Goal: Task Accomplishment & Management: Manage account settings

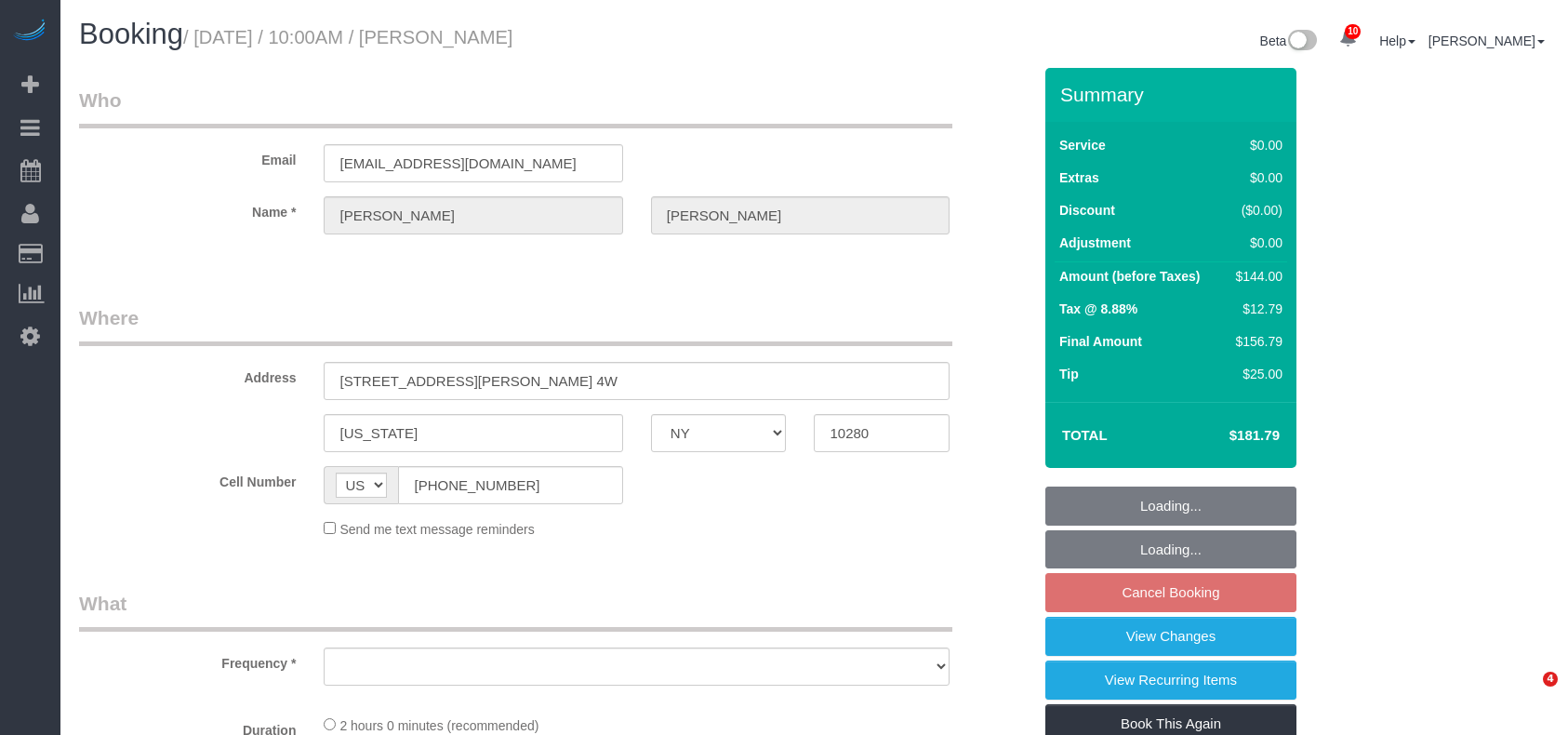
select select "NY"
select select "number:89"
select select "number:90"
select select "number:15"
select select "number:6"
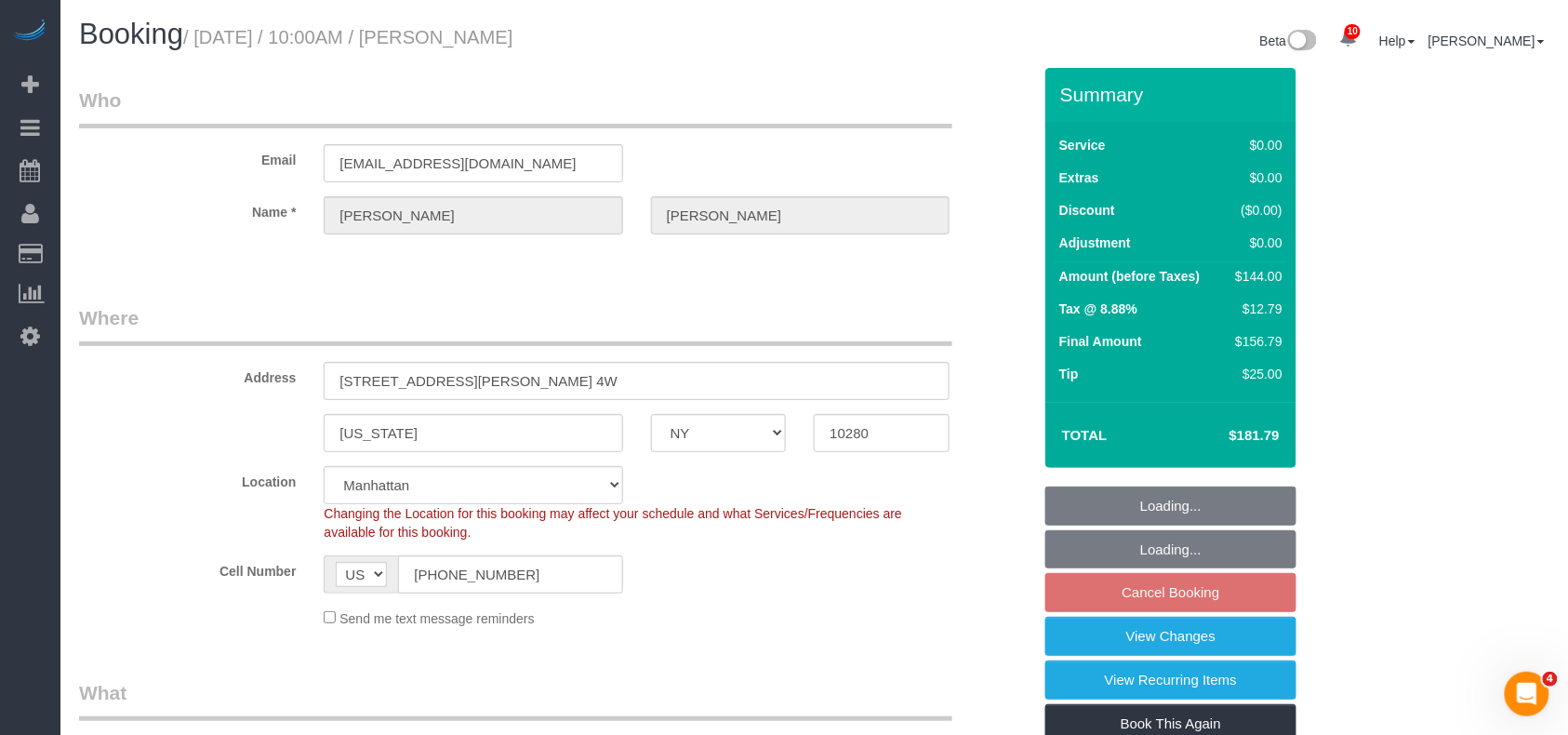
select select "object:709"
select select "1"
select select "spot1"
select select "object:1363"
select select "string:stripe-pm_1OMGuc4VGloSiKo7zwkUdUav"
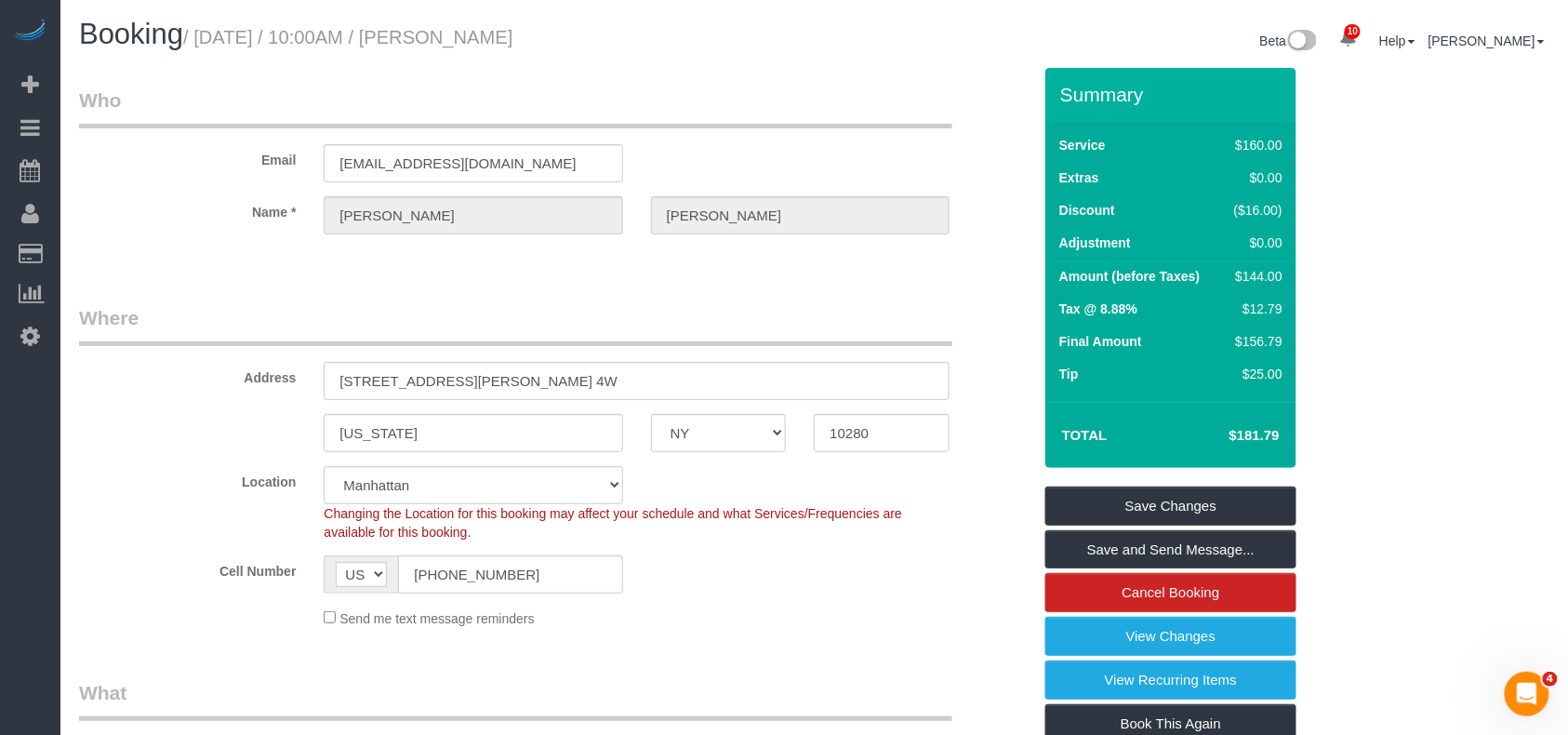
drag, startPoint x: 614, startPoint y: 42, endPoint x: 477, endPoint y: 42, distance: 137.0
click at [477, 42] on h1 "Booking / September 04, 2025 / 10:00AM / James Mcgrath" at bounding box center [440, 34] width 722 height 32
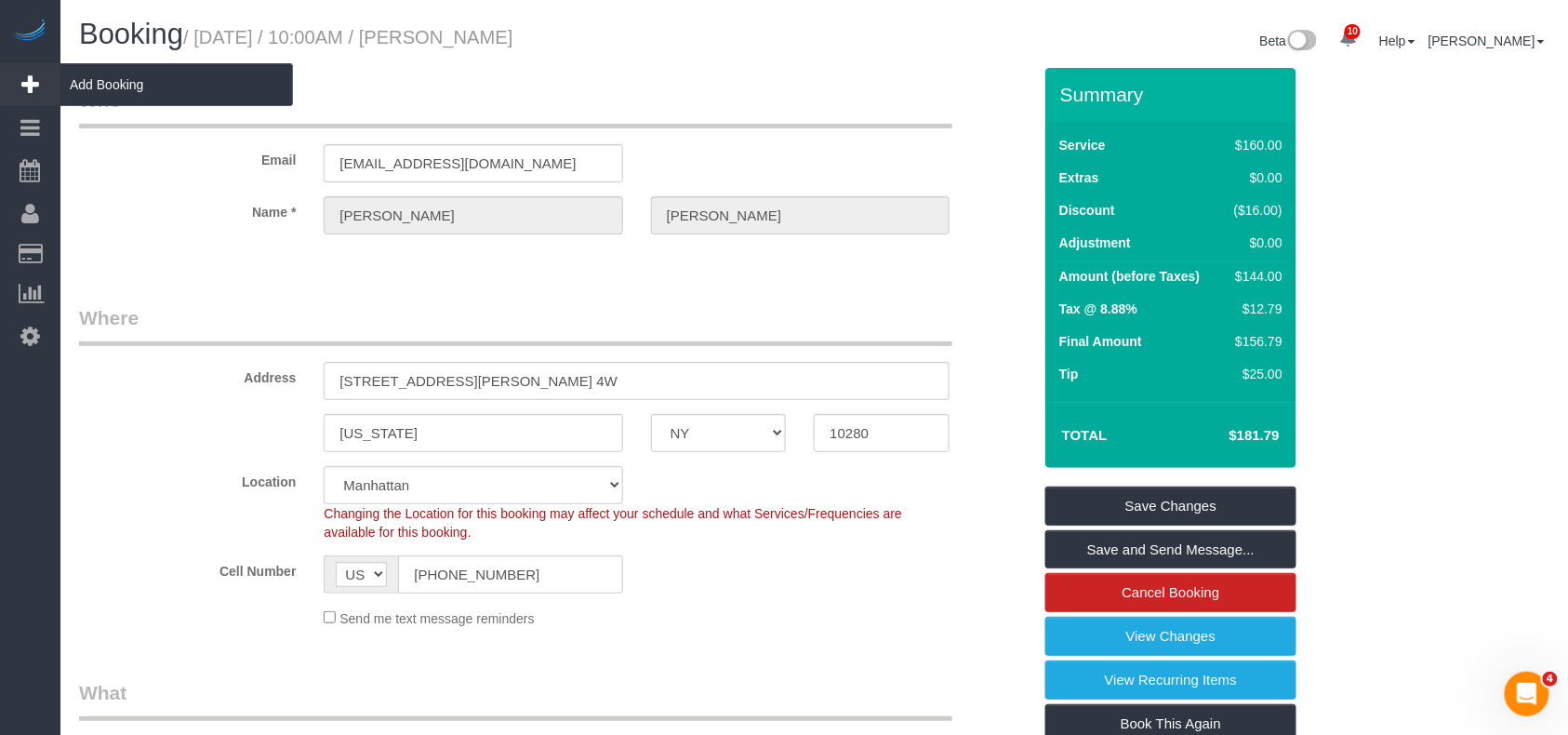
copy small "James Mcgrath"
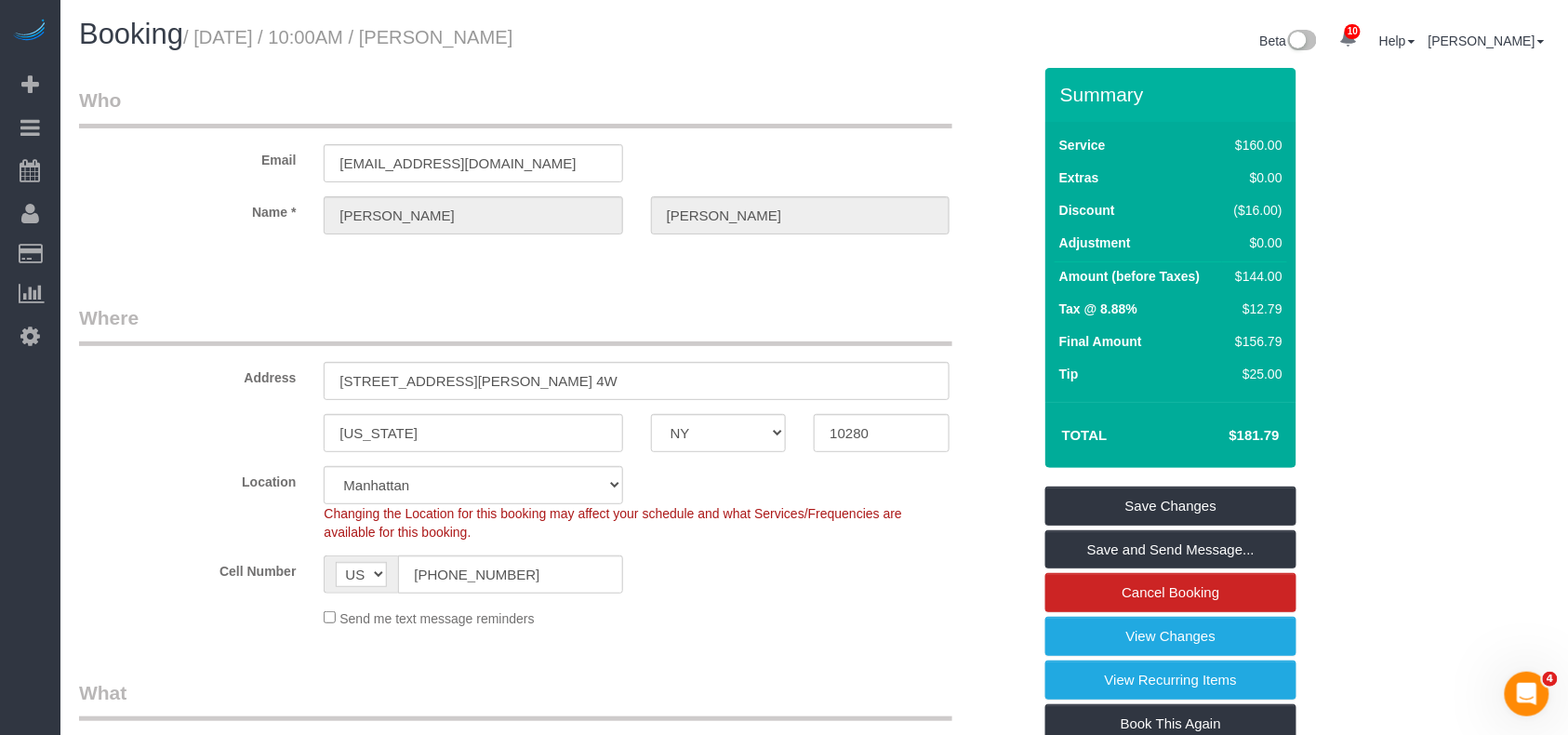
click at [623, 54] on div "Booking / September 04, 2025 / 10:00AM / James Mcgrath" at bounding box center [439, 38] width 750 height 40
drag, startPoint x: 622, startPoint y: 45, endPoint x: 201, endPoint y: 44, distance: 421.0
click at [201, 44] on h1 "Booking / September 04, 2025 / 10:00AM / James Mcgrath" at bounding box center [440, 34] width 722 height 32
copy small "September 04, 2025 / 10:00AM / James Mcgrath"
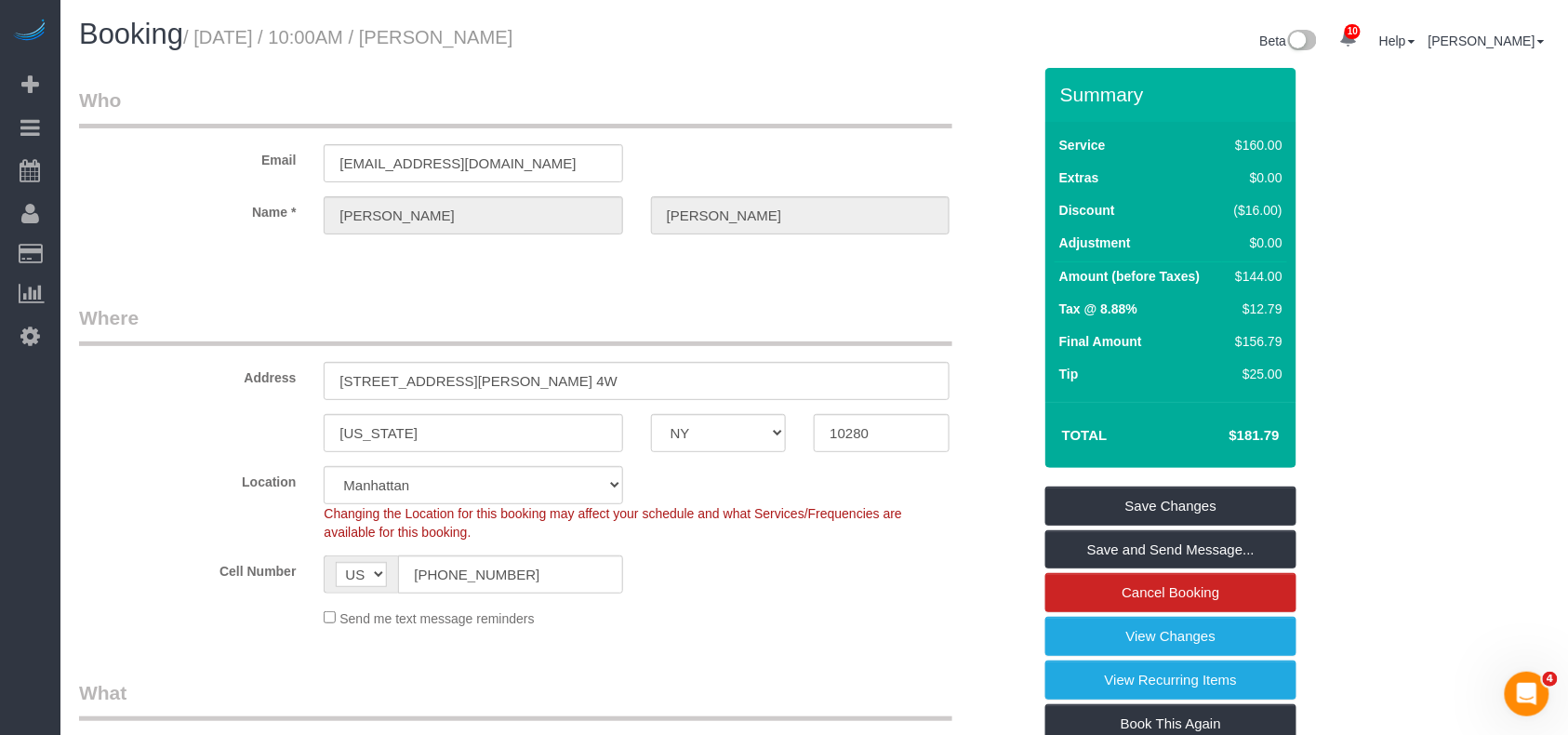
copy small "September 04, 2025 / 10:00AM / James Mcgrath"
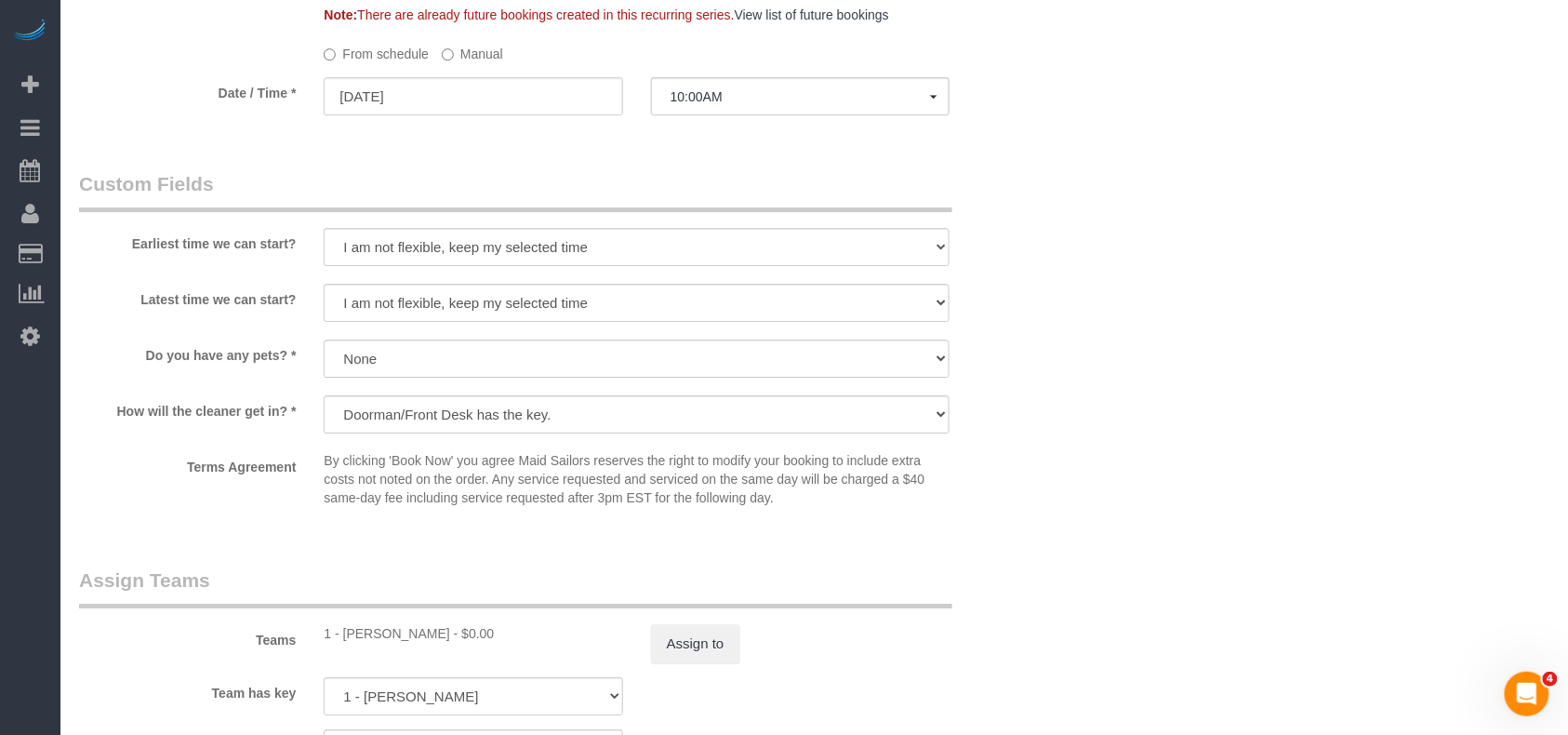
scroll to position [1985, 0]
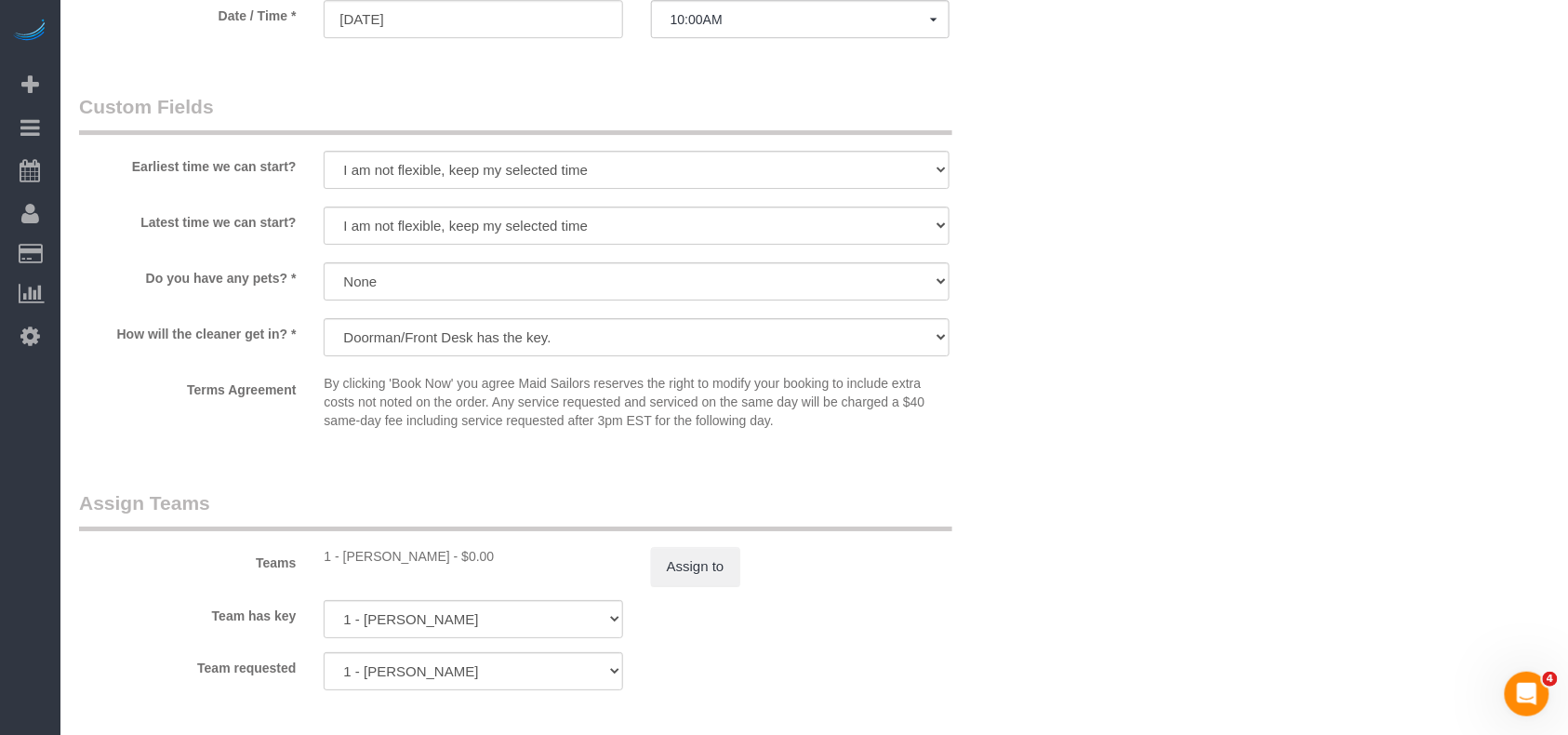
click at [346, 554] on div "1 - Adiza Bangna - $0.00" at bounding box center [472, 556] width 298 height 18
copy div "Adiza"
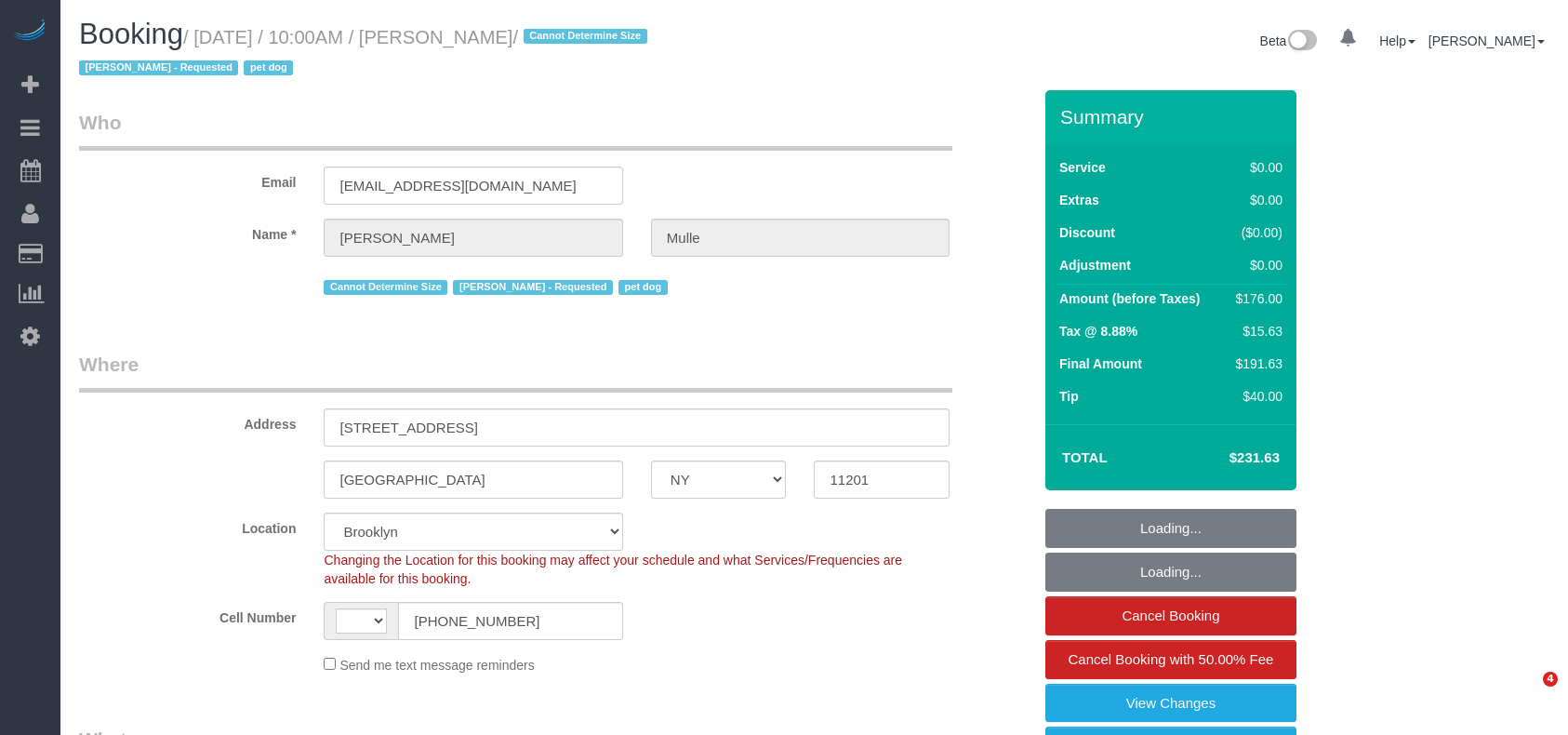
select select "NY"
click at [203, 39] on small "/ September 03, 2025 / 10:00AM / David Mulle / Cannot Determine Size Eveling Me…" at bounding box center [366, 53] width 574 height 52
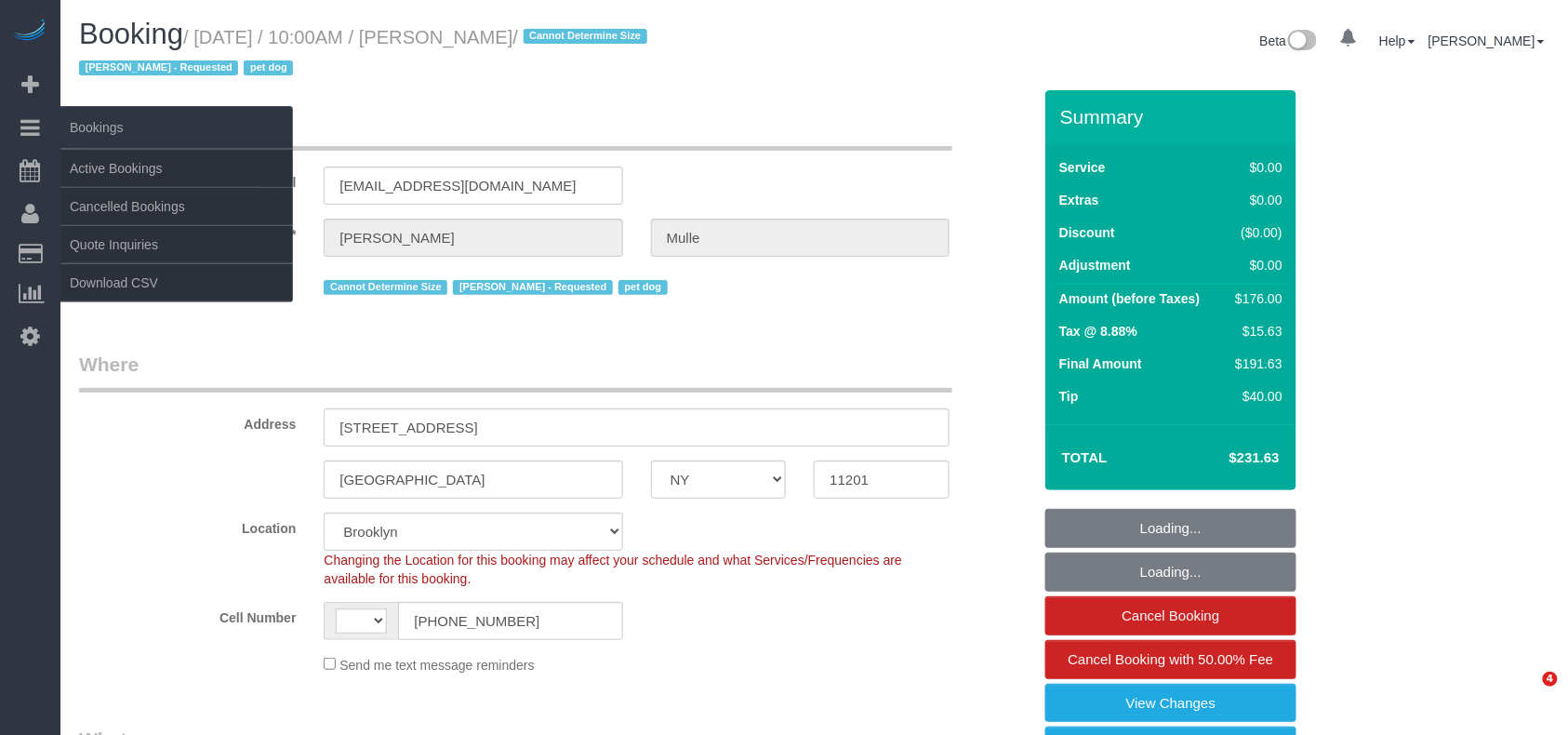
select select "string:US"
select select "object:479"
select select "2"
select select "spot1"
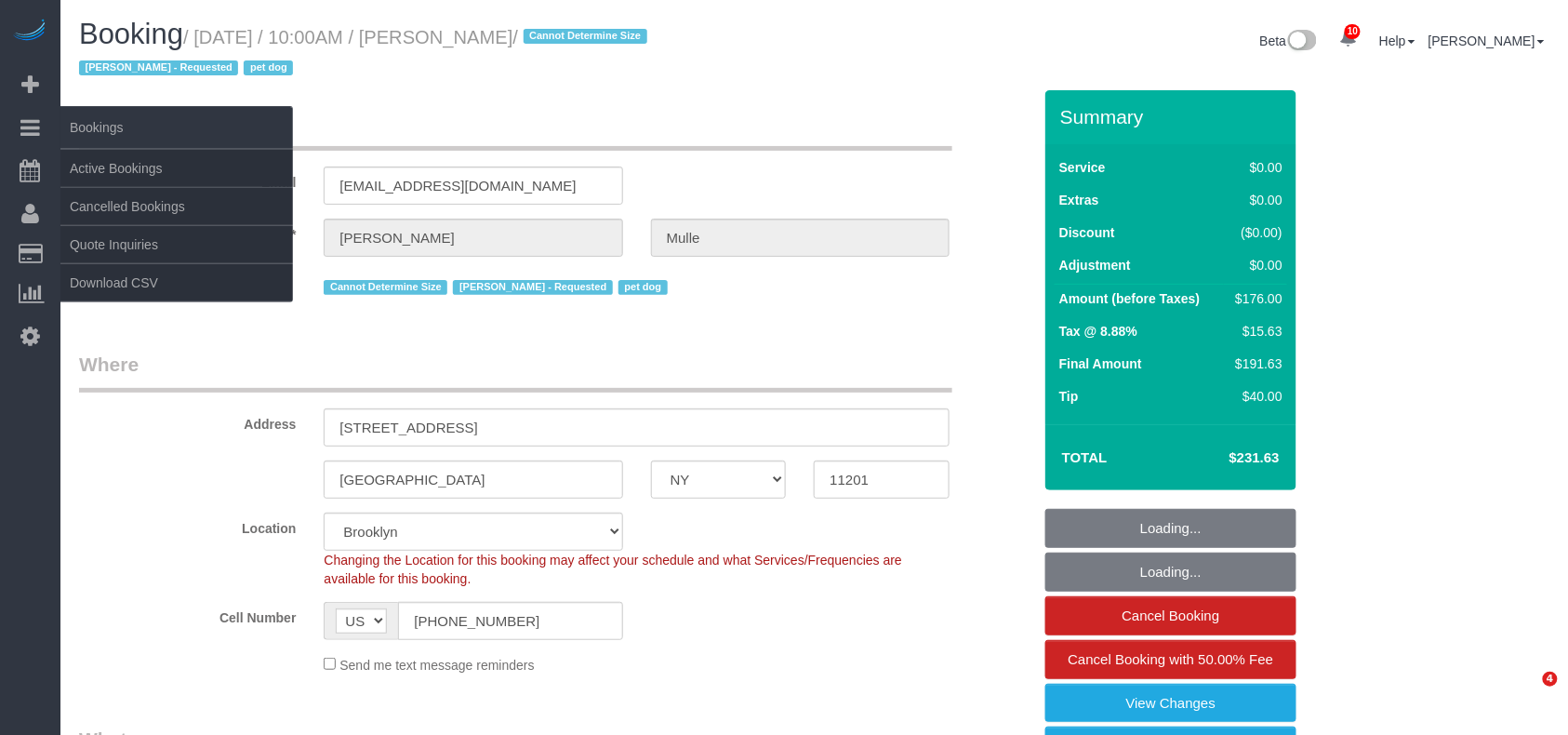
select select "number:58"
select select "number:76"
select select "number:13"
select select "number:6"
select select "object:1359"
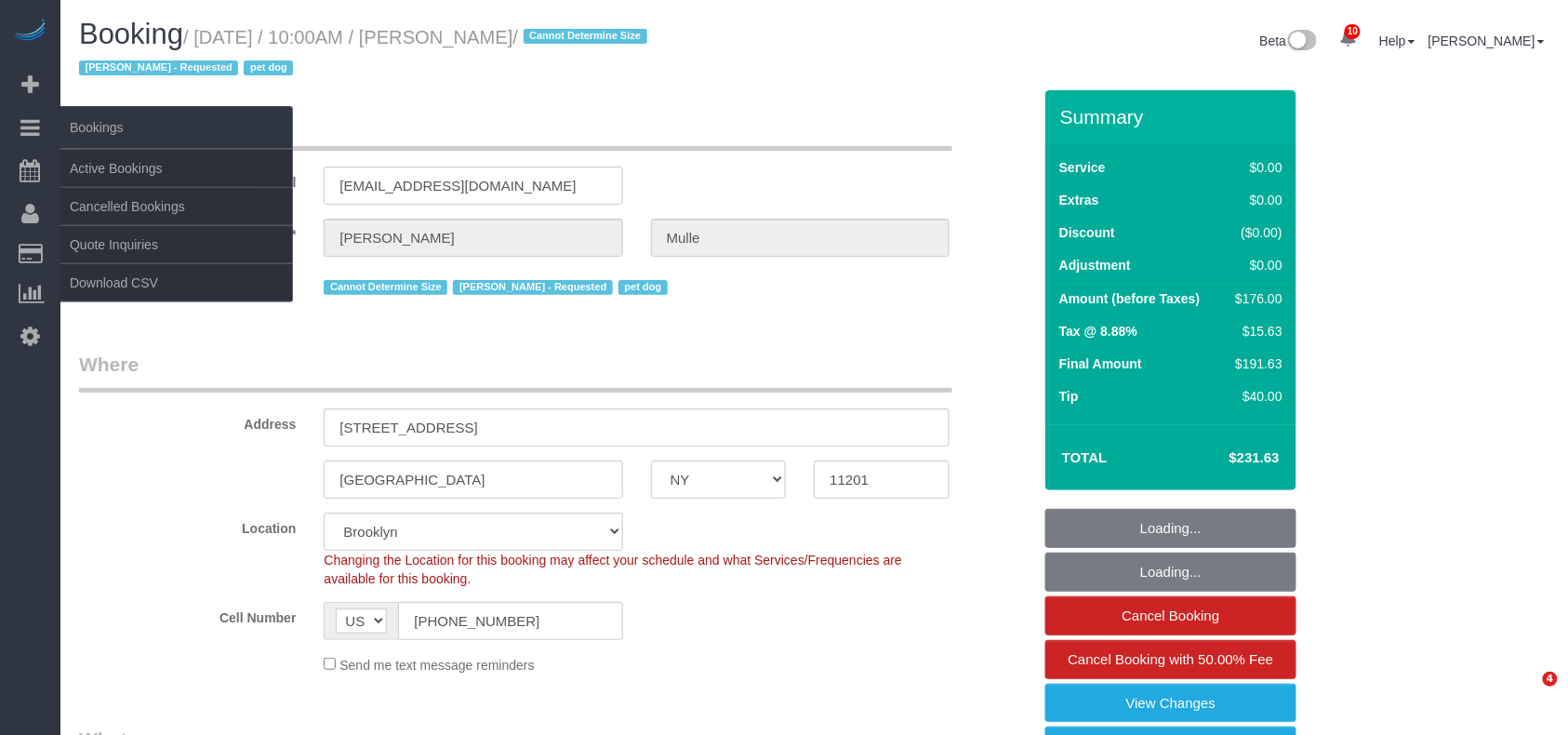
select select "string:stripe-pm_1R9IgE4VGloSiKo7xddHSj1H"
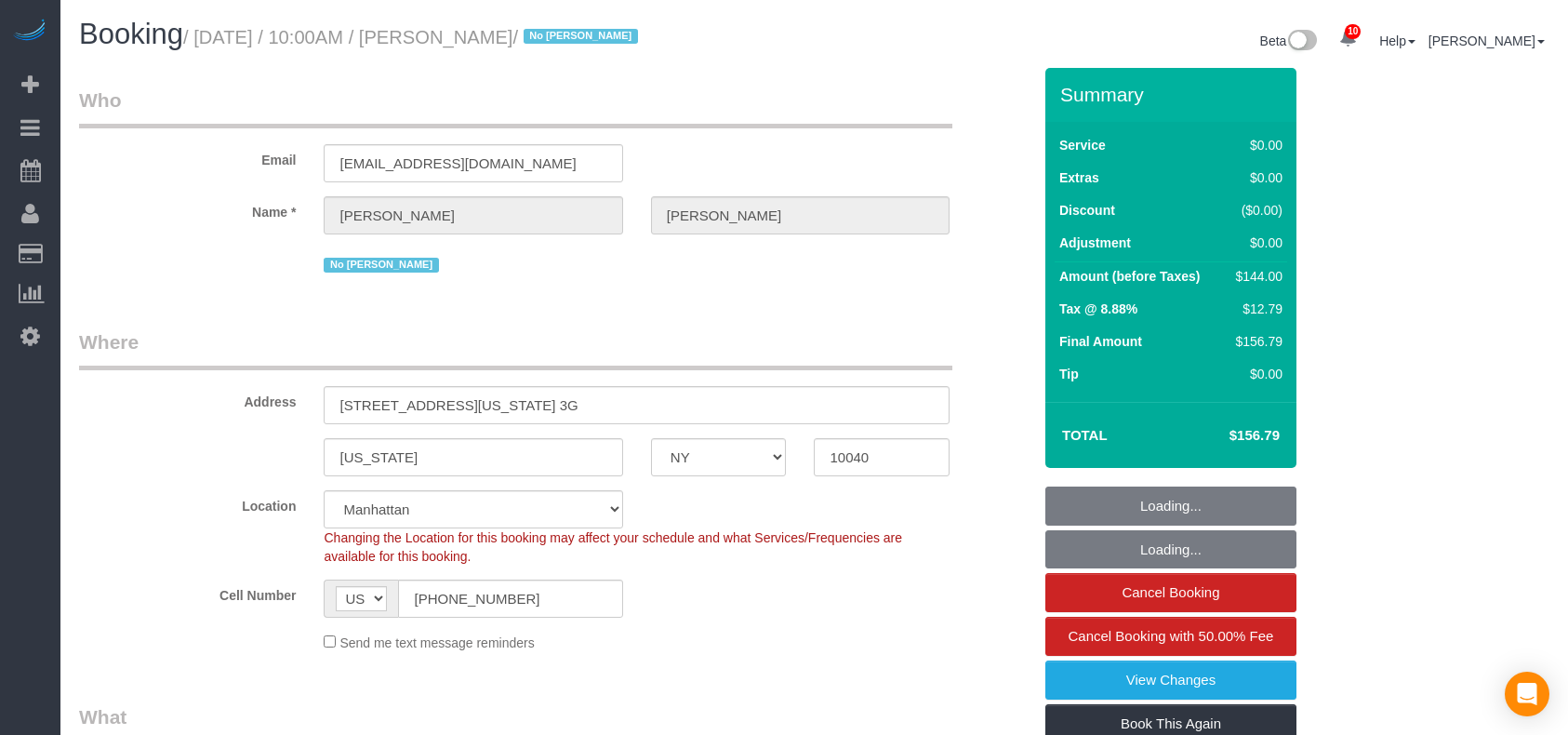
select select "NY"
select select "1"
select select "spot1"
select select "number:89"
select select "number:90"
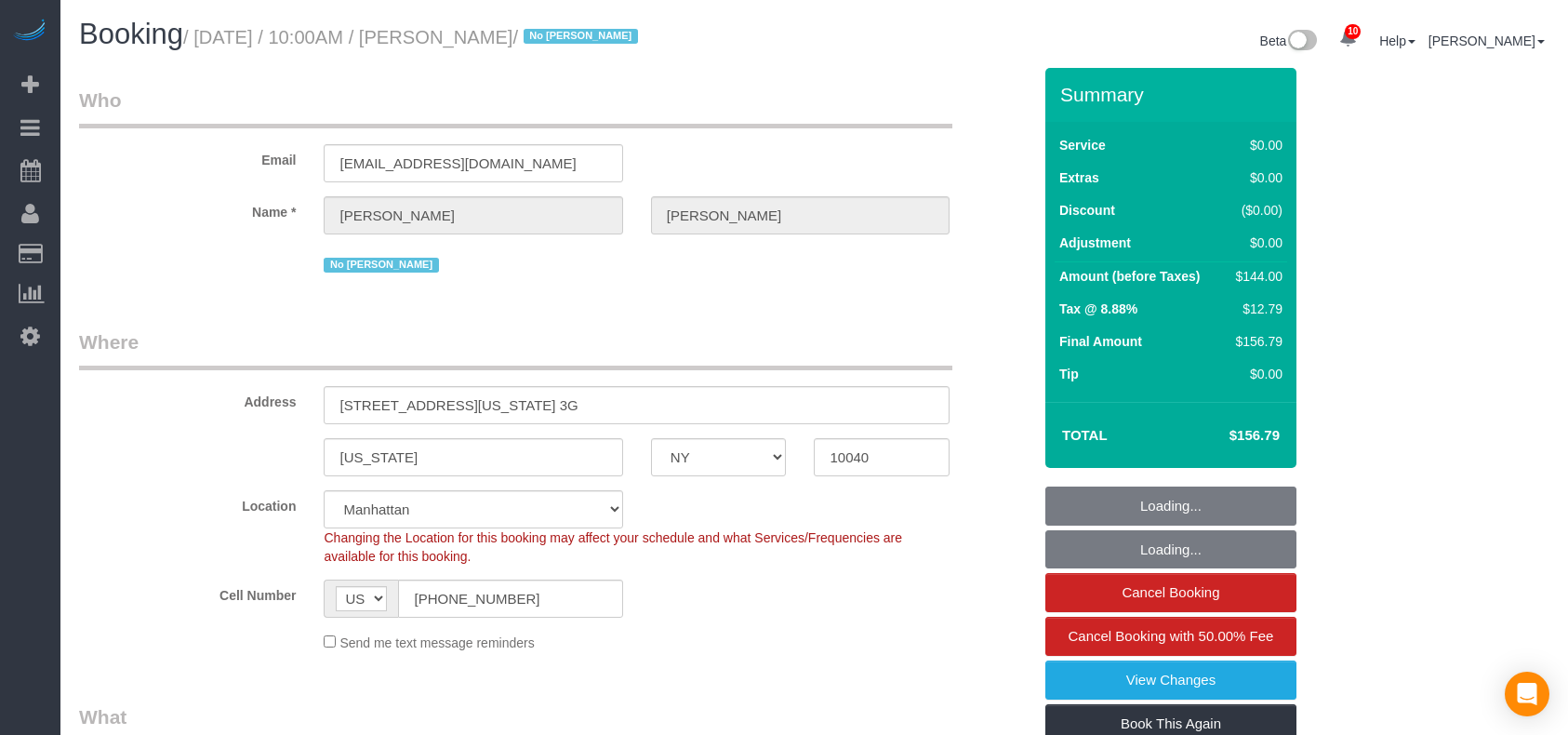
select select "number:15"
select select "number:5"
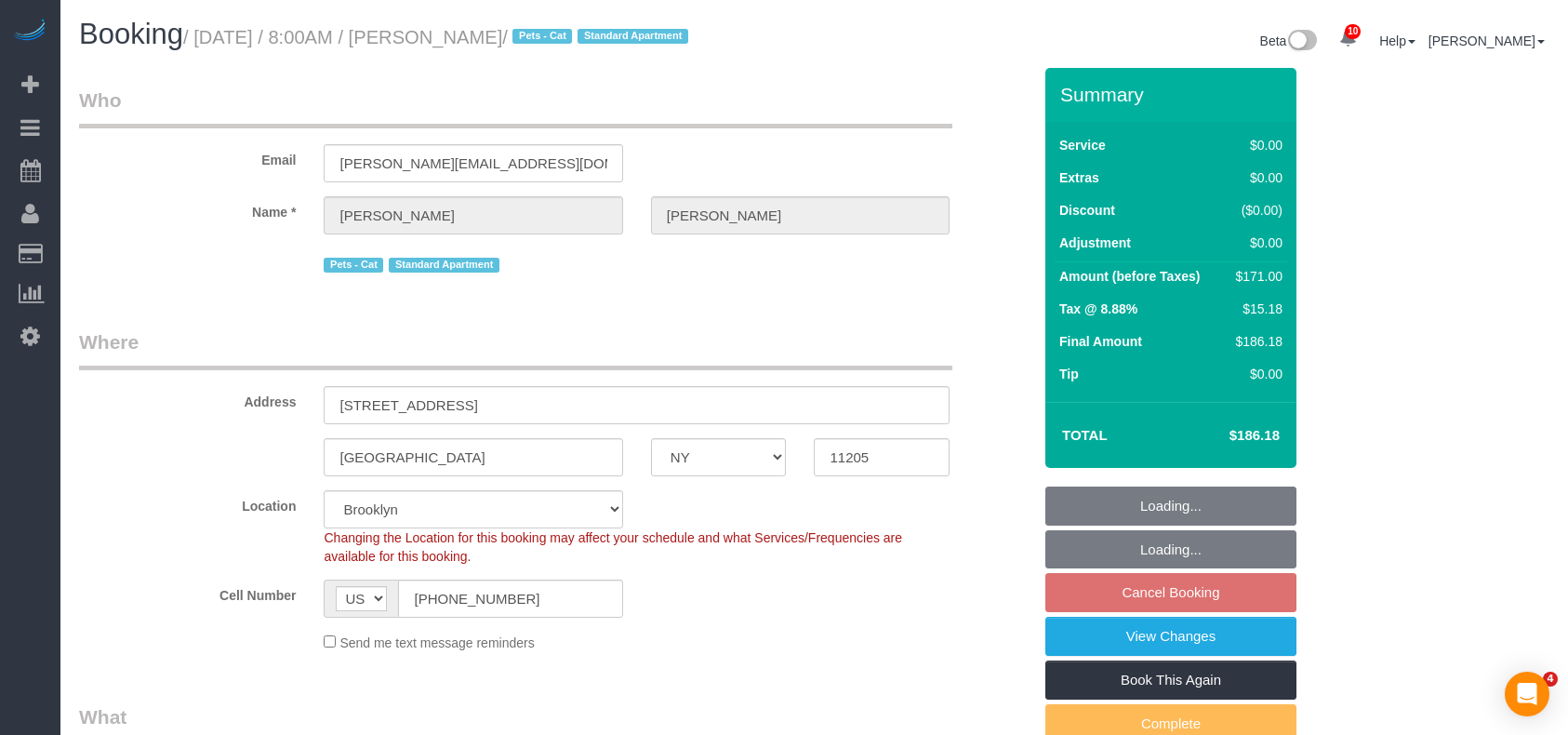
select select "NY"
select select "2"
select select "spot1"
select select "number:89"
select select "number:90"
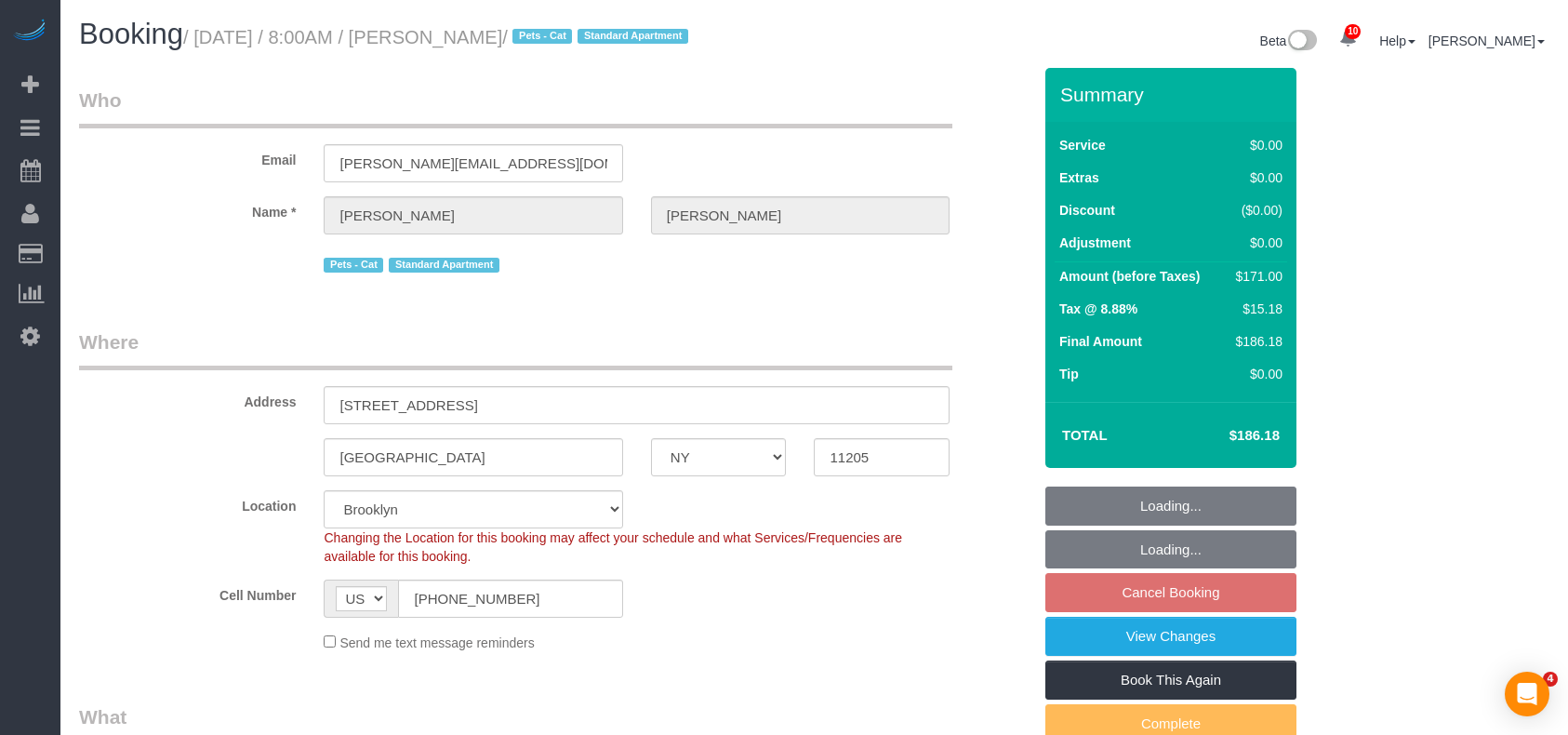
select select "number:14"
select select "number:5"
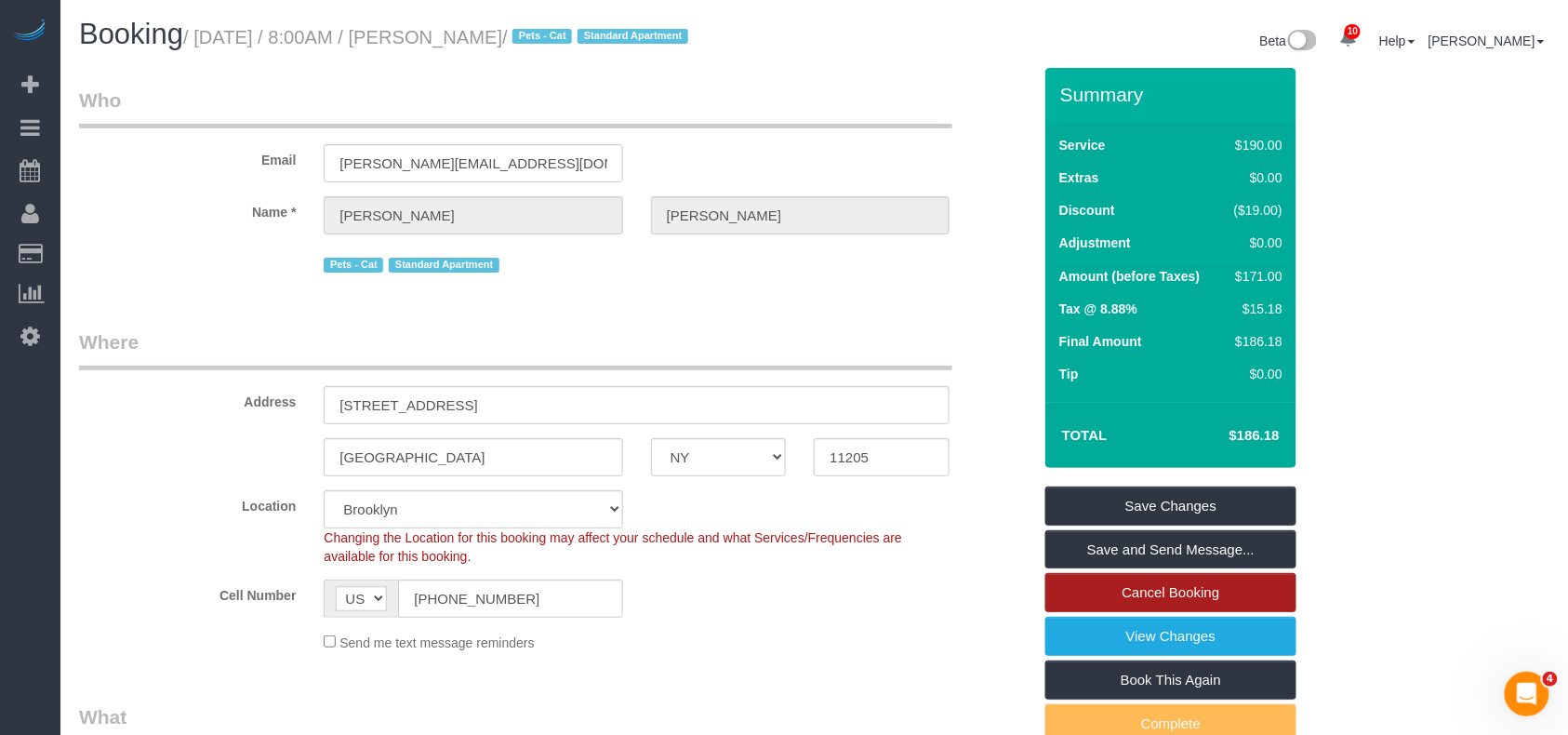
click at [1162, 593] on link "Cancel Booking" at bounding box center [1171, 593] width 251 height 39
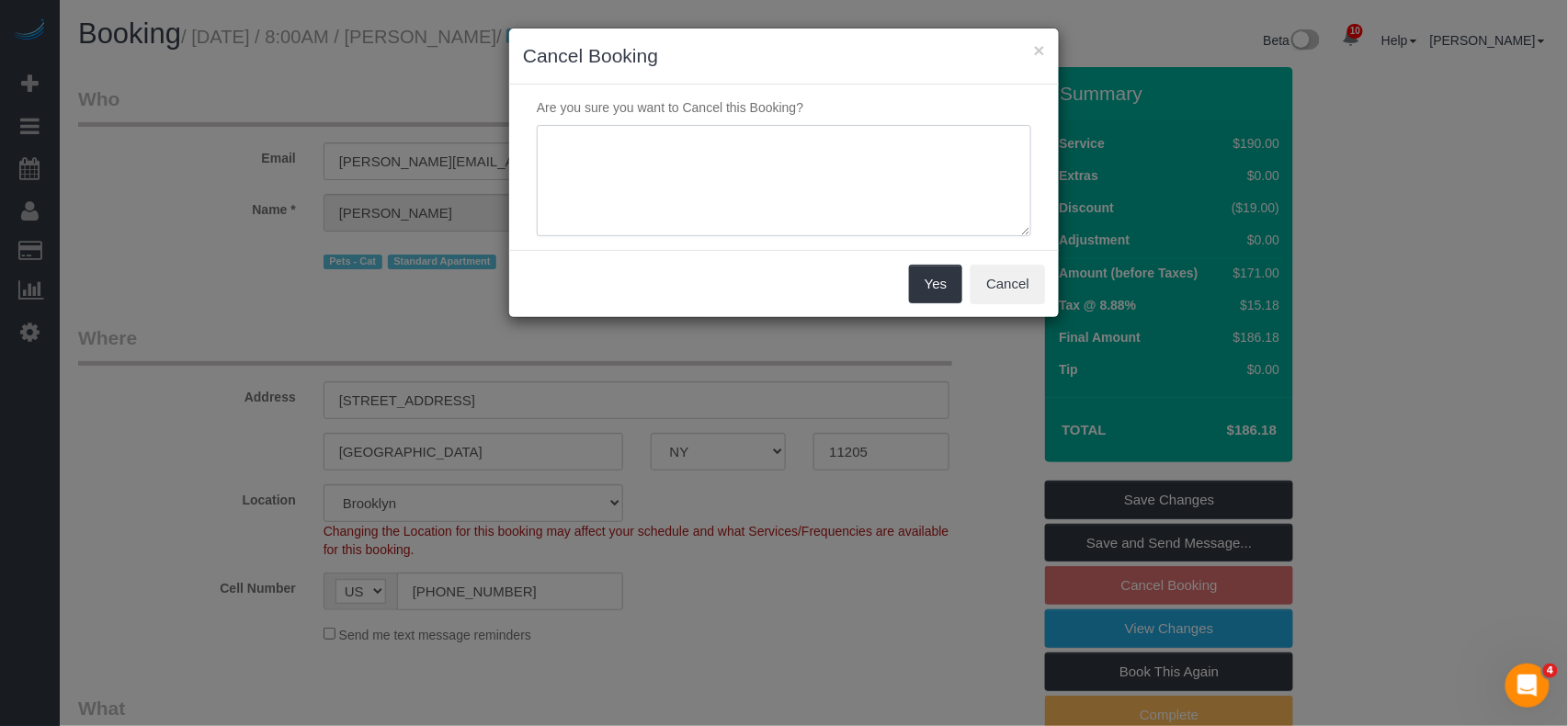
click at [651, 153] on textarea at bounding box center [784, 181] width 494 height 113
paste textarea "Hello I'd like to cancel my recurring cleaning subscription. I have changed mys…"
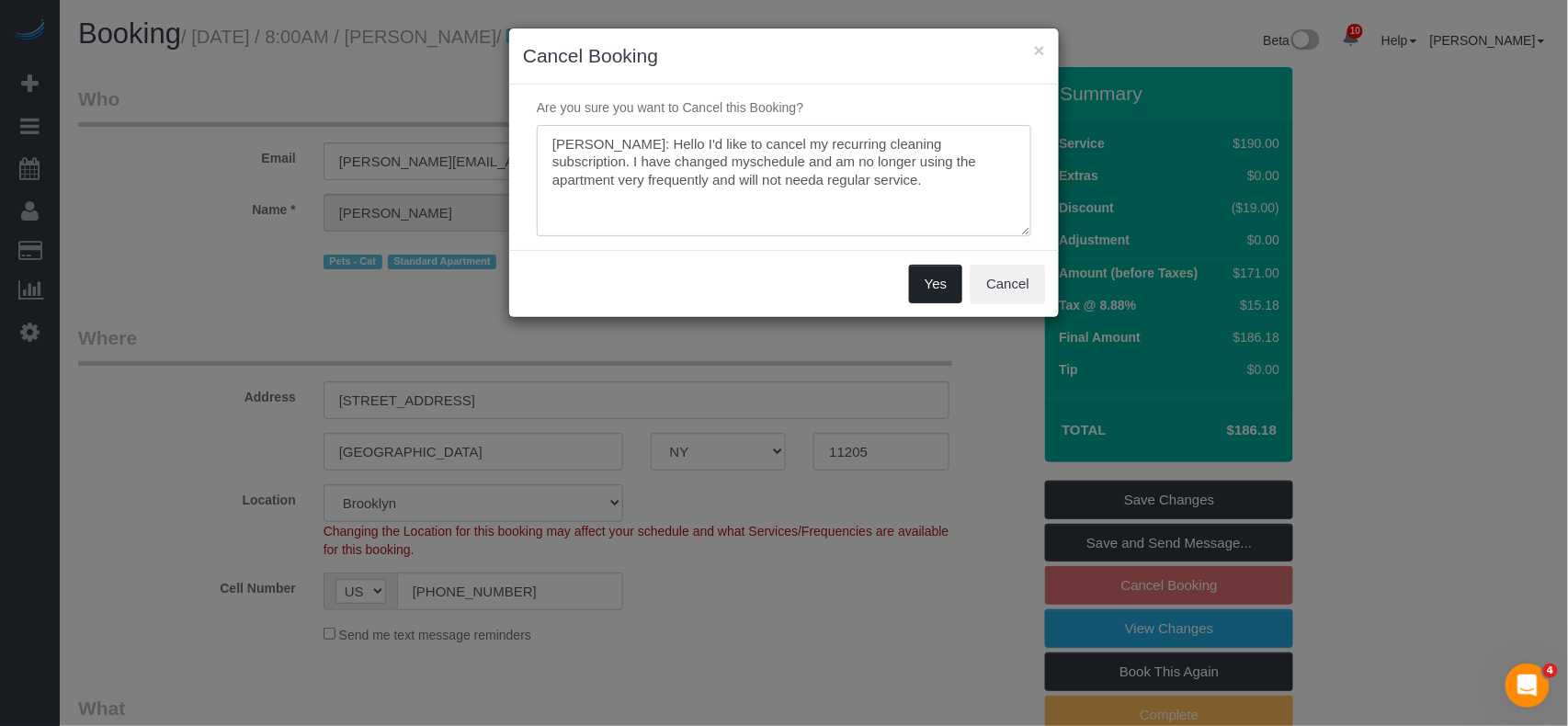
type textarea "Alec: Hello I'd like to cancel my recurring cleaning subscription. I have chang…"
click at [946, 285] on button "Yes" at bounding box center [936, 283] width 53 height 38
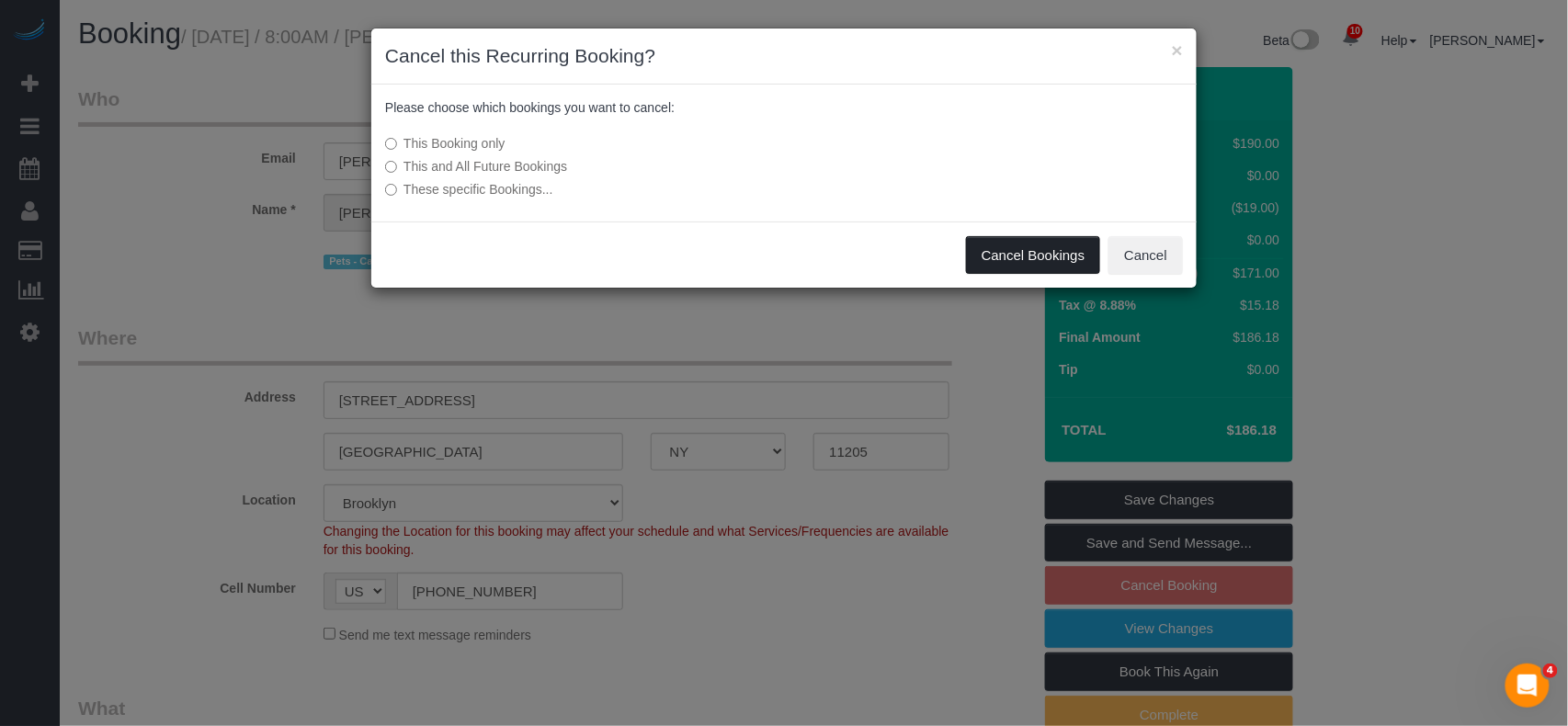
click at [1007, 261] on button "Cancel Bookings" at bounding box center [1034, 256] width 135 height 38
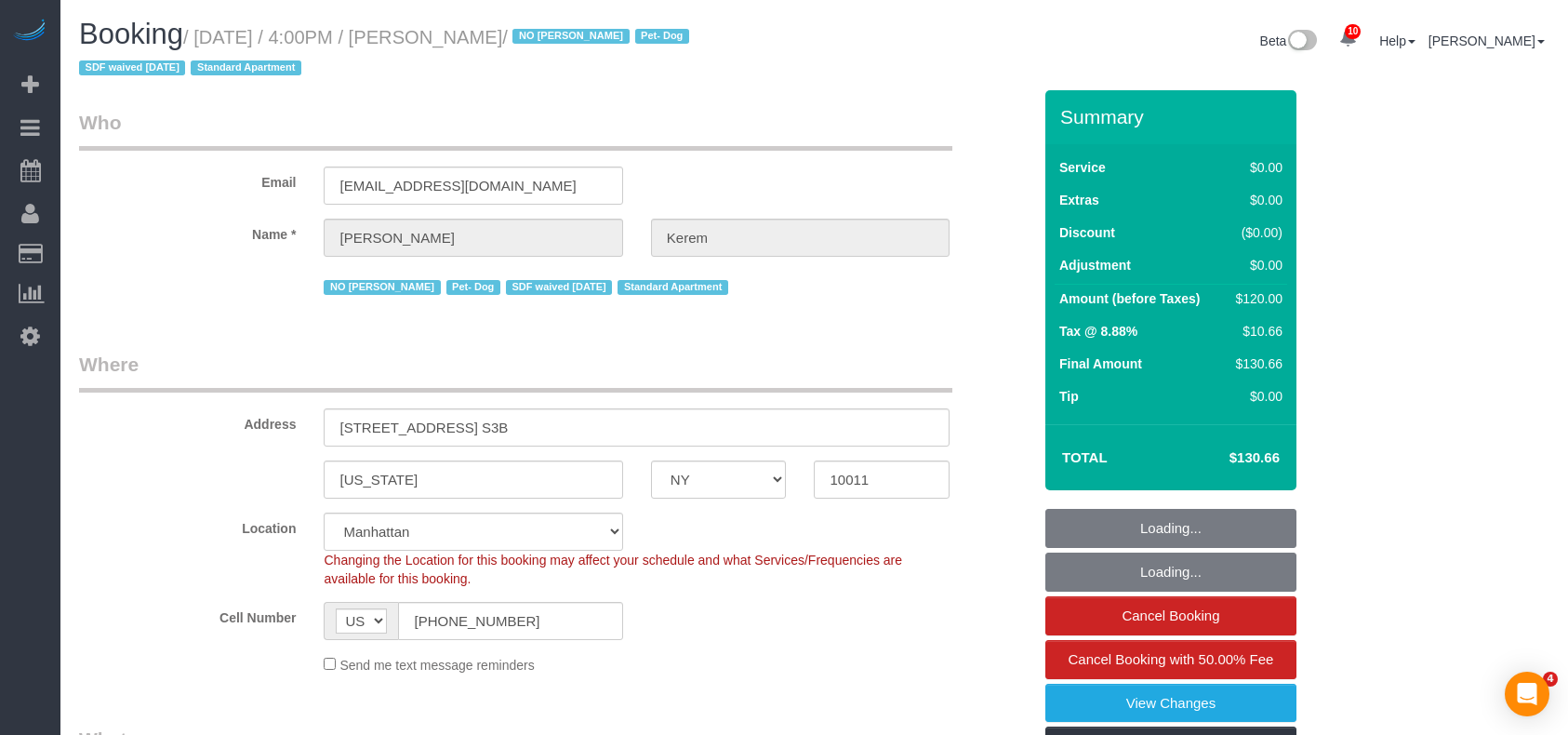
select select "NY"
select select "spot1"
select select "number:64"
select select "number:78"
select select "number:13"
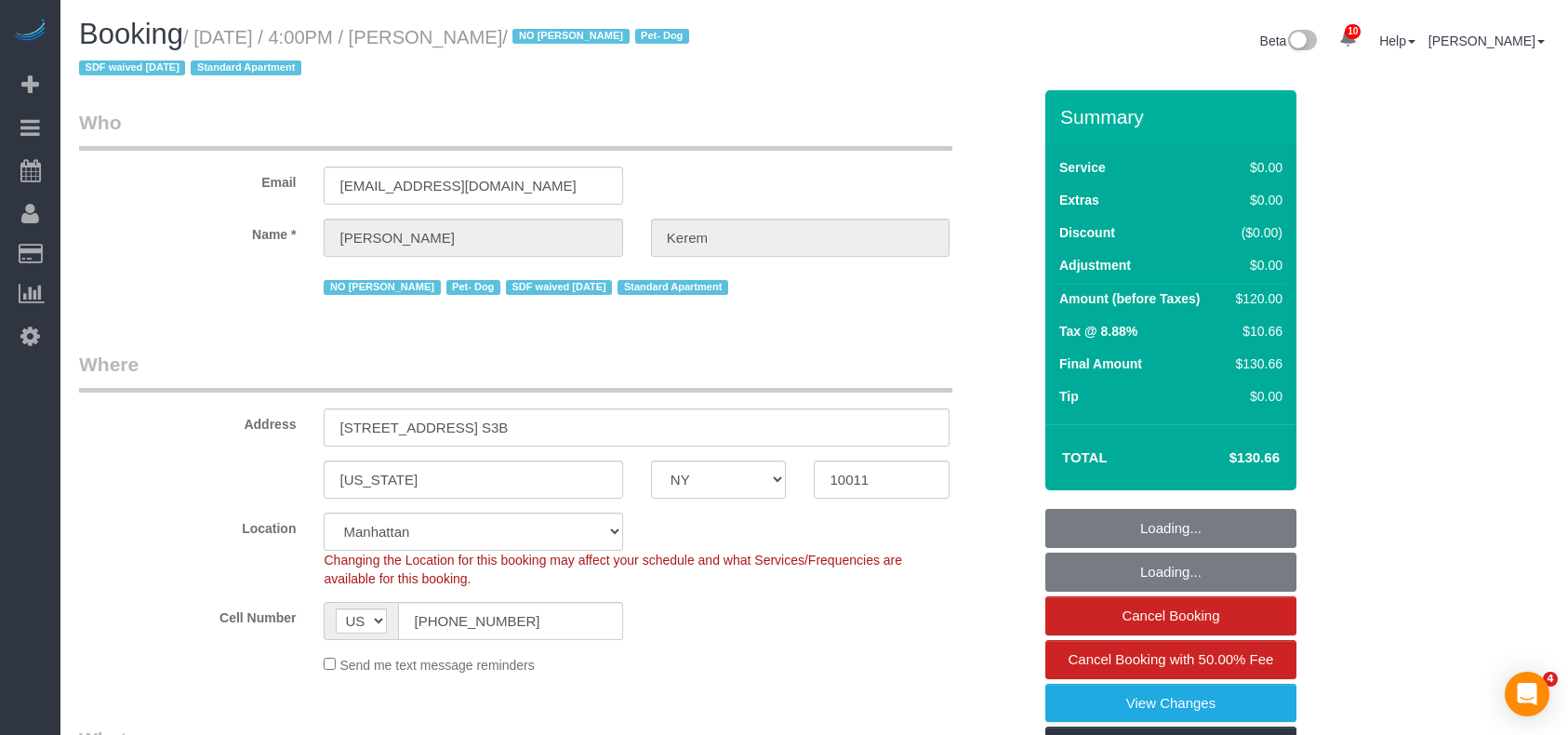
select select "number:5"
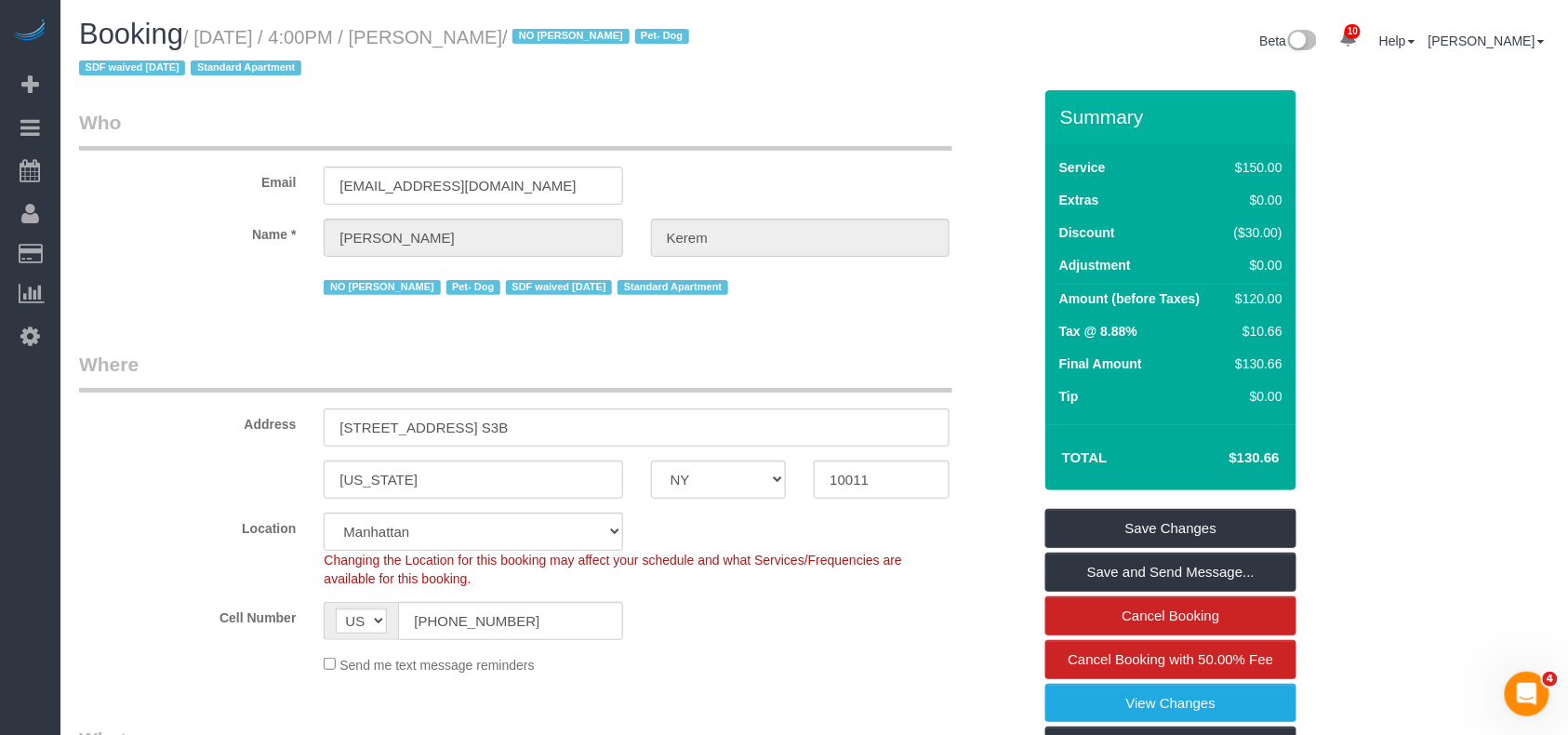
drag, startPoint x: 568, startPoint y: 36, endPoint x: 439, endPoint y: 38, distance: 129.0
click at [439, 38] on small "/ August 28, 2025 / 4:00PM / Michaela Kerem / NO Joselin Cecilio Pet- Dog SDF w…" at bounding box center [387, 53] width 616 height 52
copy small "Michaela Kerem"
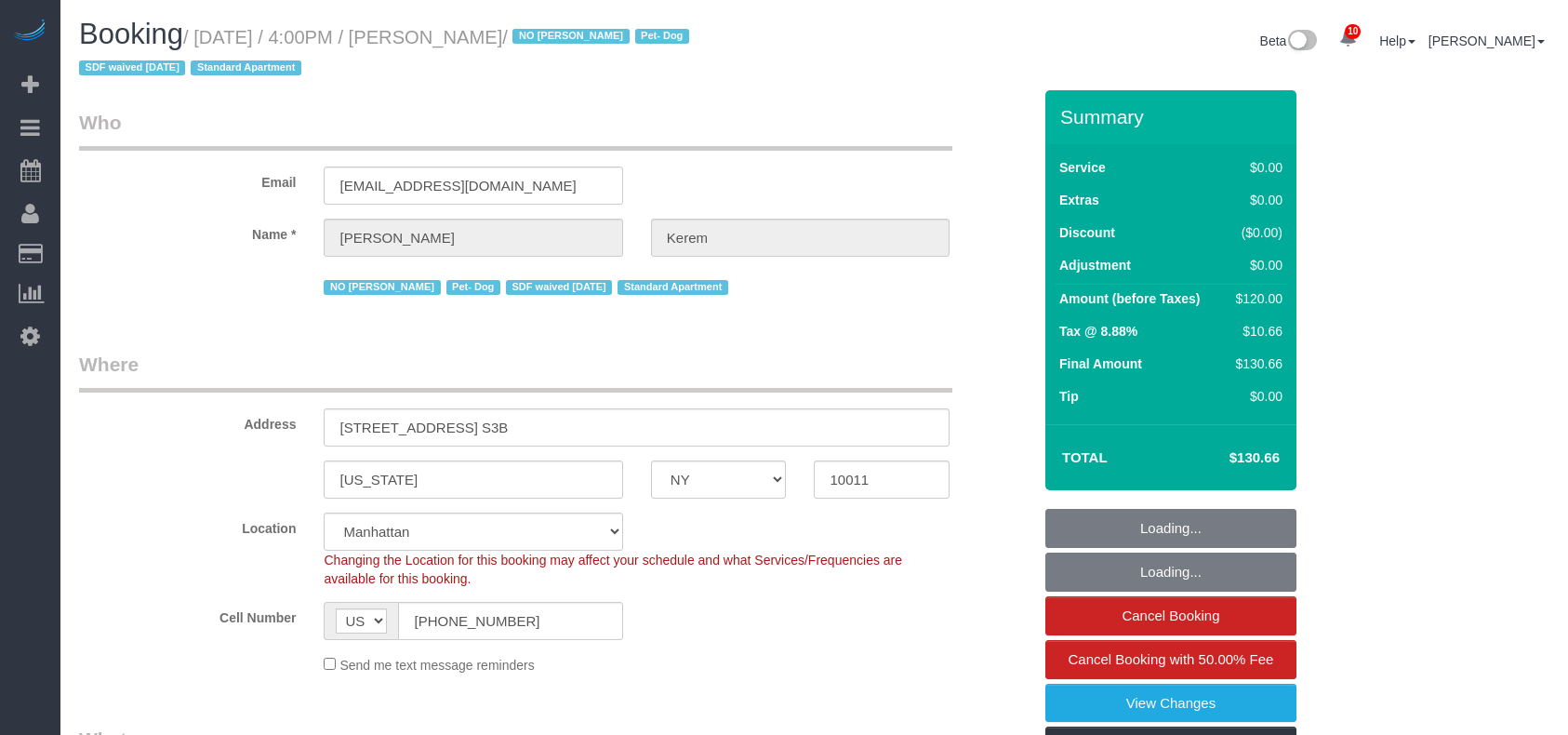
select select "NY"
select select "number:64"
select select "number:78"
select select "number:13"
select select "number:5"
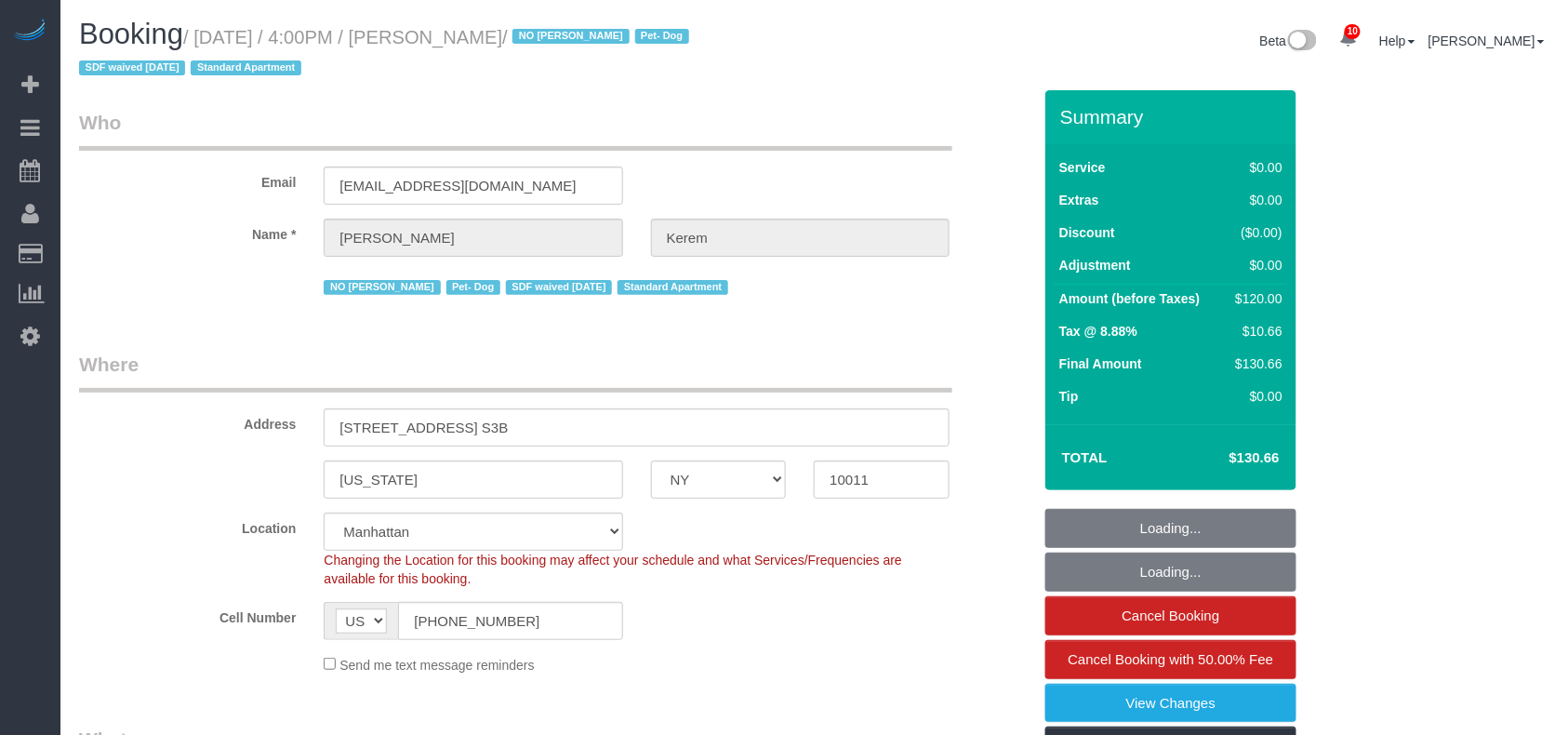
select select "object:1426"
select select "spot1"
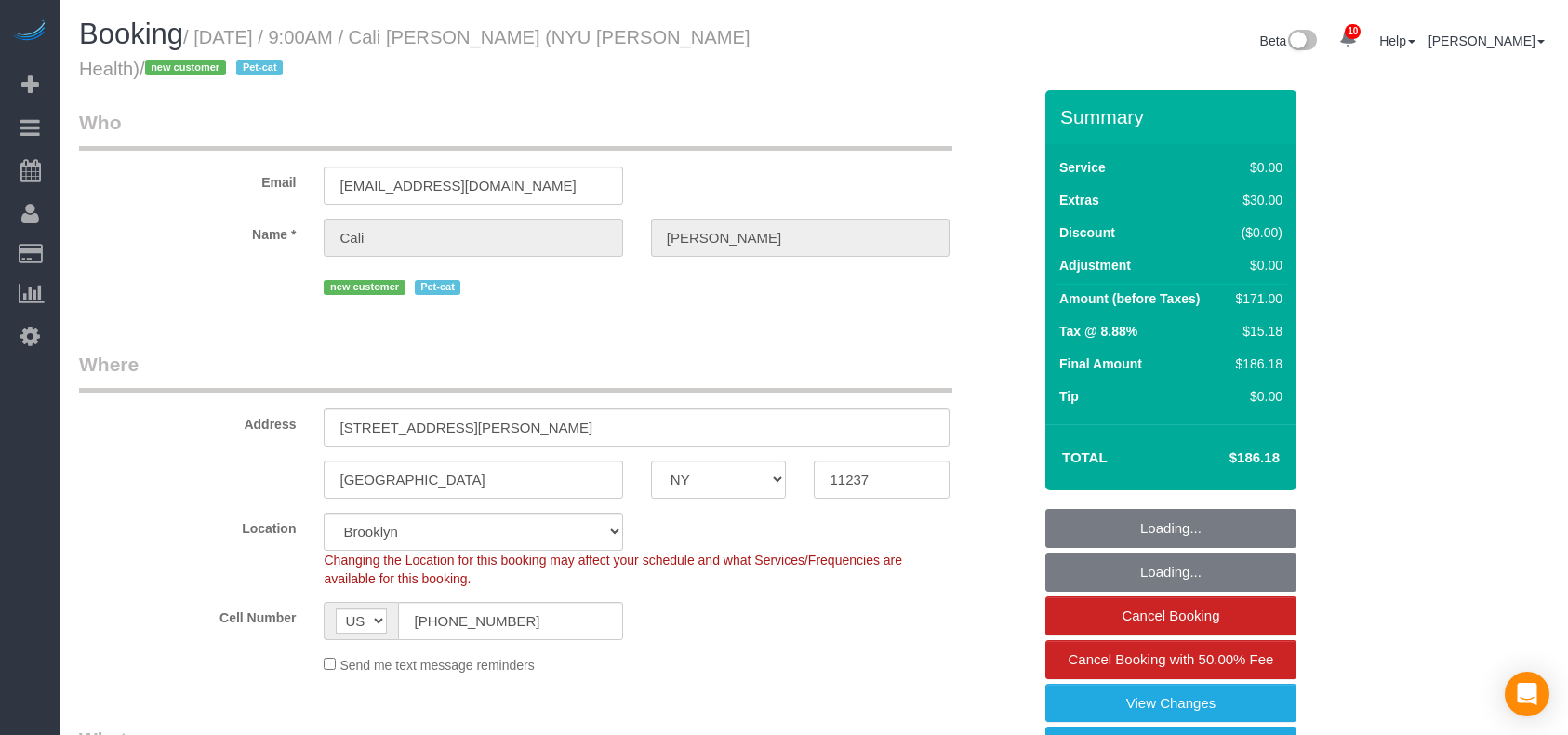
select select "NY"
select select "1"
select select "spot1"
select select "number:56"
select select "number:71"
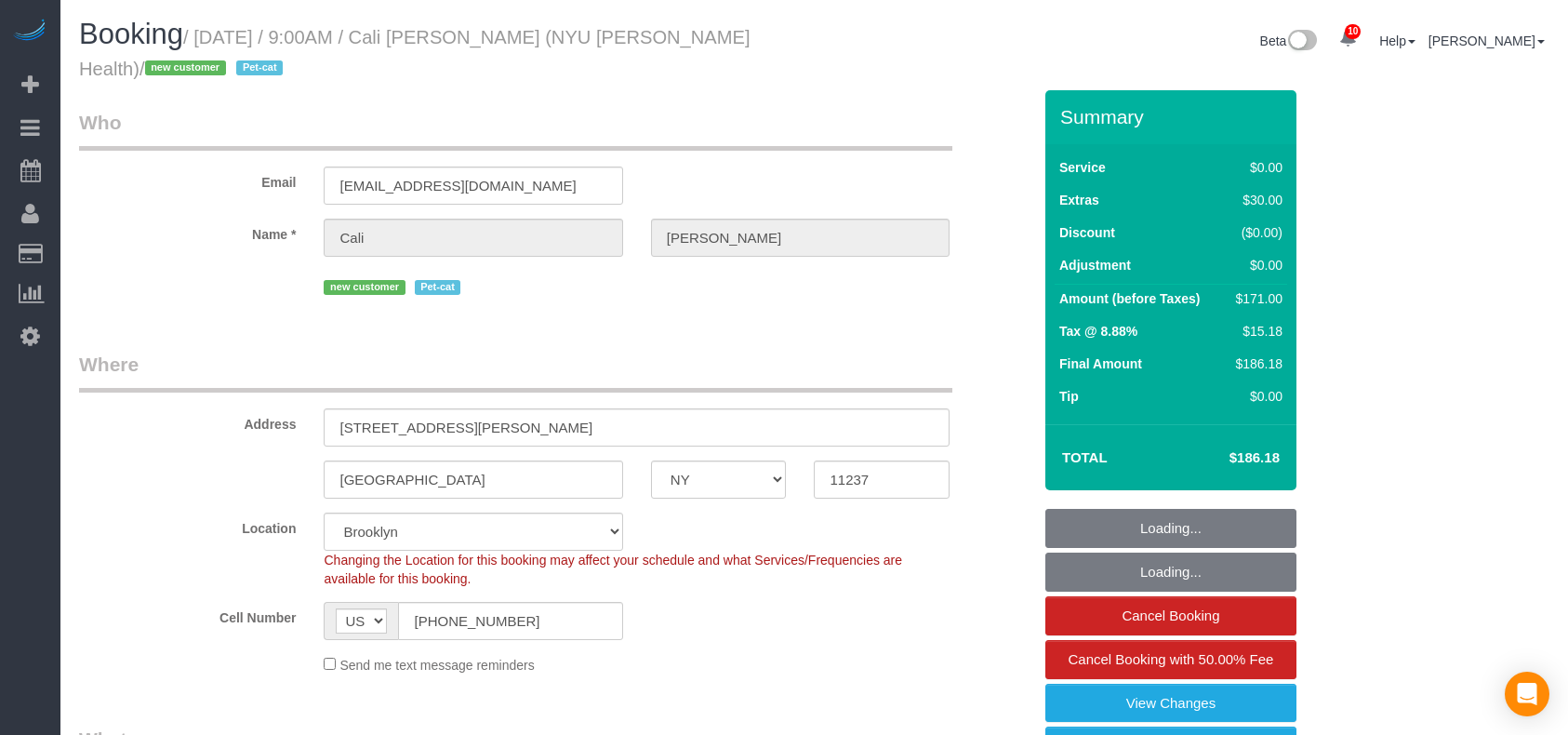
select select "number:14"
select select "number:5"
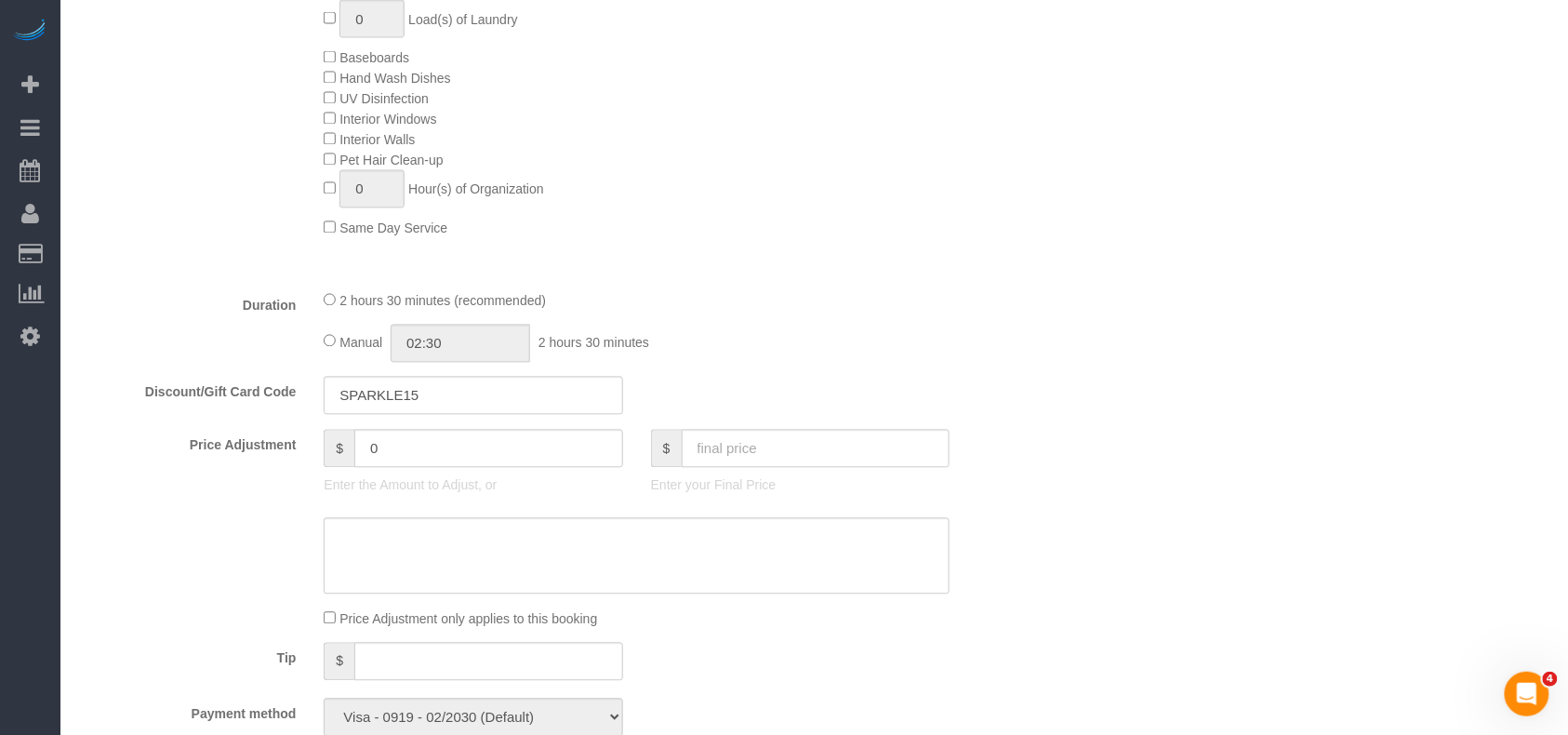
scroll to position [1117, 0]
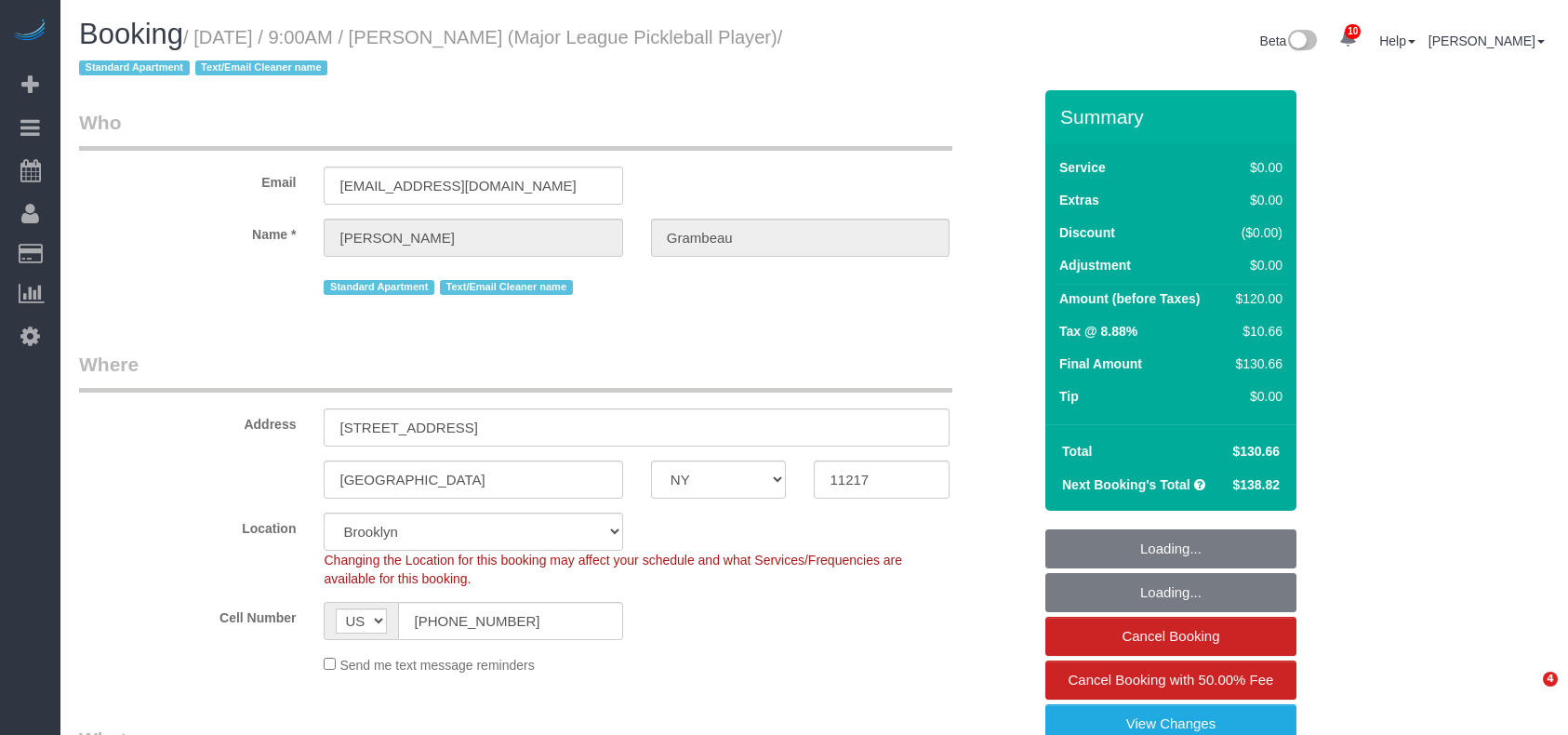
select select "NY"
select select "object:1356"
select select "spot1"
select select "number:57"
select select "number:75"
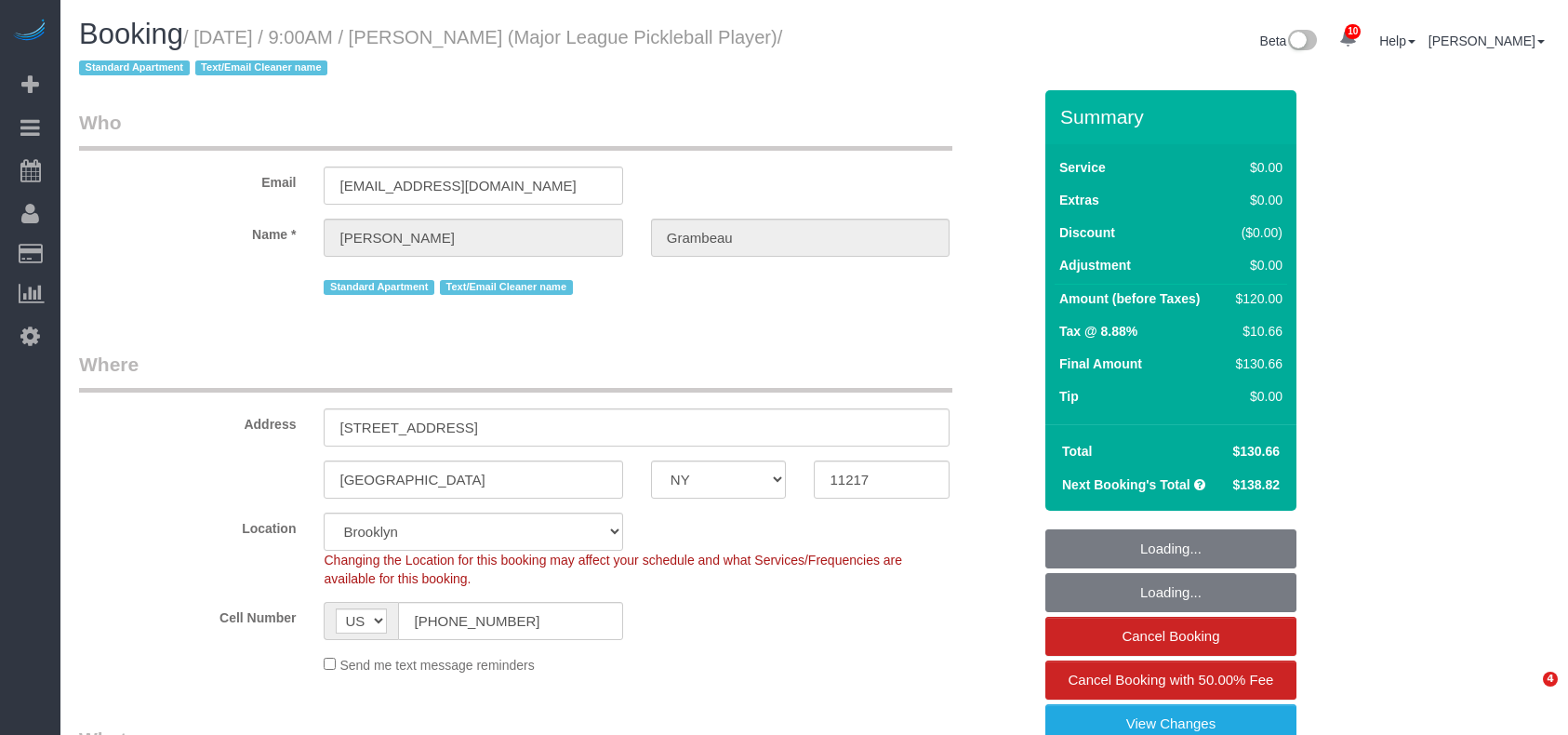
select select "number:15"
select select "number:6"
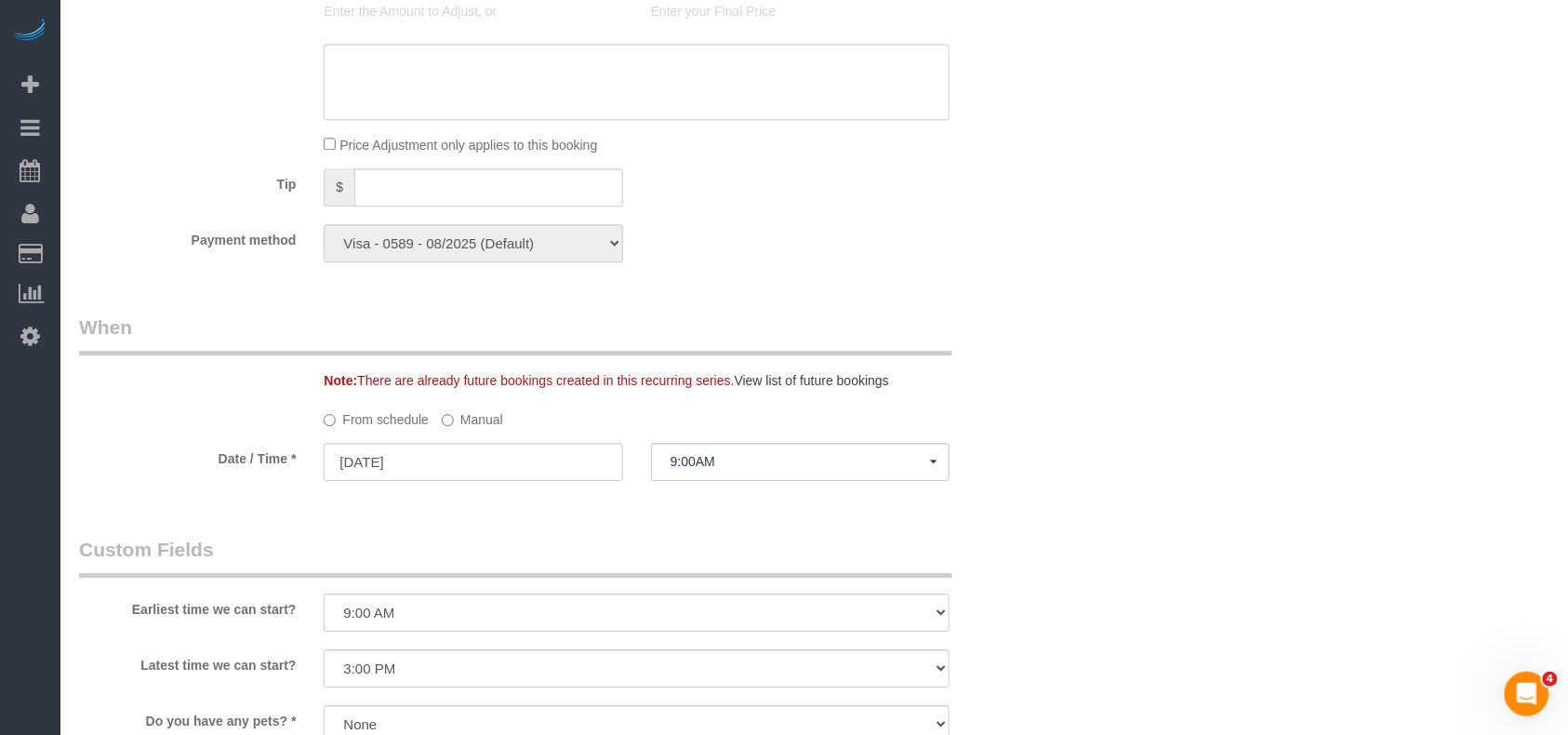
scroll to position [1558, 0]
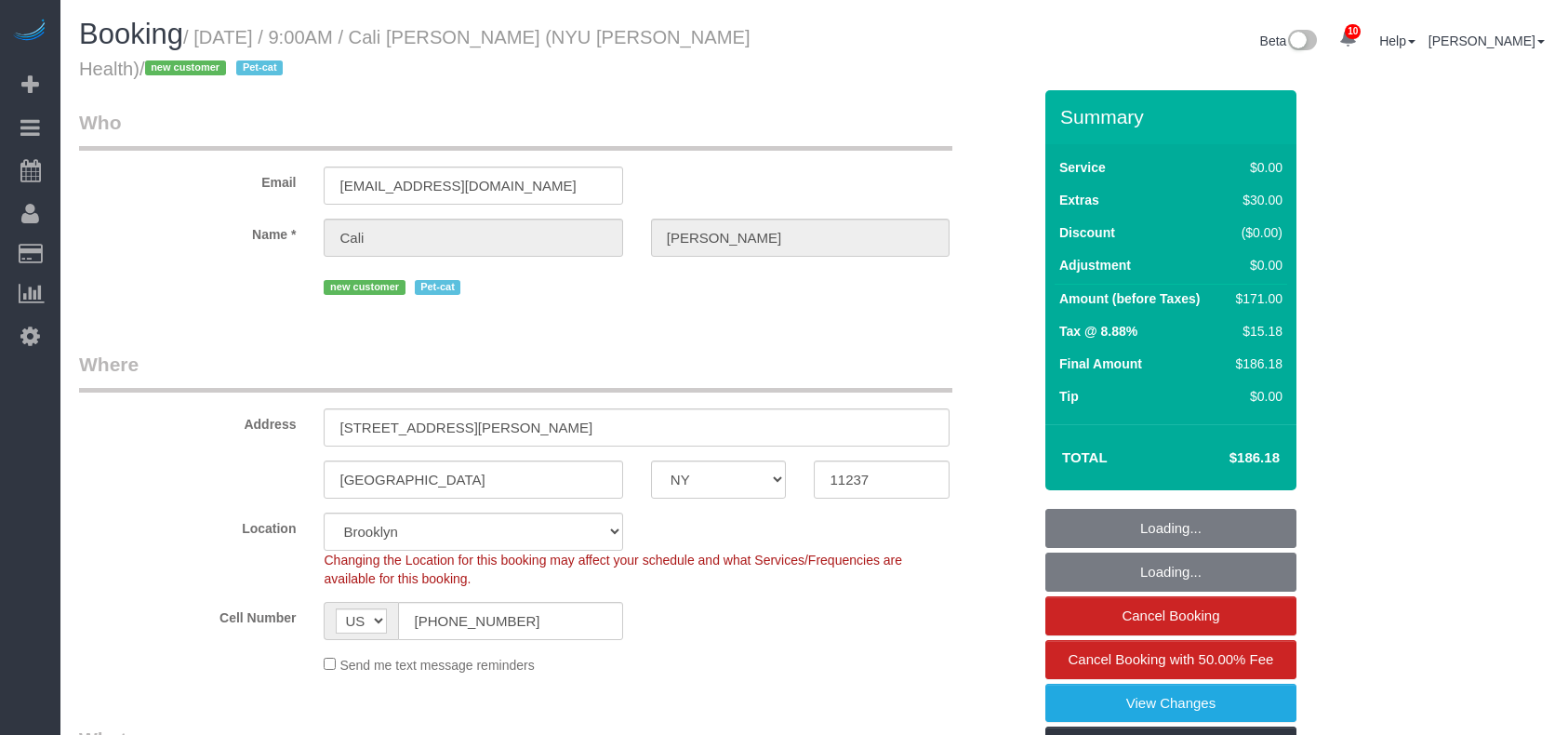
select select "NY"
select select "spot1"
select select "number:56"
select select "number:71"
select select "number:14"
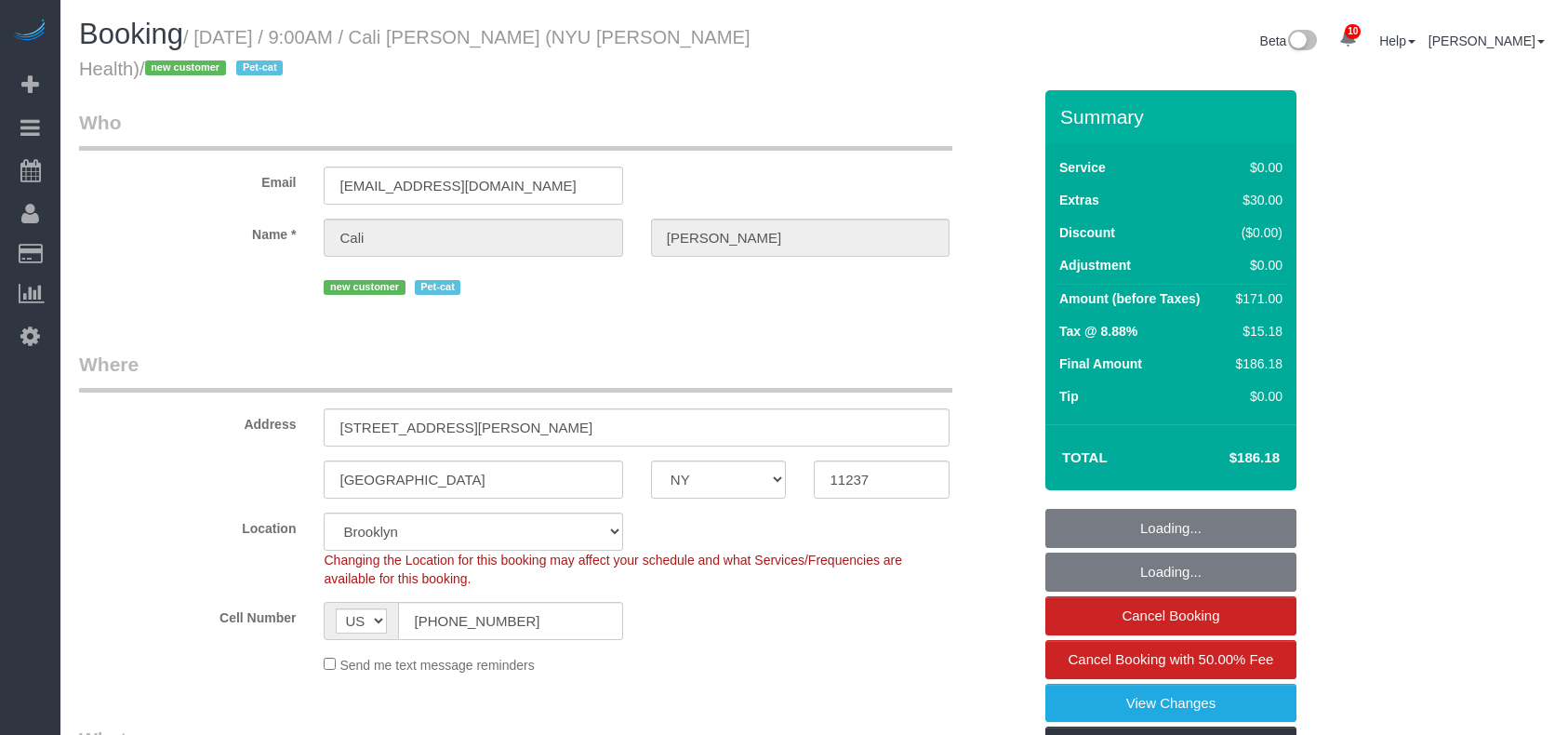
select select "number:5"
select select "1"
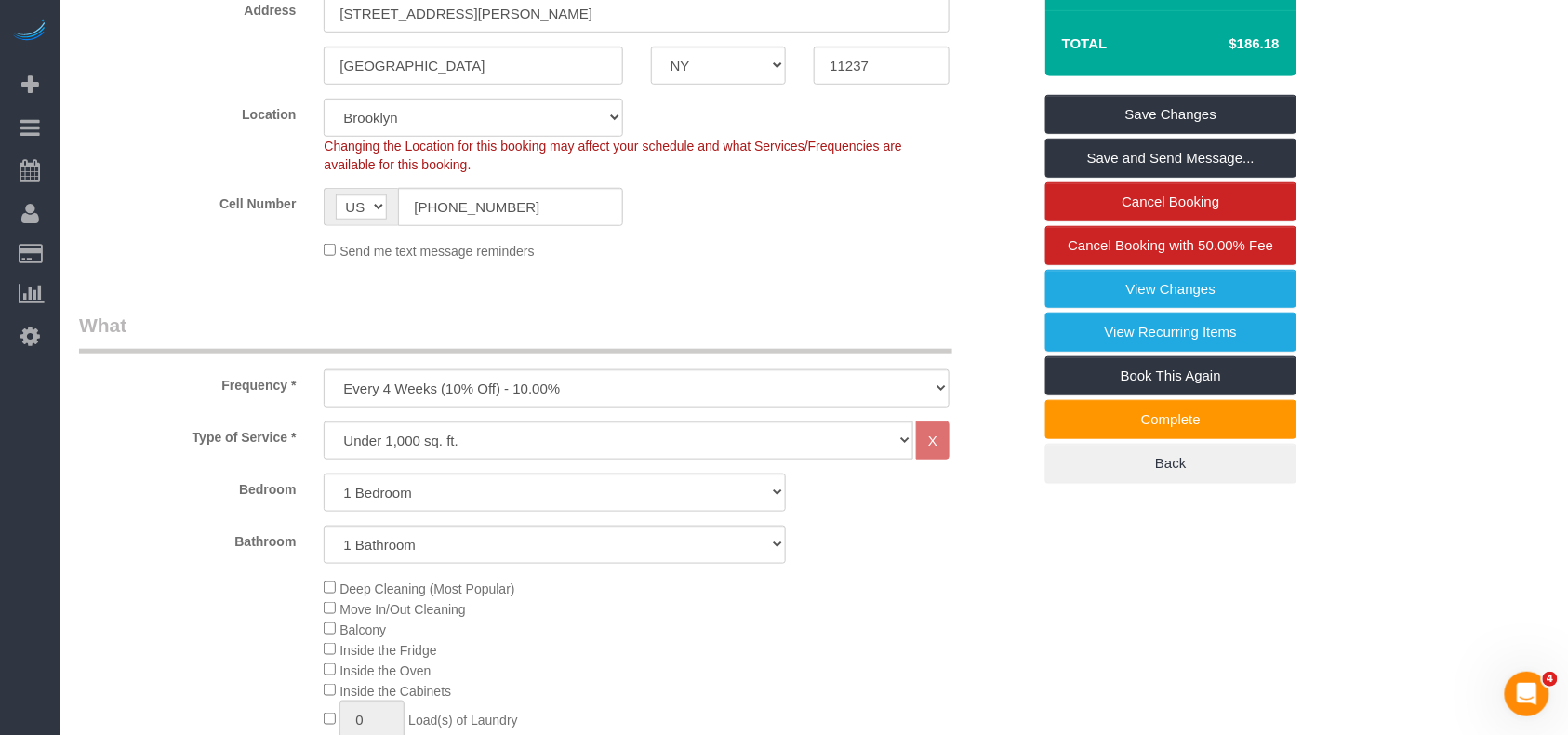
scroll to position [372, 0]
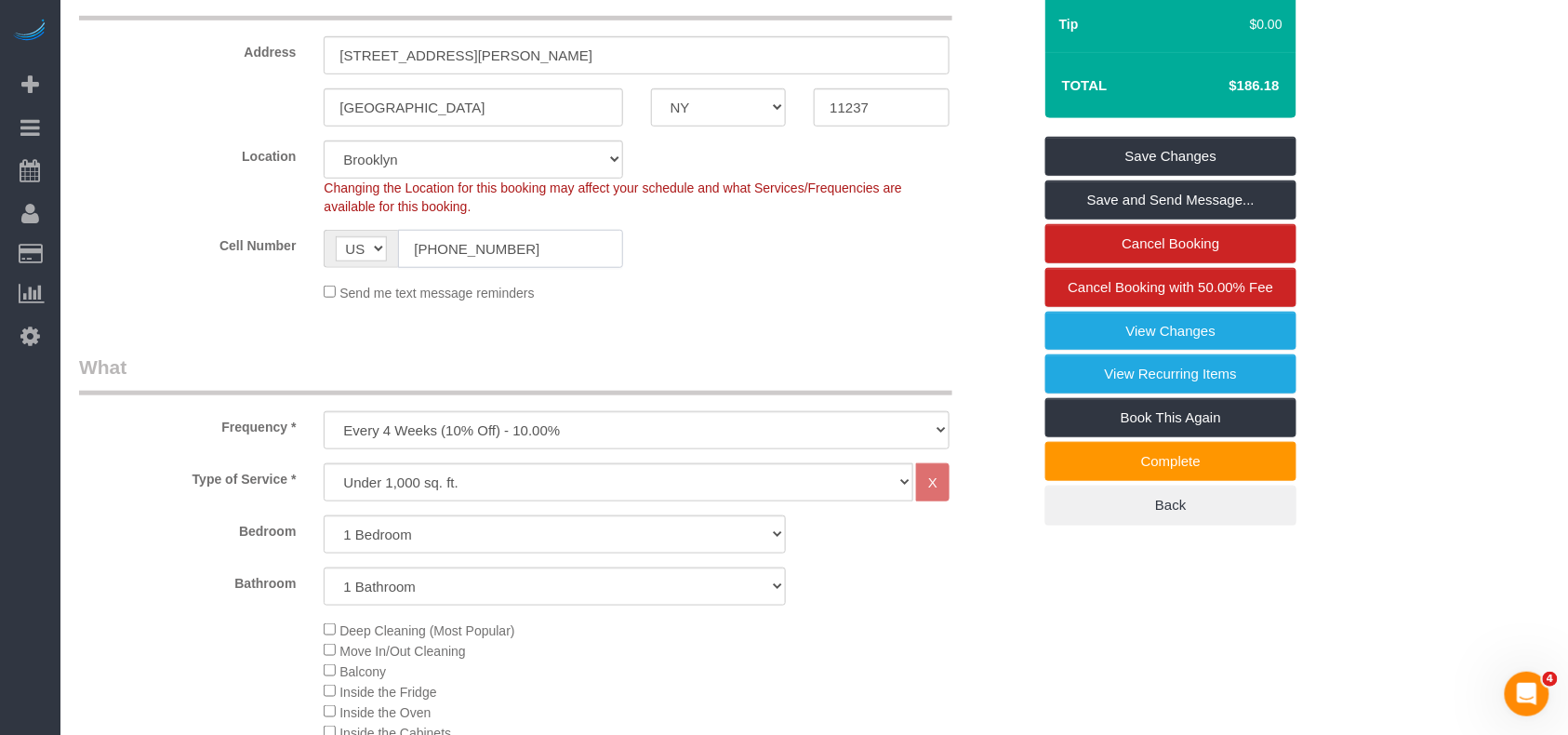
click at [455, 255] on input "(505) 716-0069" at bounding box center [510, 249] width 224 height 39
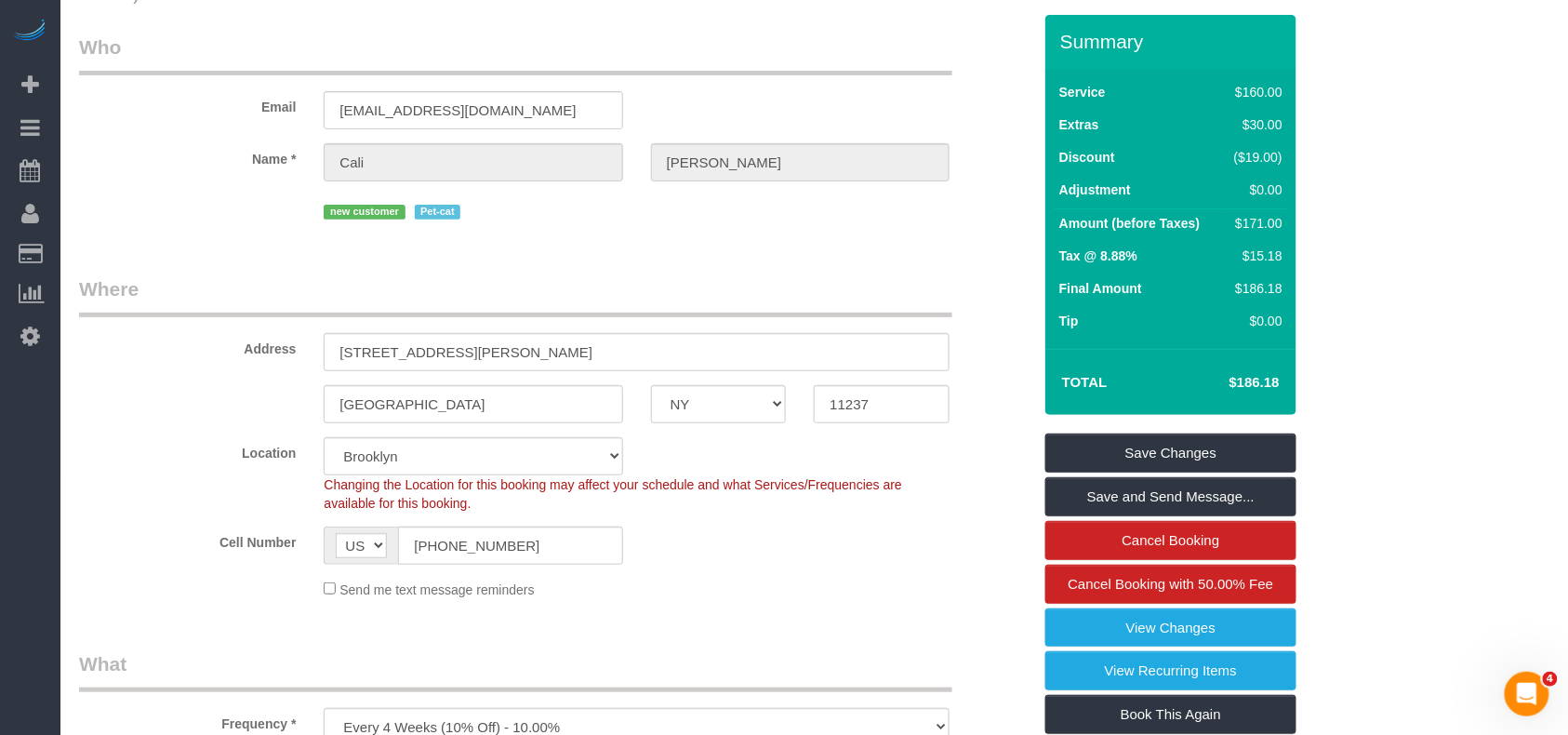
scroll to position [0, 0]
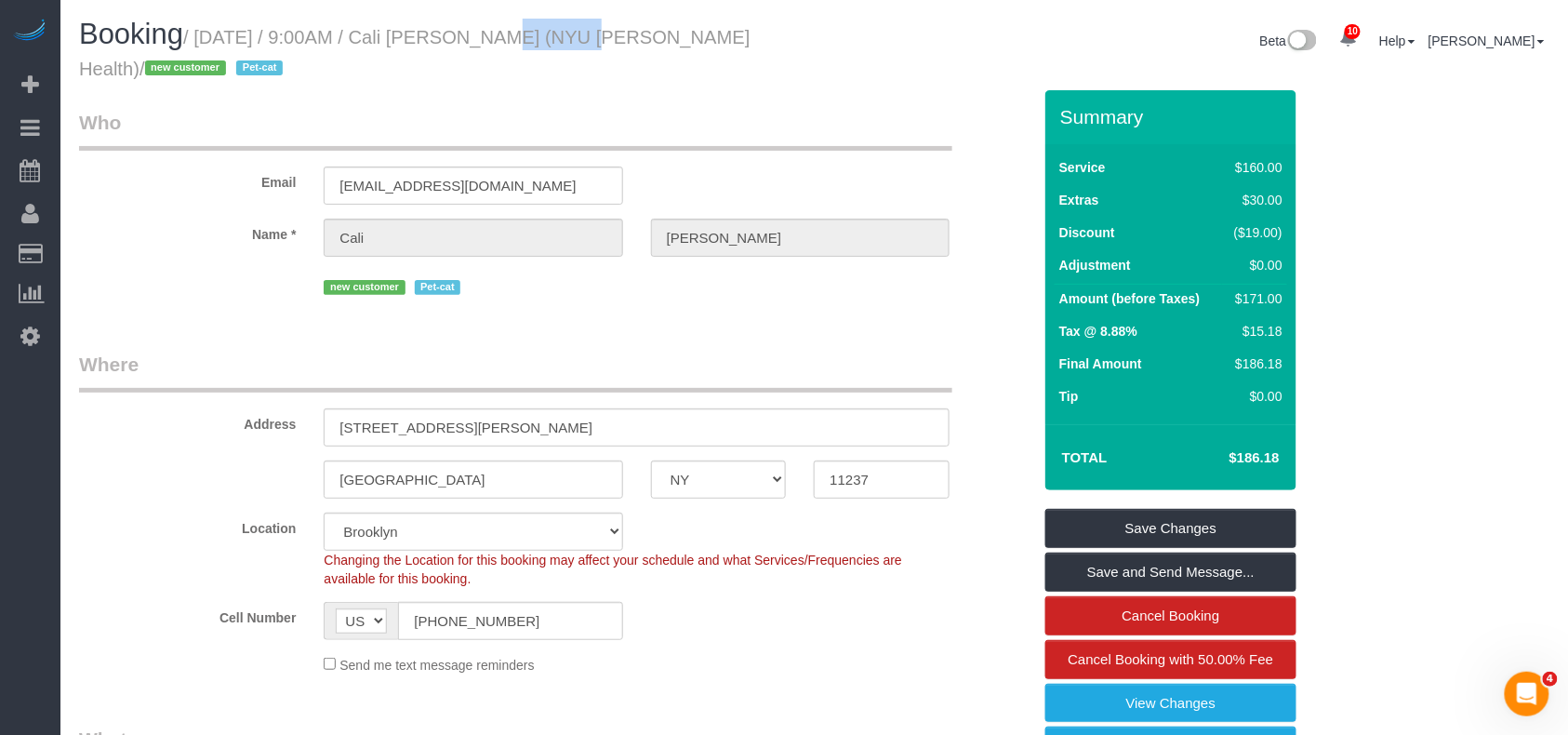
drag, startPoint x: 545, startPoint y: 42, endPoint x: 473, endPoint y: 41, distance: 72.0
click at [473, 41] on small "/ September 03, 2025 / 9:00AM / Cali Delp (NYU Langone Health) / new customer P…" at bounding box center [415, 53] width 672 height 52
copy small "Cali Delp"
select select "spot46"
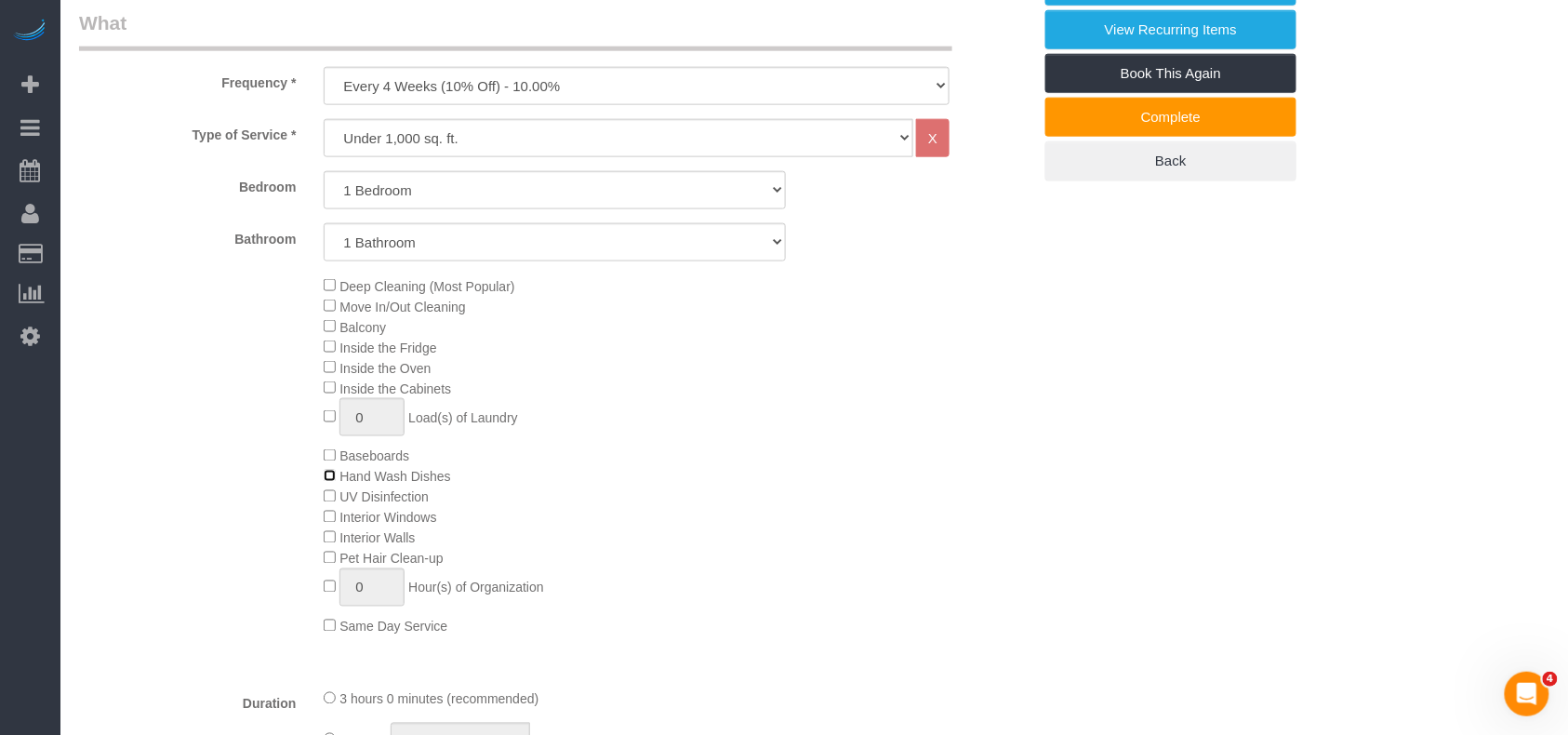
scroll to position [745, 0]
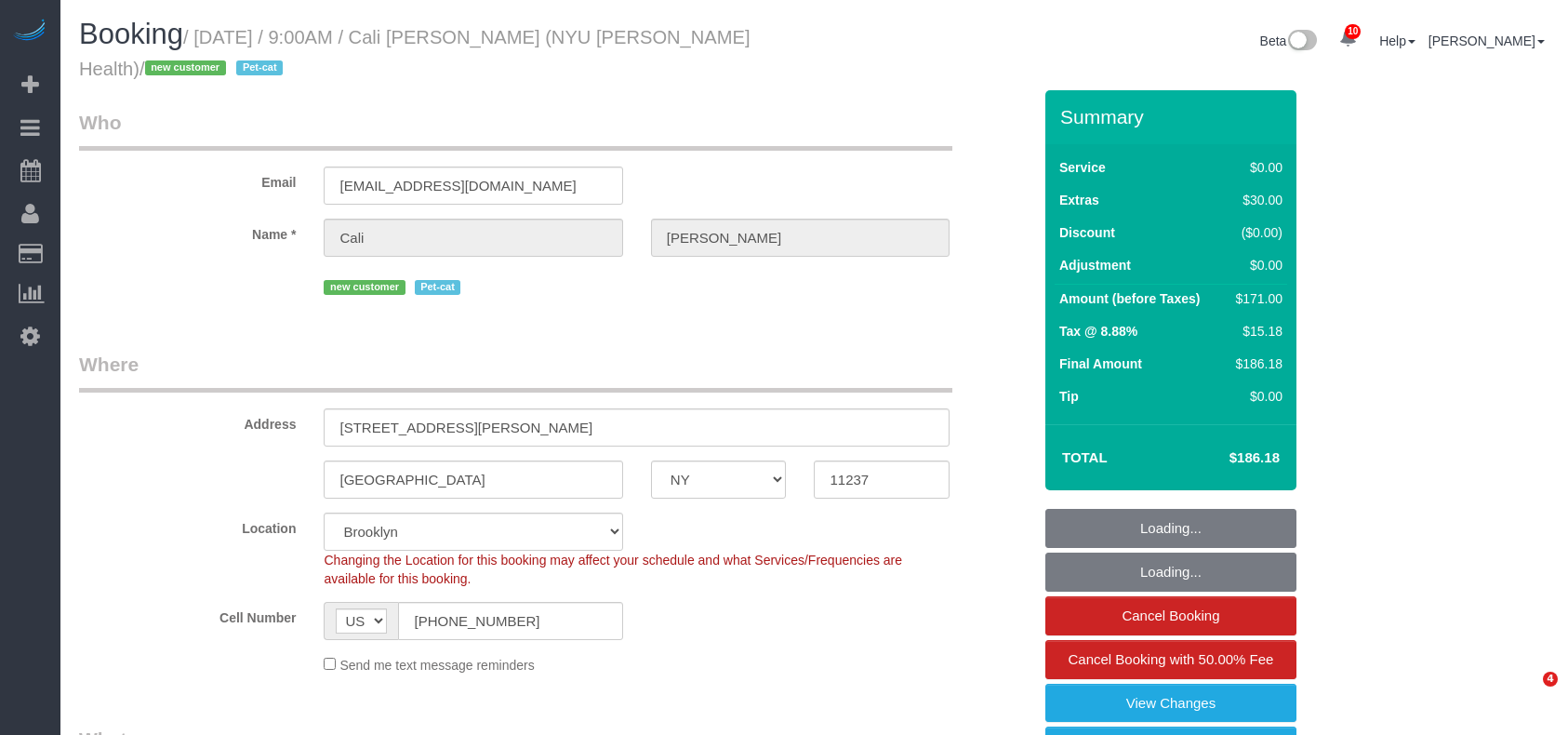
select select "NY"
select select "1"
select select "spot1"
select select "number:56"
select select "number:71"
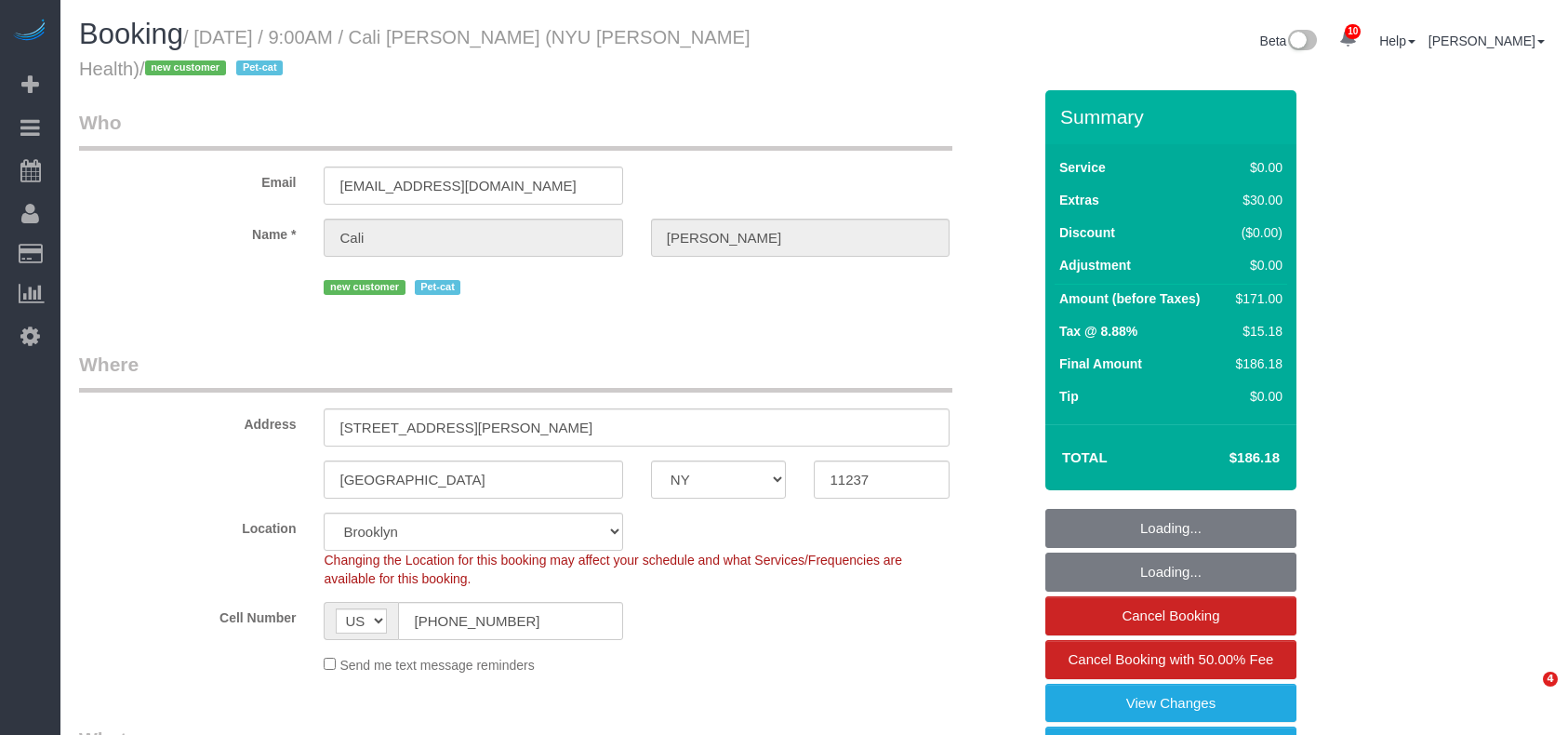
select select "number:14"
select select "number:5"
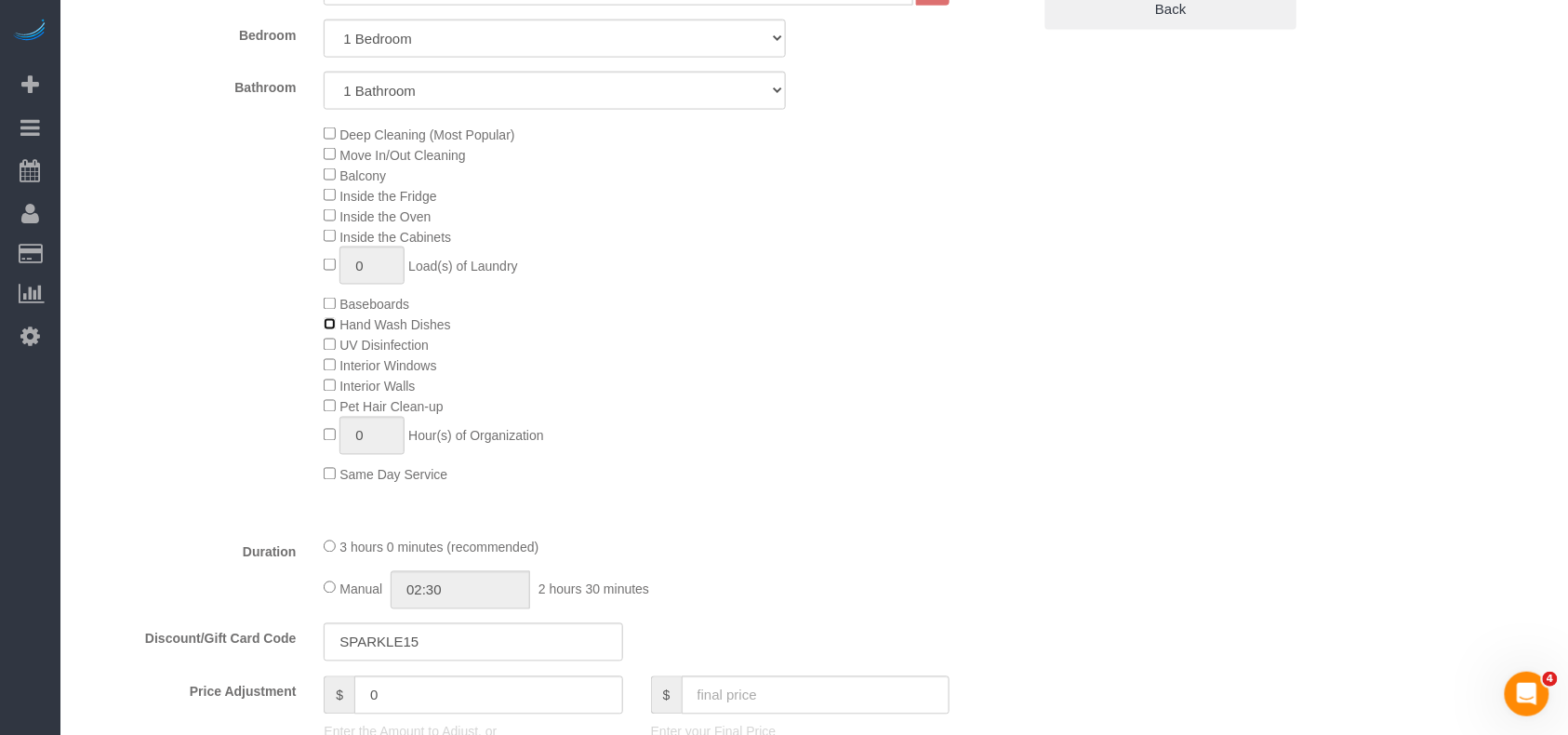
select select "spot46"
type input "03:00"
click at [332, 556] on div "3 hours 0 minutes (recommended)" at bounding box center [636, 547] width 626 height 20
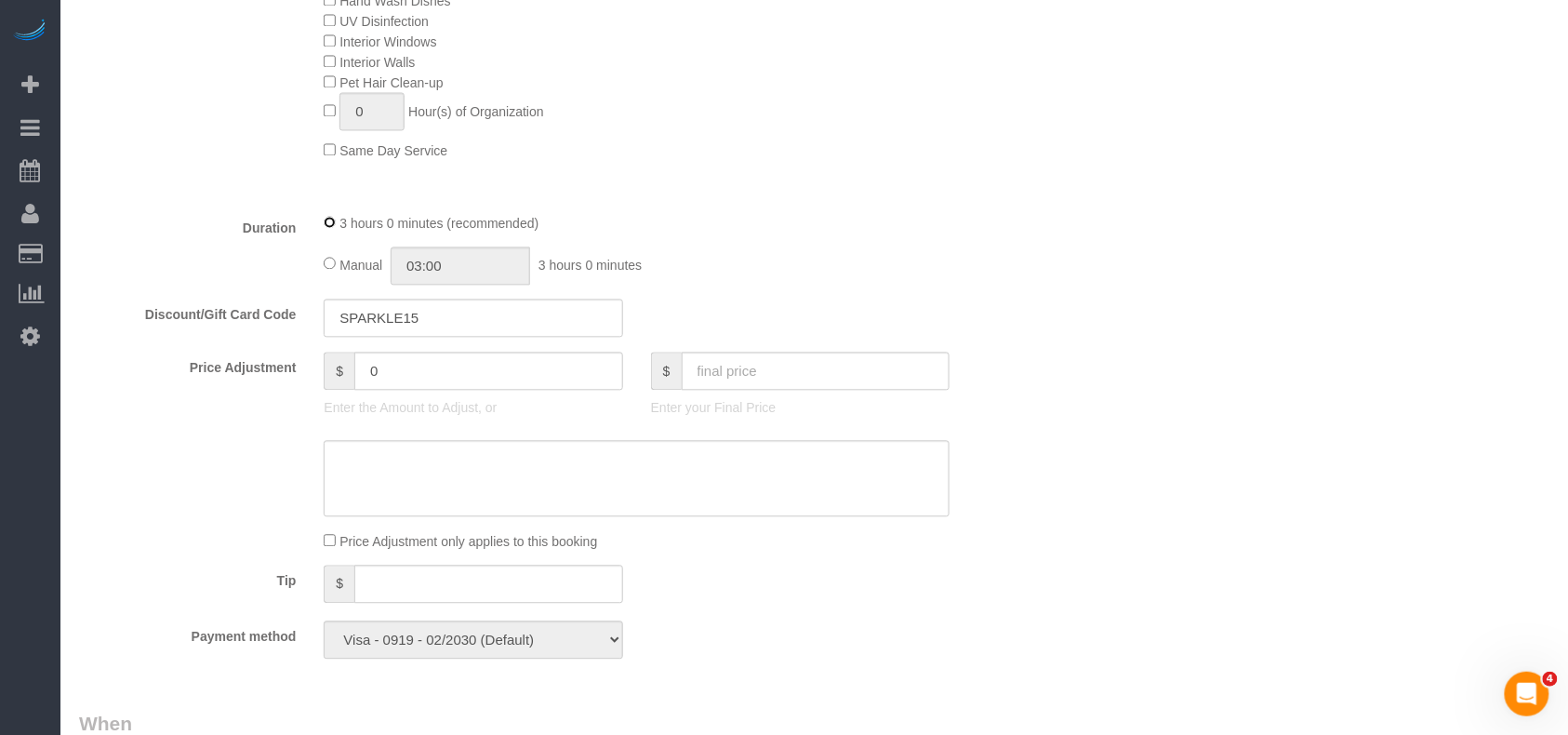
scroll to position [1365, 0]
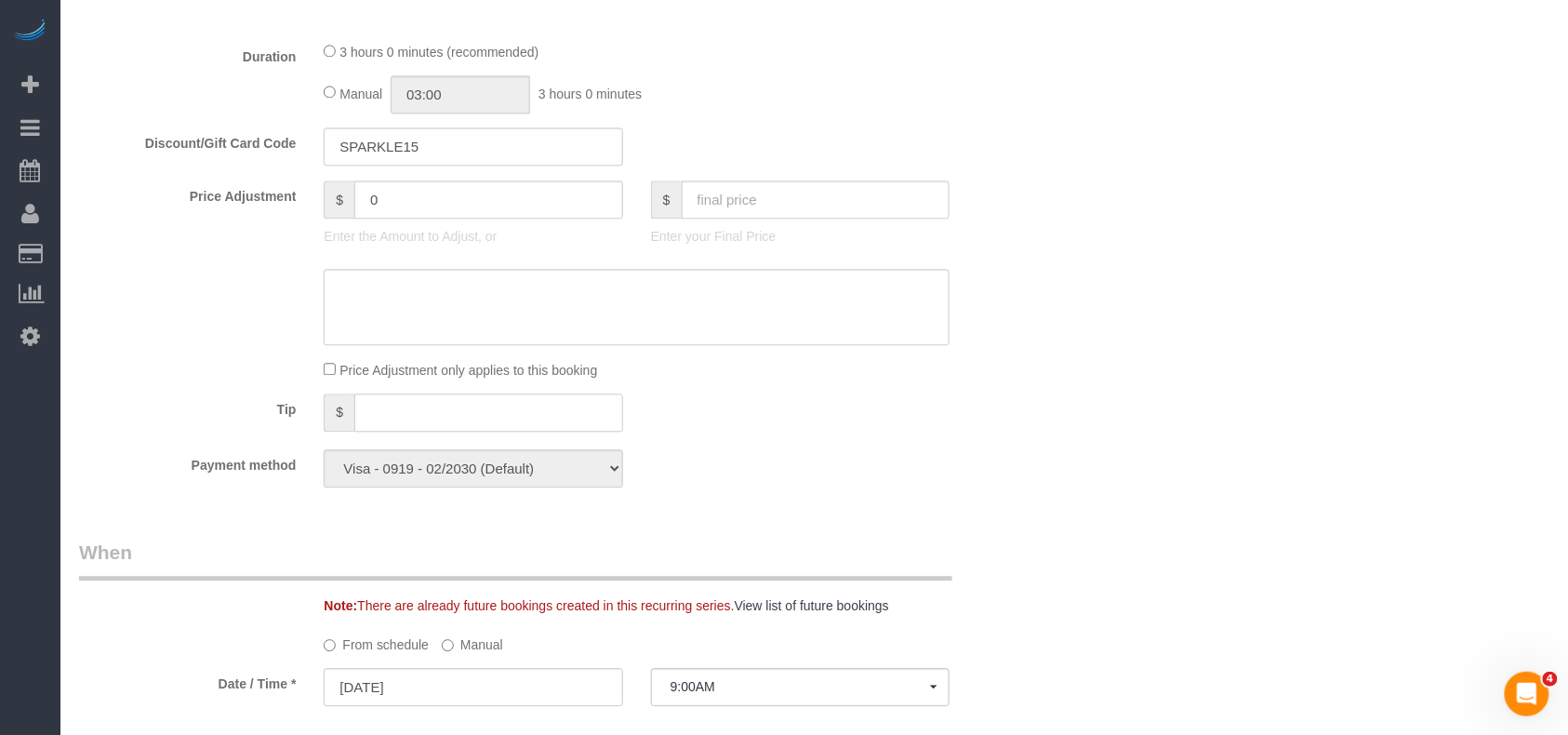
click at [404, 417] on input "text" at bounding box center [489, 413] width 268 height 39
type input "38"
click at [994, 460] on div "Payment method Visa - 0919 - 02/2030 (Default) Add Credit Card ─────────────── …" at bounding box center [555, 468] width 981 height 39
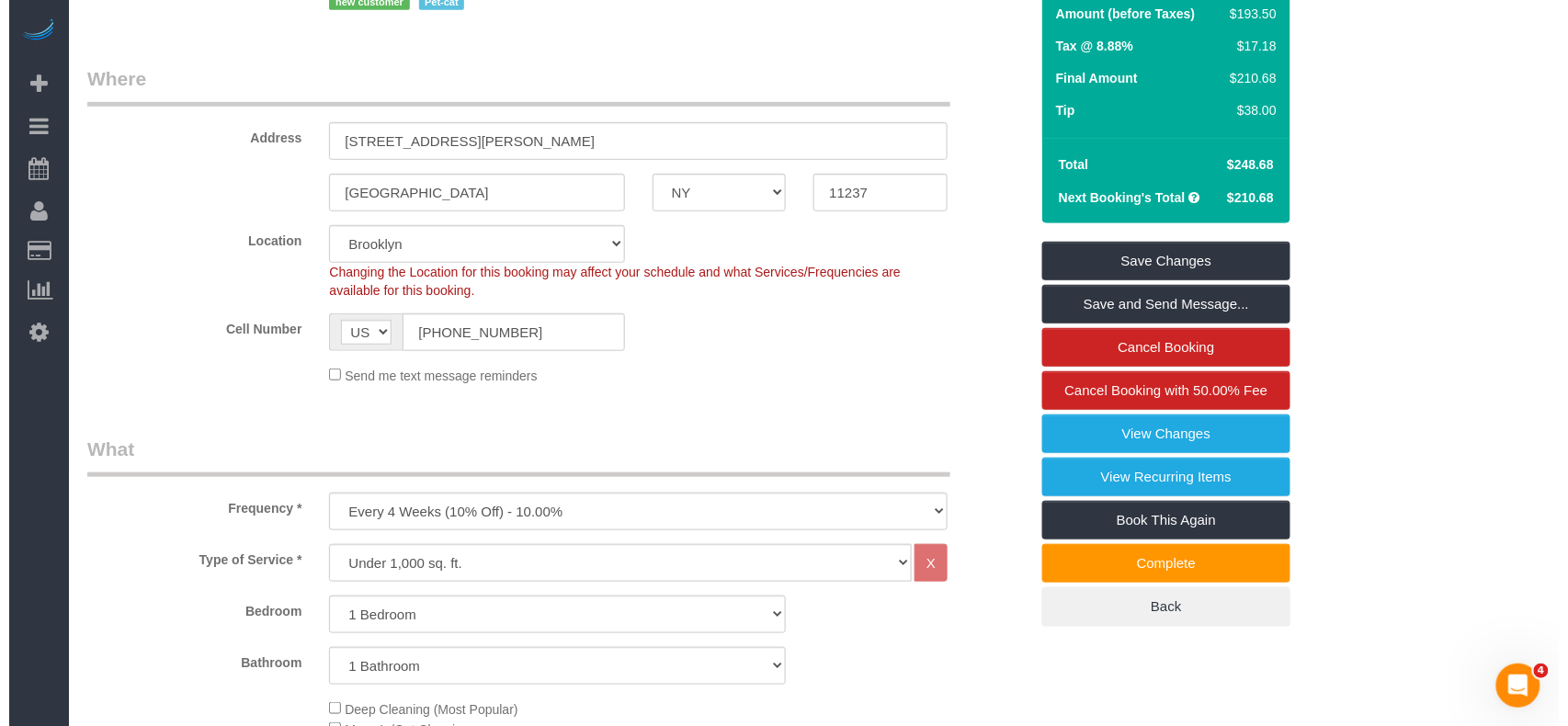
scroll to position [0, 0]
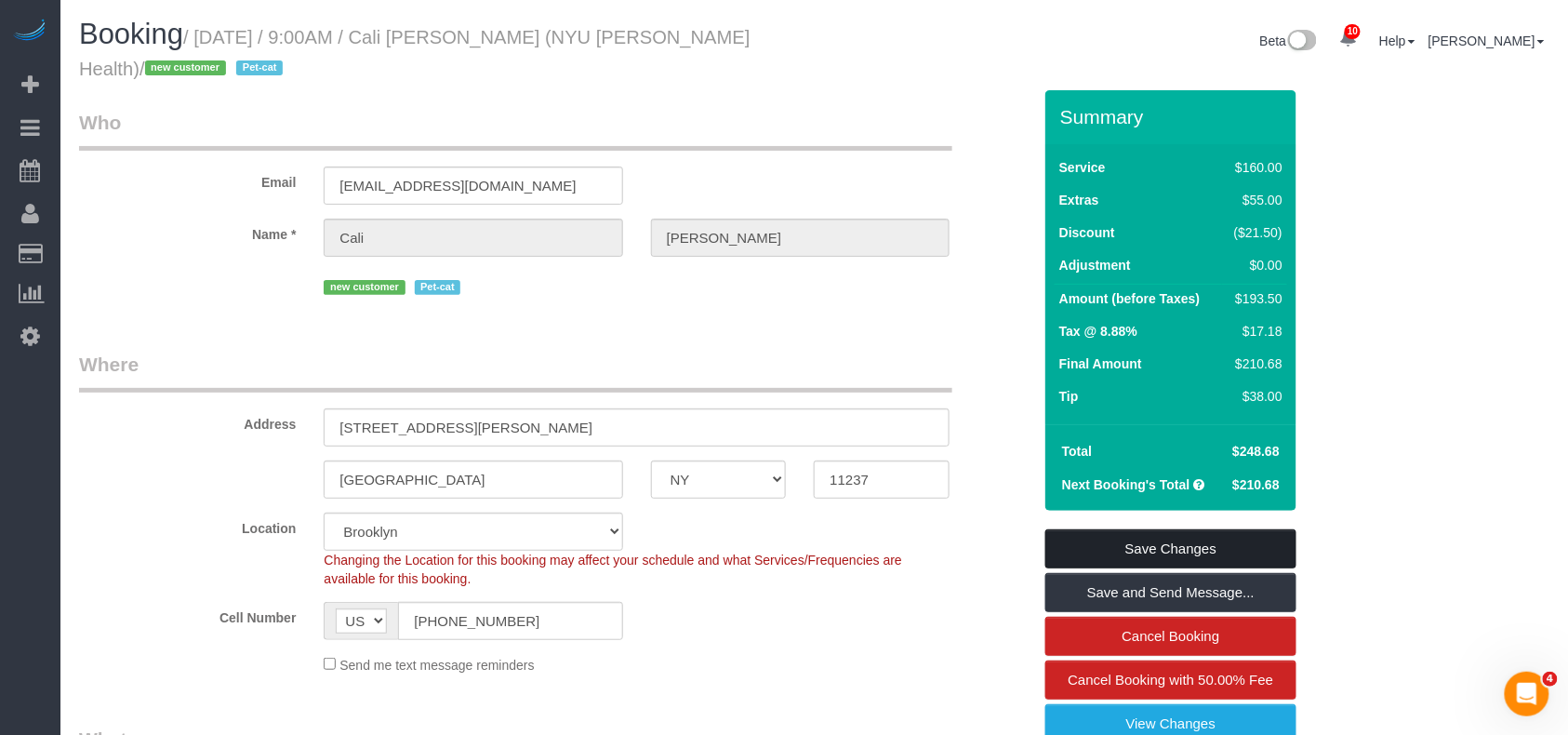
drag, startPoint x: 1102, startPoint y: 546, endPoint x: 1010, endPoint y: 499, distance: 103.3
click at [1102, 546] on link "Save Changes" at bounding box center [1171, 549] width 251 height 39
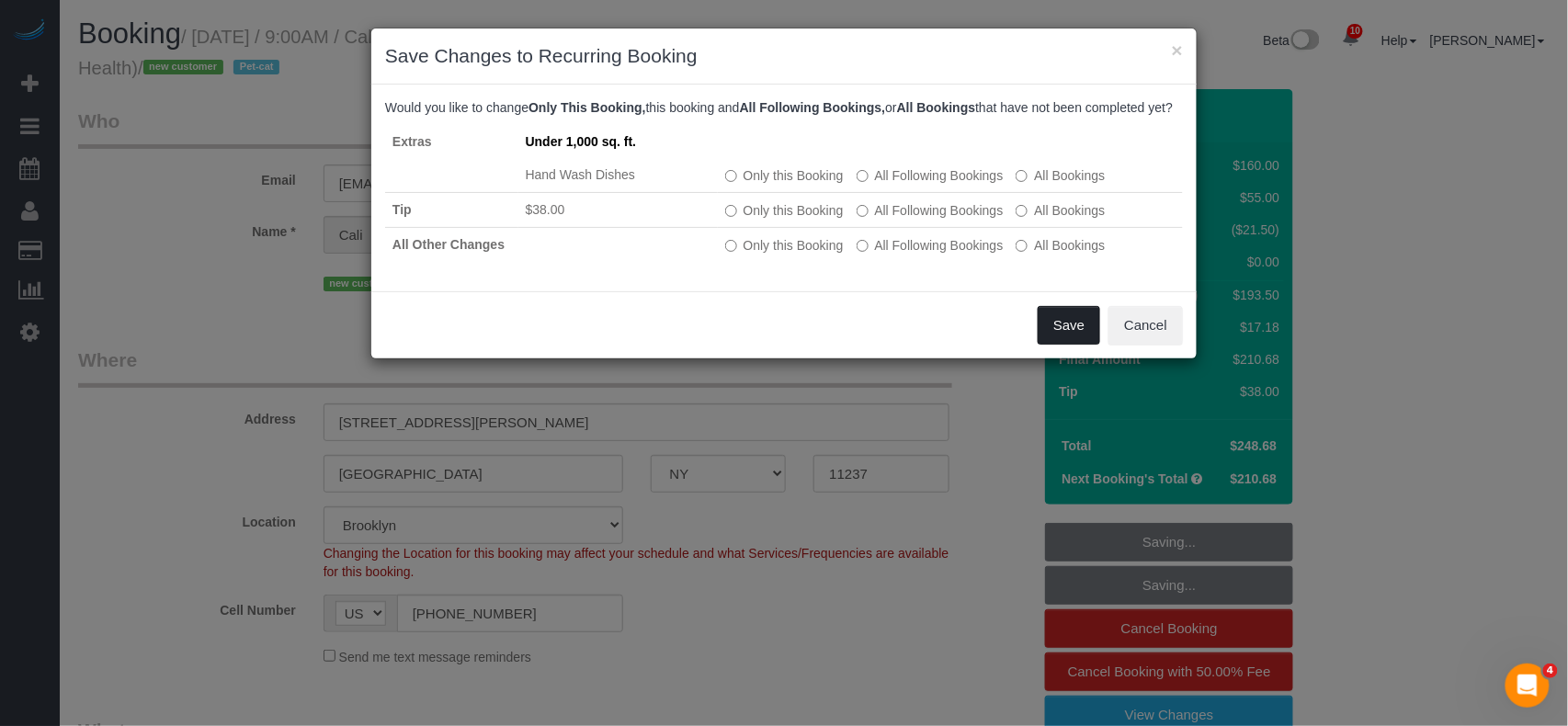
click at [1059, 344] on button "Save" at bounding box center [1069, 325] width 63 height 38
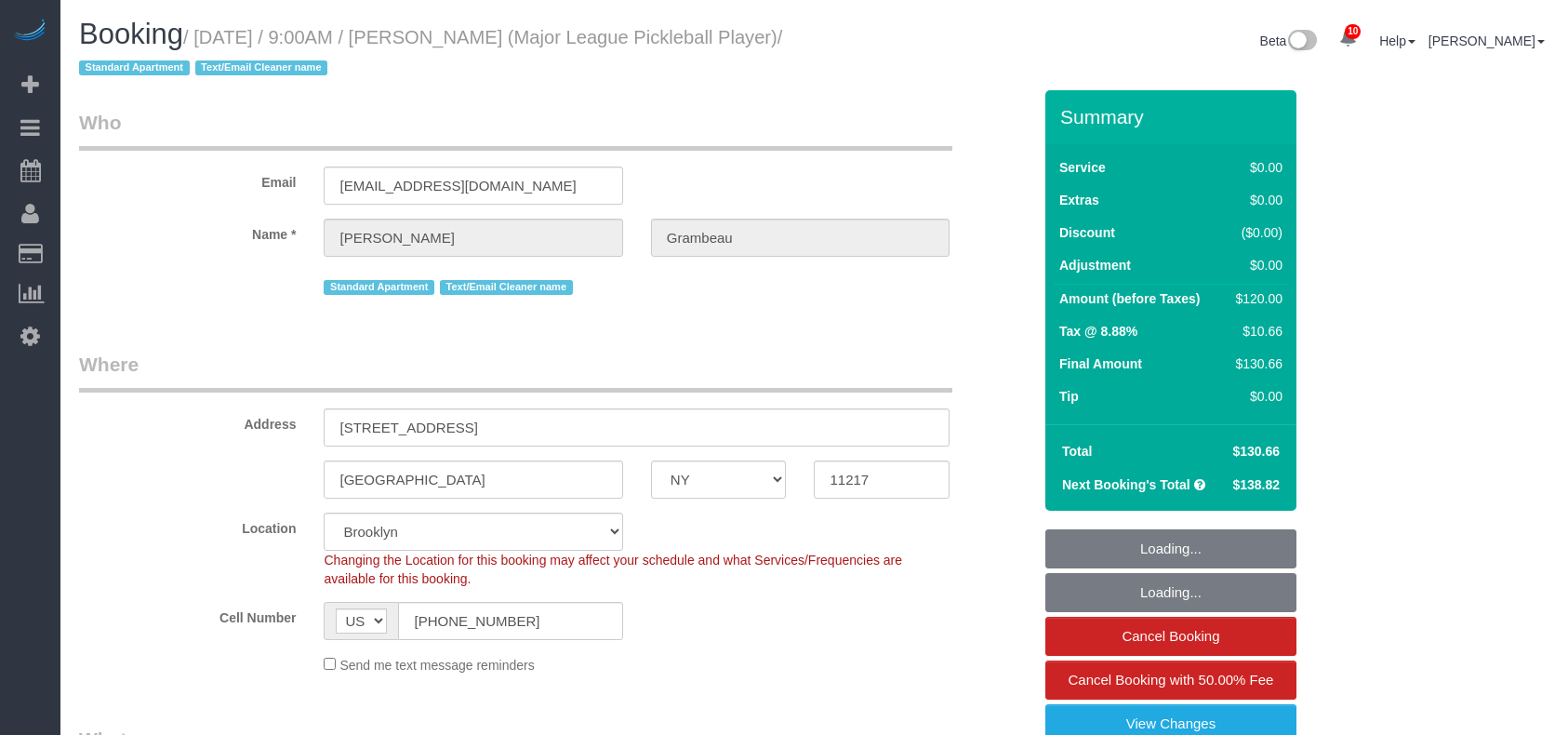
select select "NY"
select select "number:57"
select select "number:75"
select select "number:15"
select select "number:6"
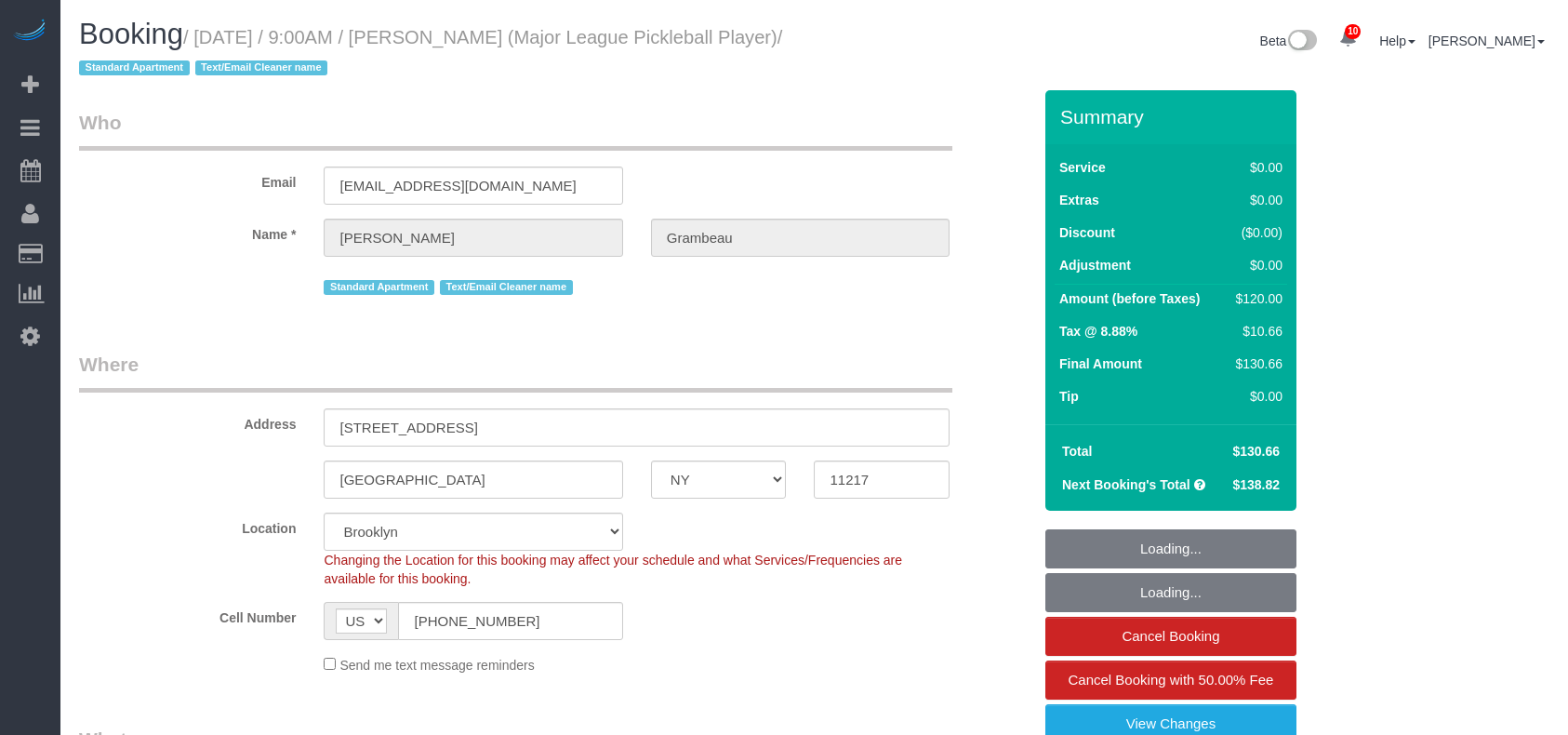
select select "object:1356"
select select "spot1"
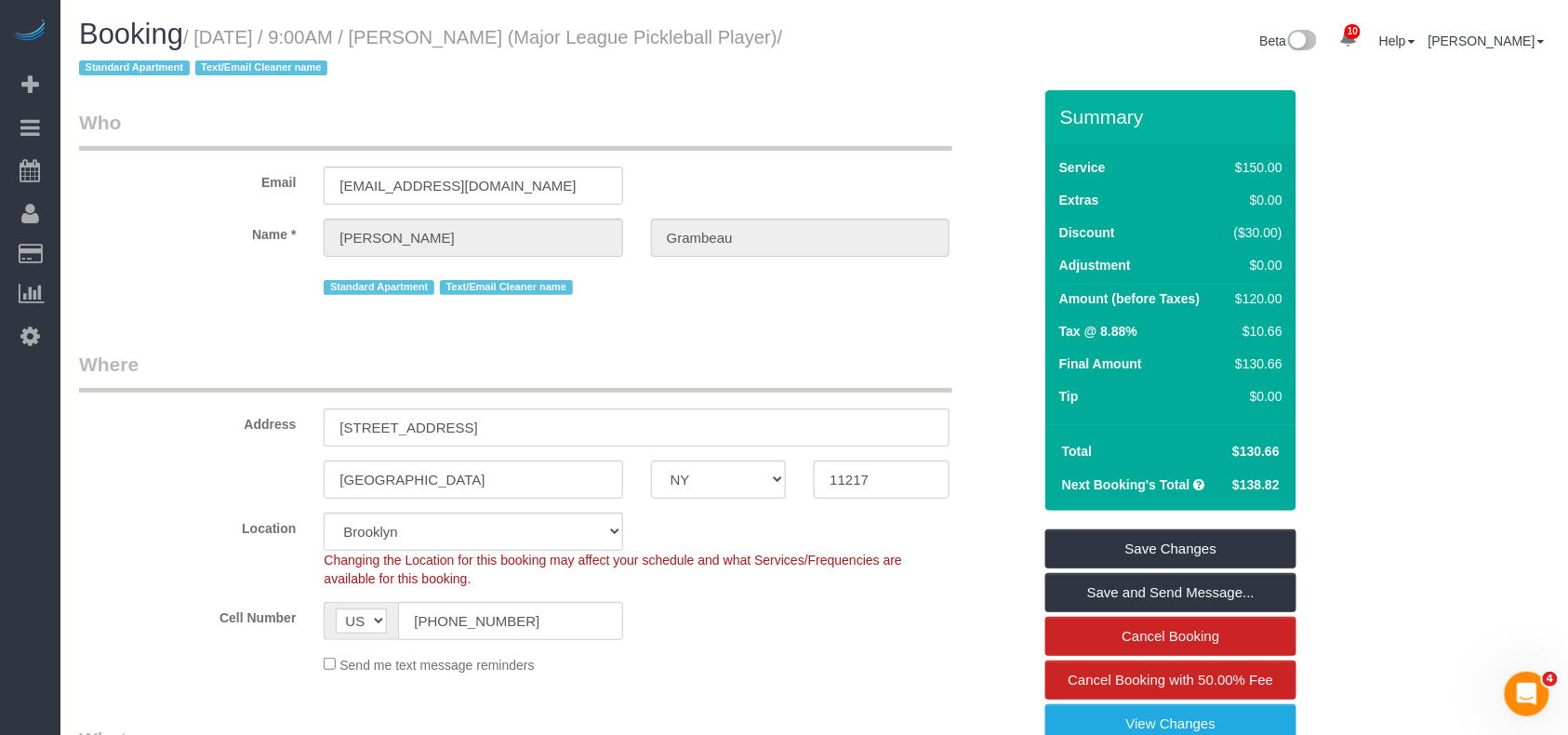
drag, startPoint x: 219, startPoint y: 67, endPoint x: 203, endPoint y: 46, distance: 26.4
click at [203, 46] on h1 "Booking / September 03, 2025 / 9:00AM / Kelsey Grambeau (Major League Picklebal…" at bounding box center [440, 50] width 722 height 64
drag, startPoint x: 227, startPoint y: 71, endPoint x: 199, endPoint y: 41, distance: 41.0
click at [199, 41] on small "/ September 03, 2025 / 9:00AM / Kelsey Grambeau (Major League Pickleball Player…" at bounding box center [431, 53] width 703 height 52
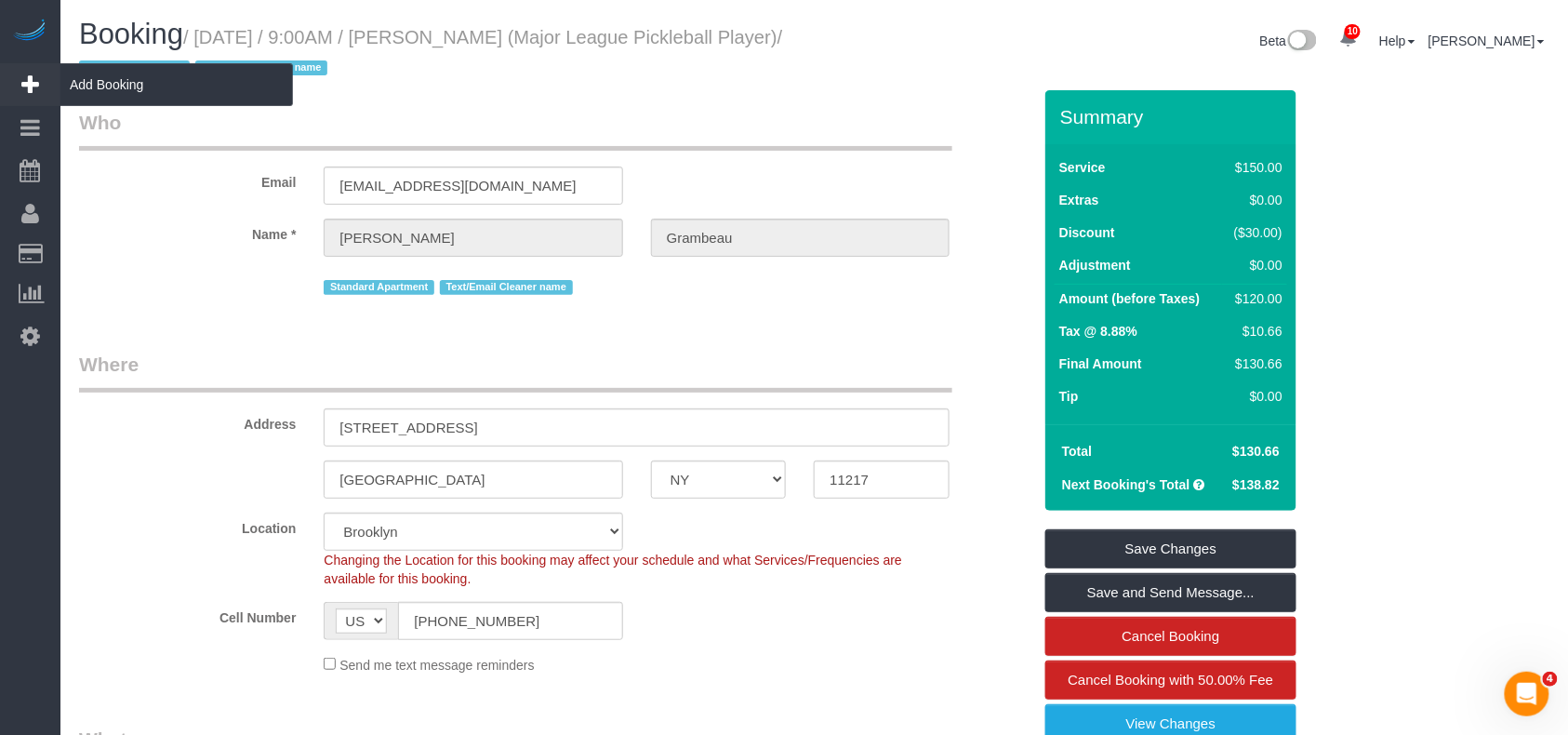
copy small "September 03, 2025 / 9:00AM / Kelsey Grambeau (Major League Pickleball Player)"
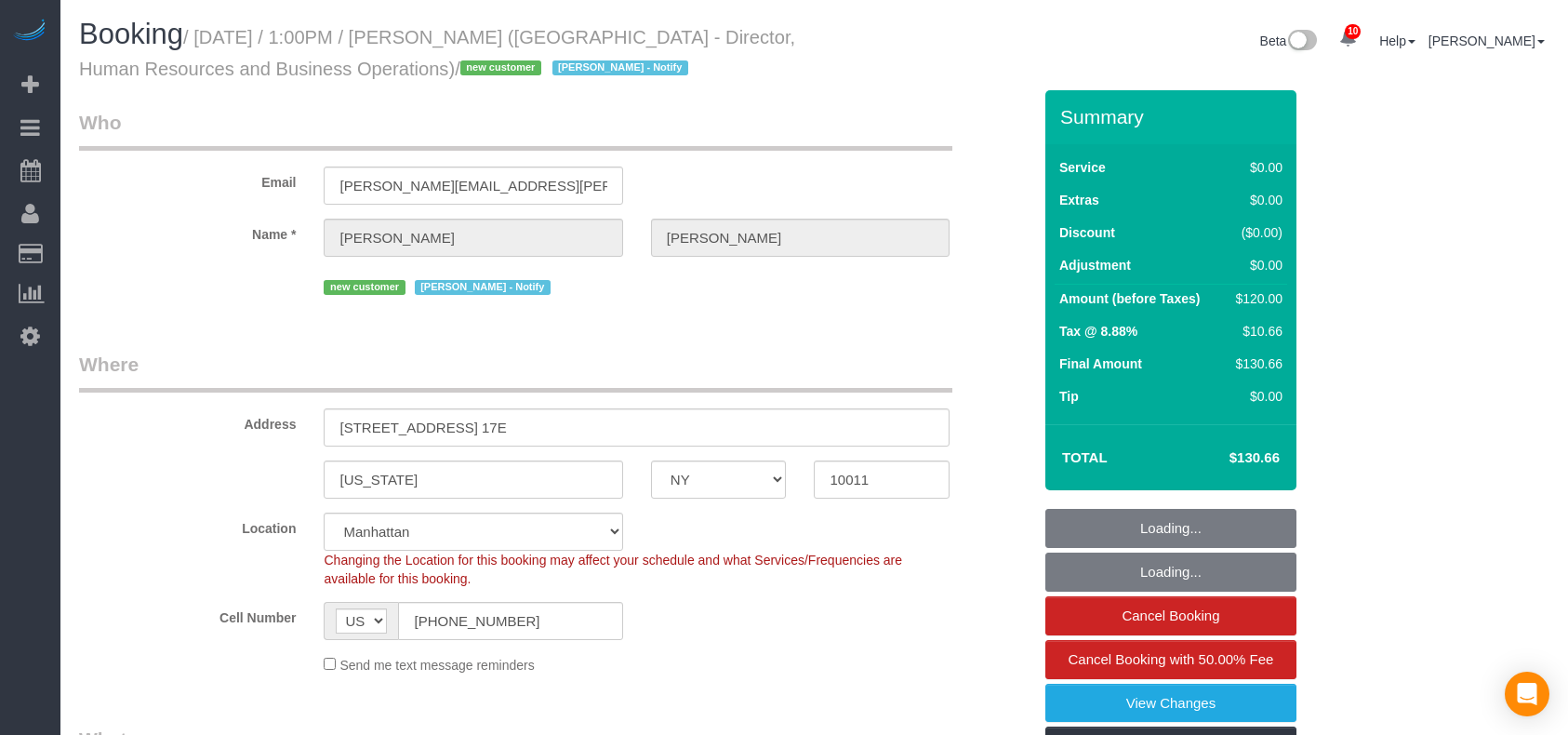
select select "NY"
select select "number:89"
select select "number:90"
select select "number:15"
select select "number:7"
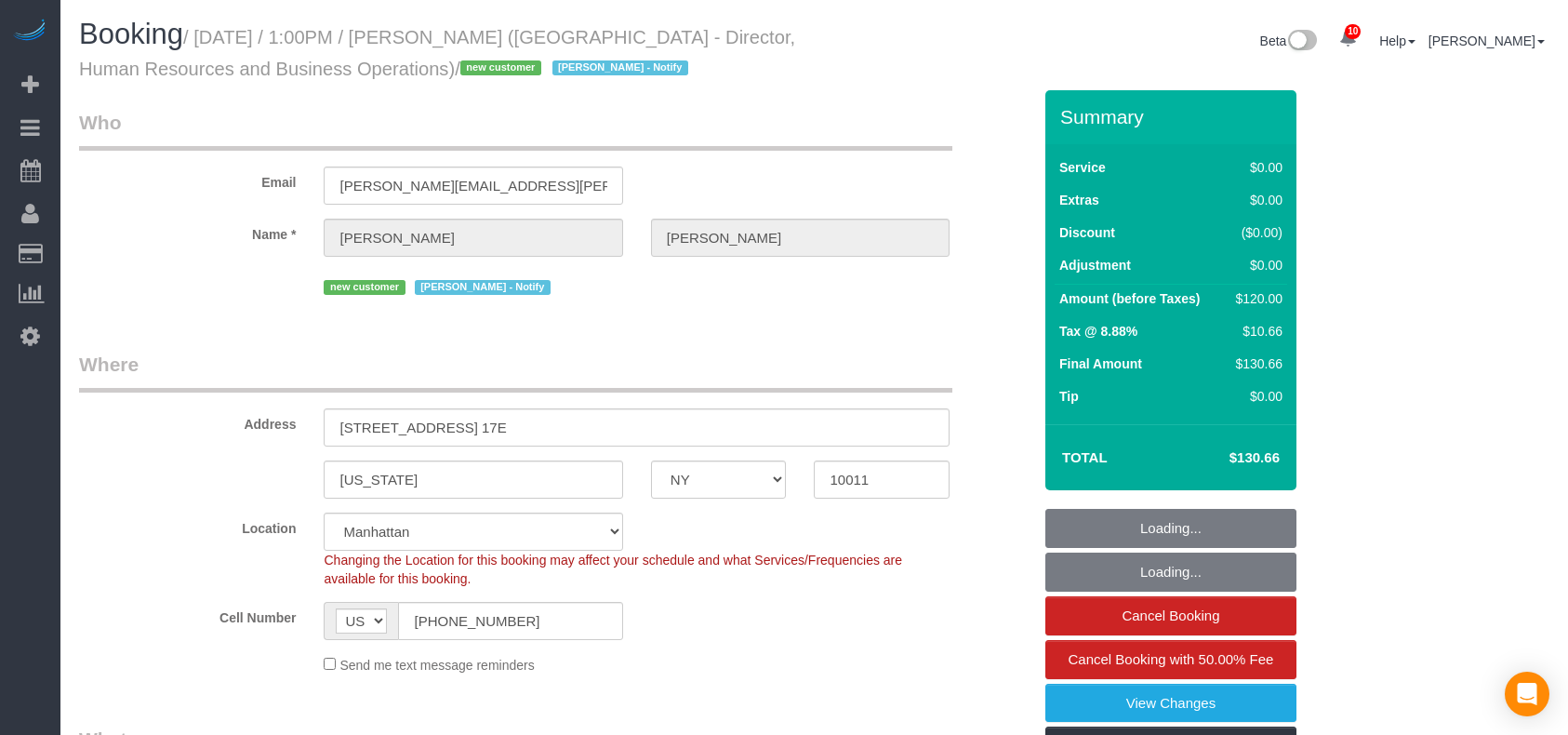
select select "object:869"
select select "1"
select select "spot1"
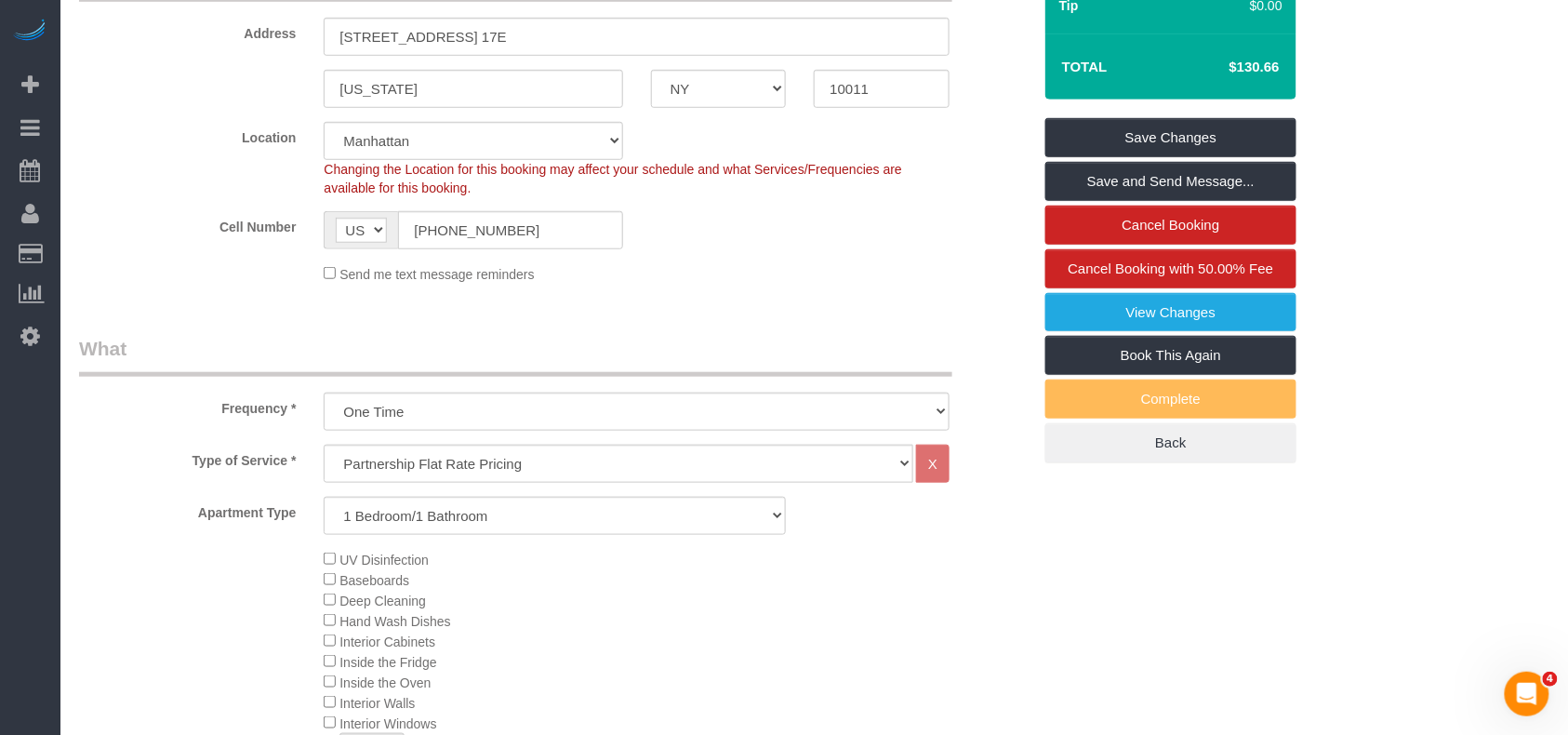
scroll to position [362, 0]
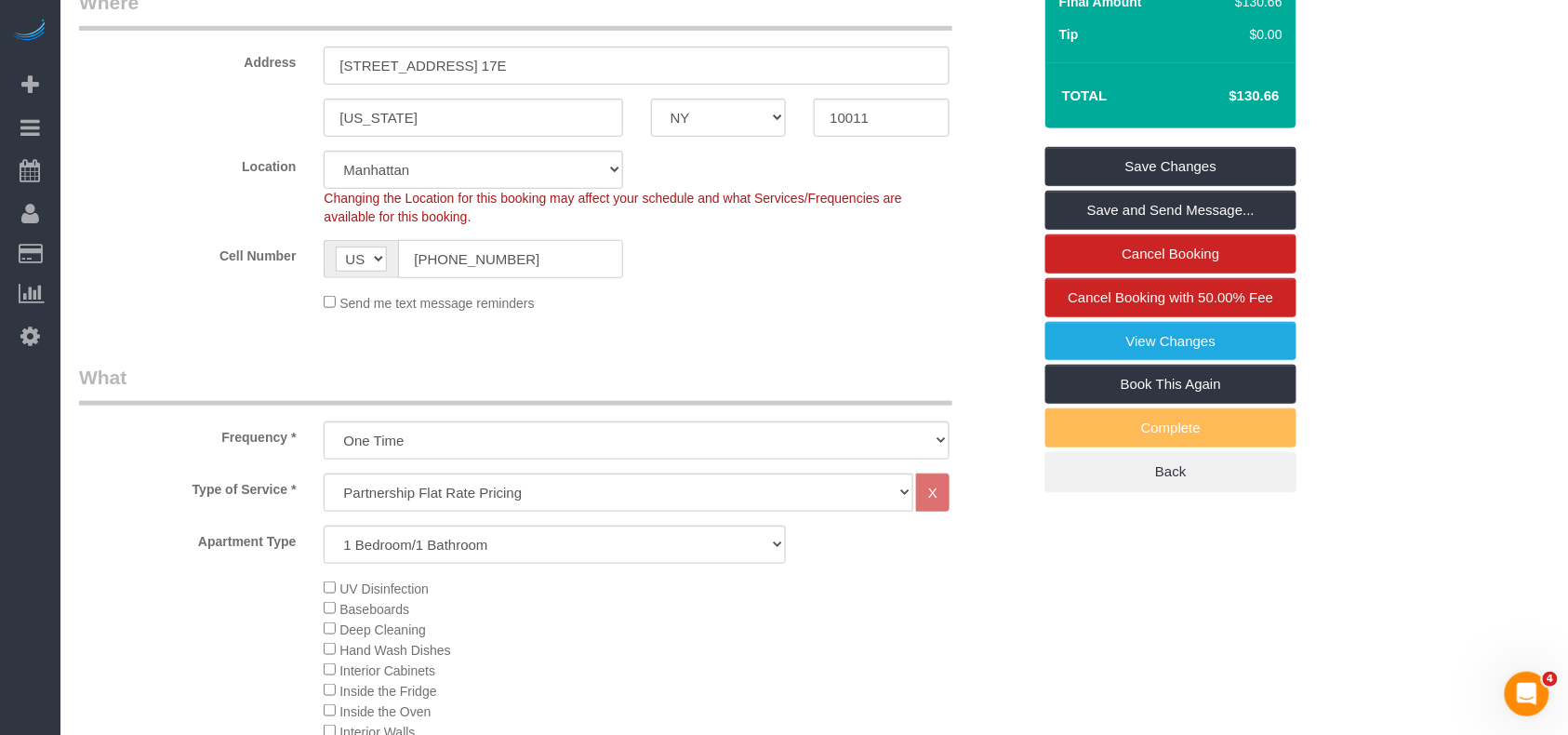
click at [454, 261] on input "[PHONE_NUMBER]" at bounding box center [510, 260] width 224 height 39
click at [454, 259] on input "(631) 987-1653" at bounding box center [510, 260] width 224 height 39
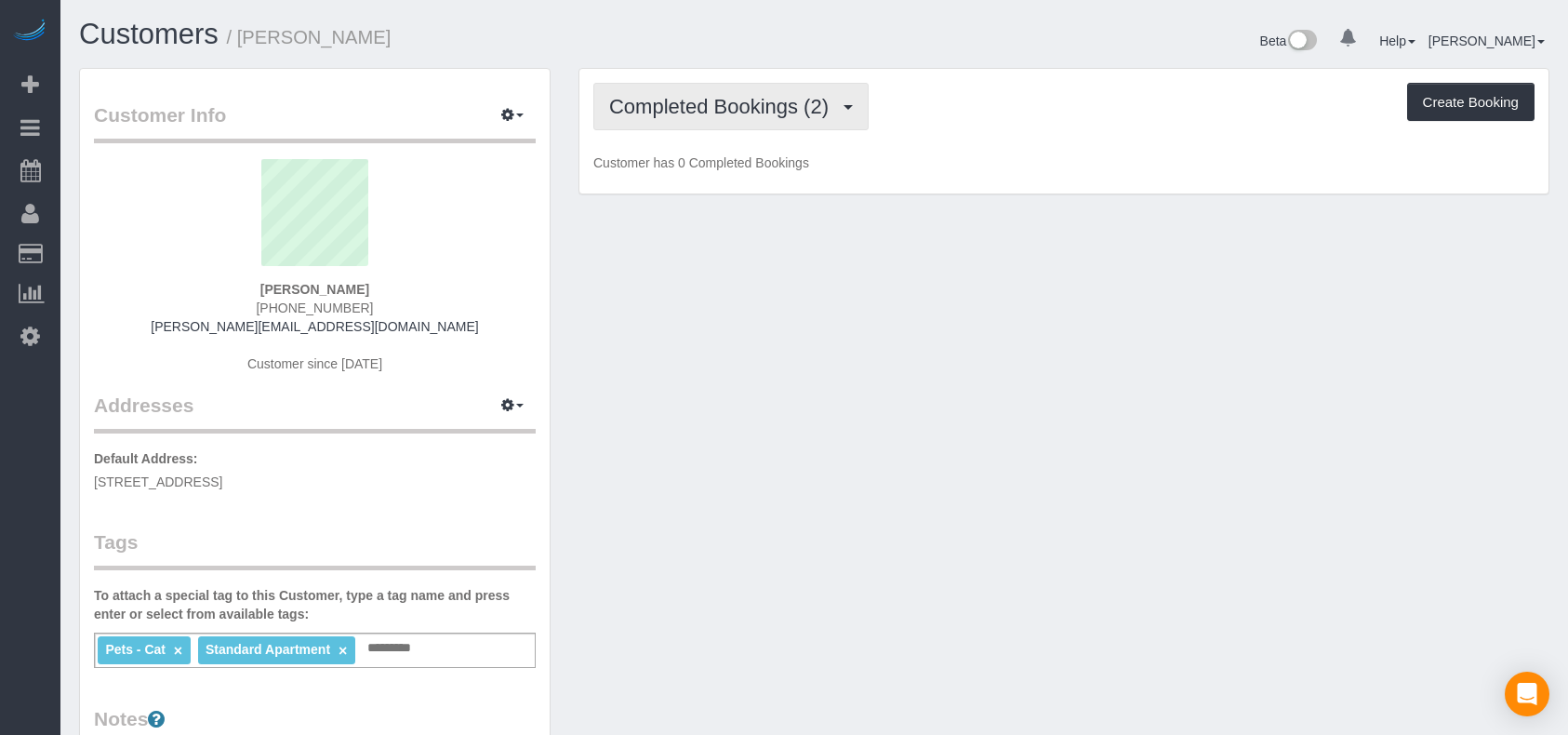
click at [742, 115] on span "Completed Bookings (2)" at bounding box center [723, 106] width 229 height 23
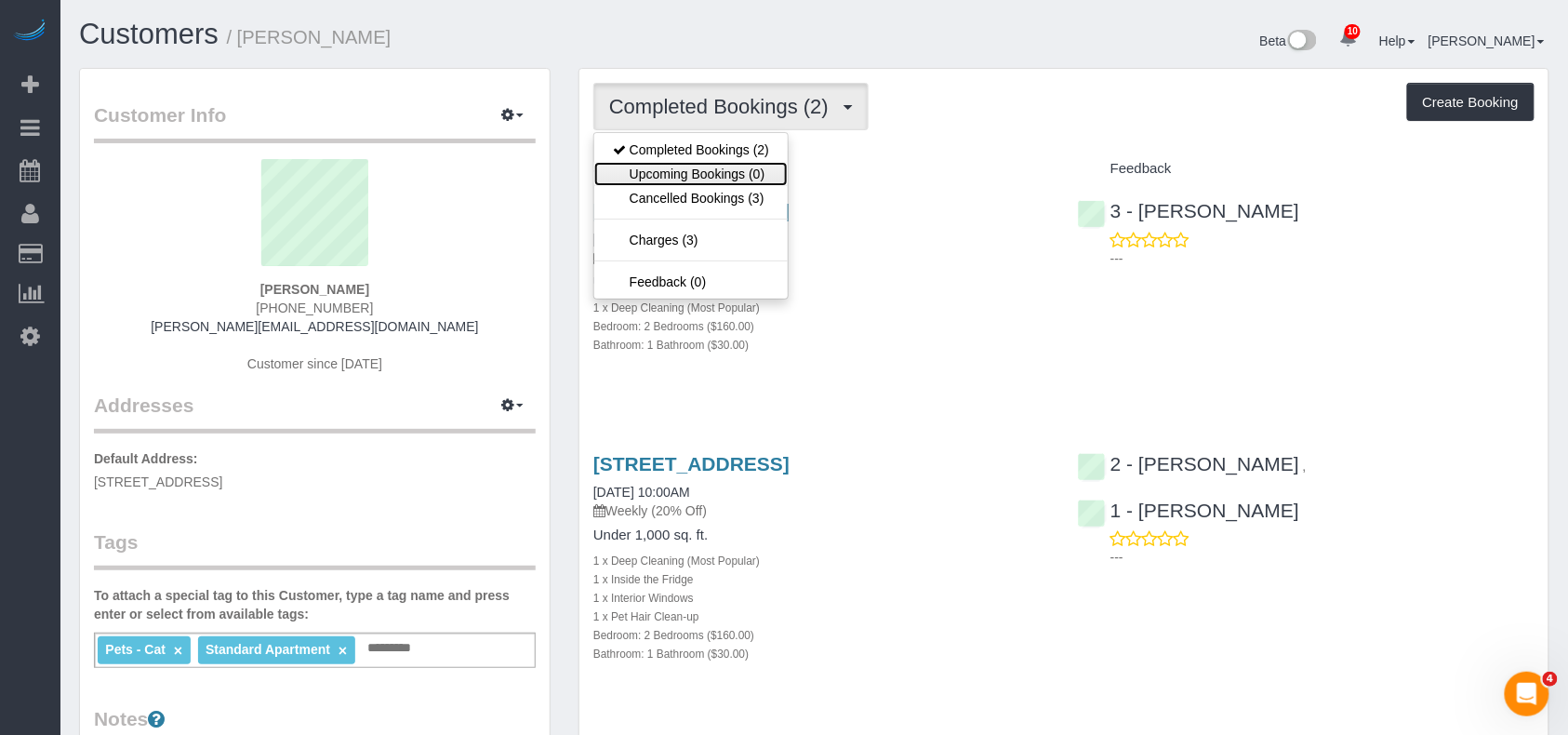
click at [744, 172] on link "Upcoming Bookings (0)" at bounding box center [691, 174] width 193 height 24
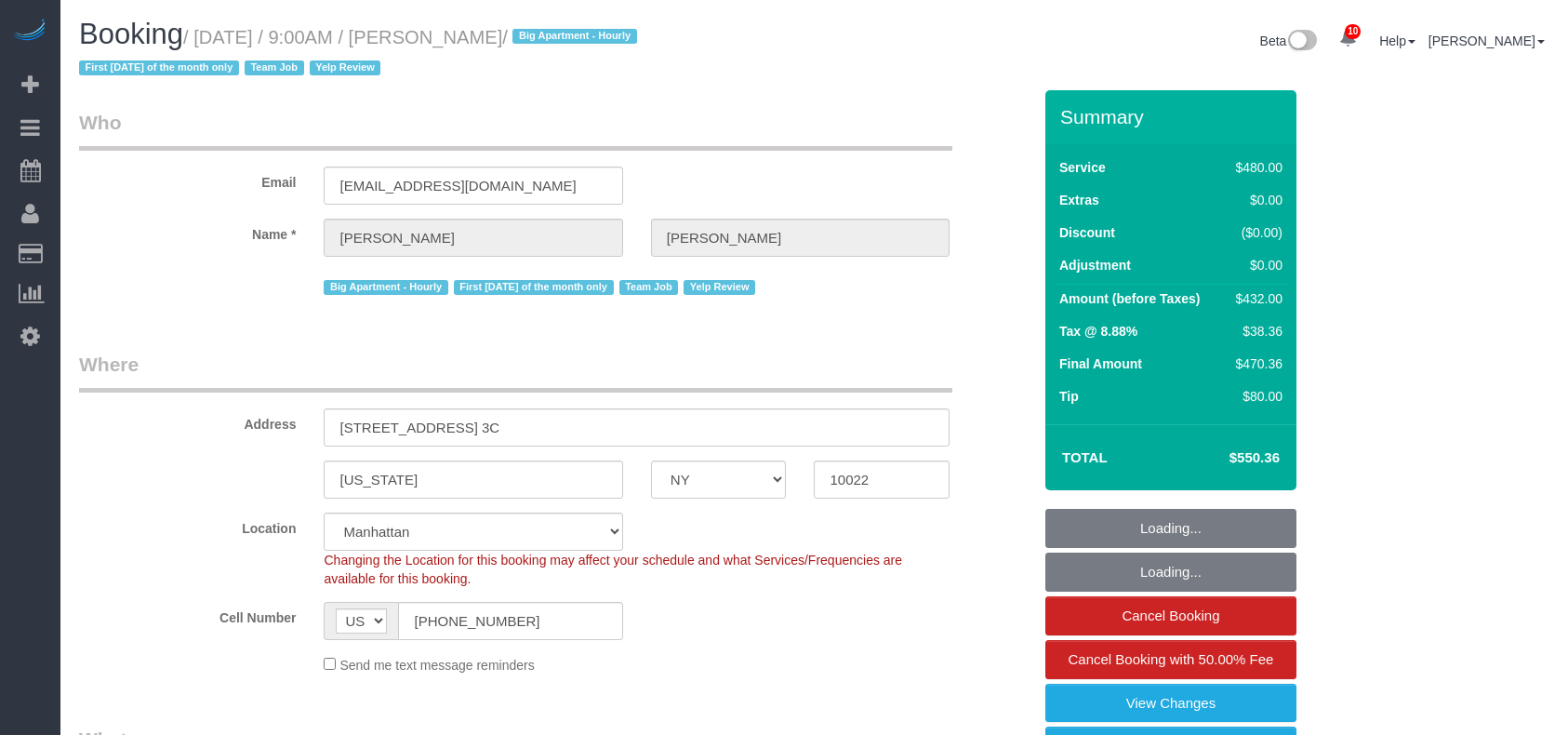
select select "NY"
select select "string:stripe-pm_1LICaE4VGloSiKo7M9sKly5Q"
select select "180"
select select "number:89"
select select "number:90"
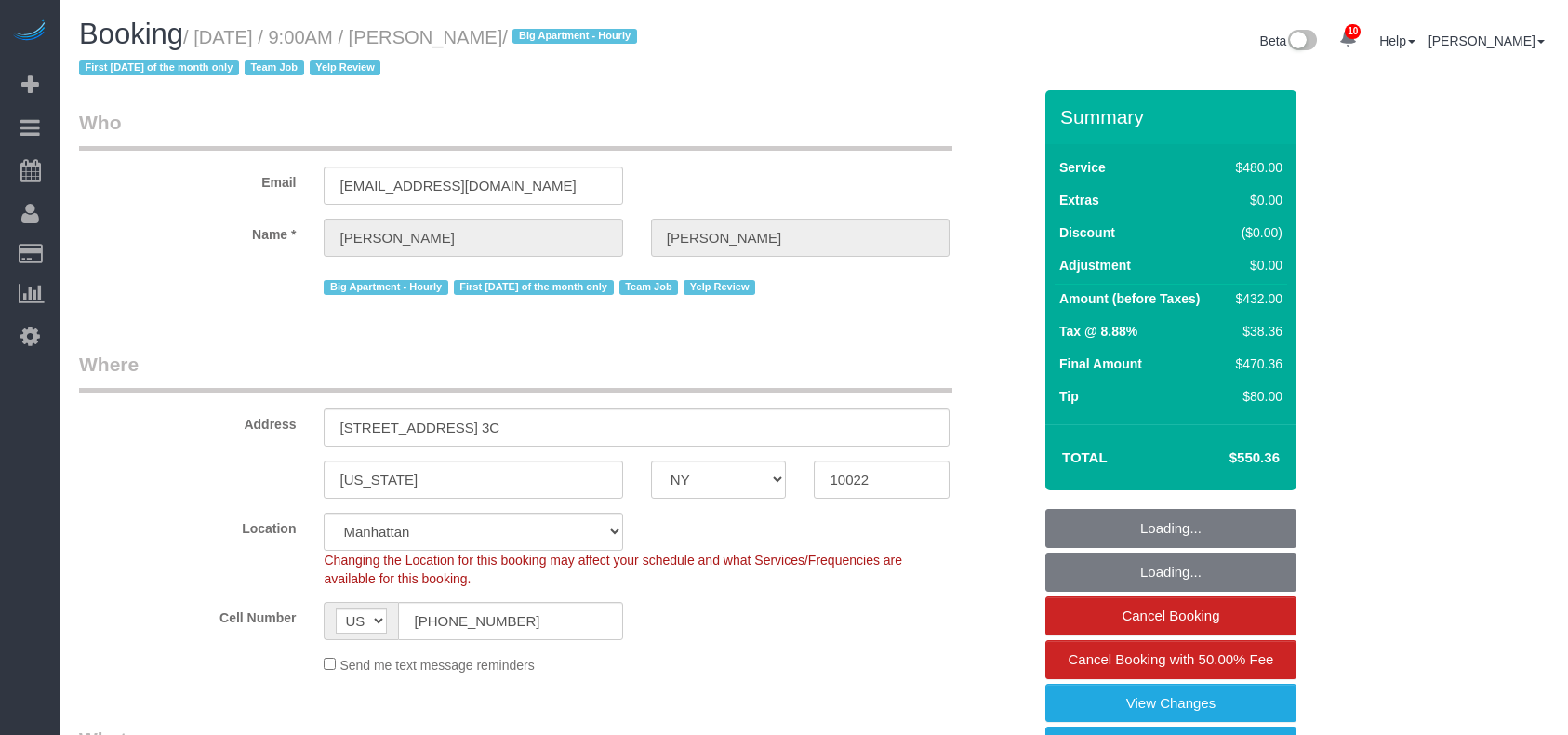
select select "number:15"
select select "number:6"
select select "spot1"
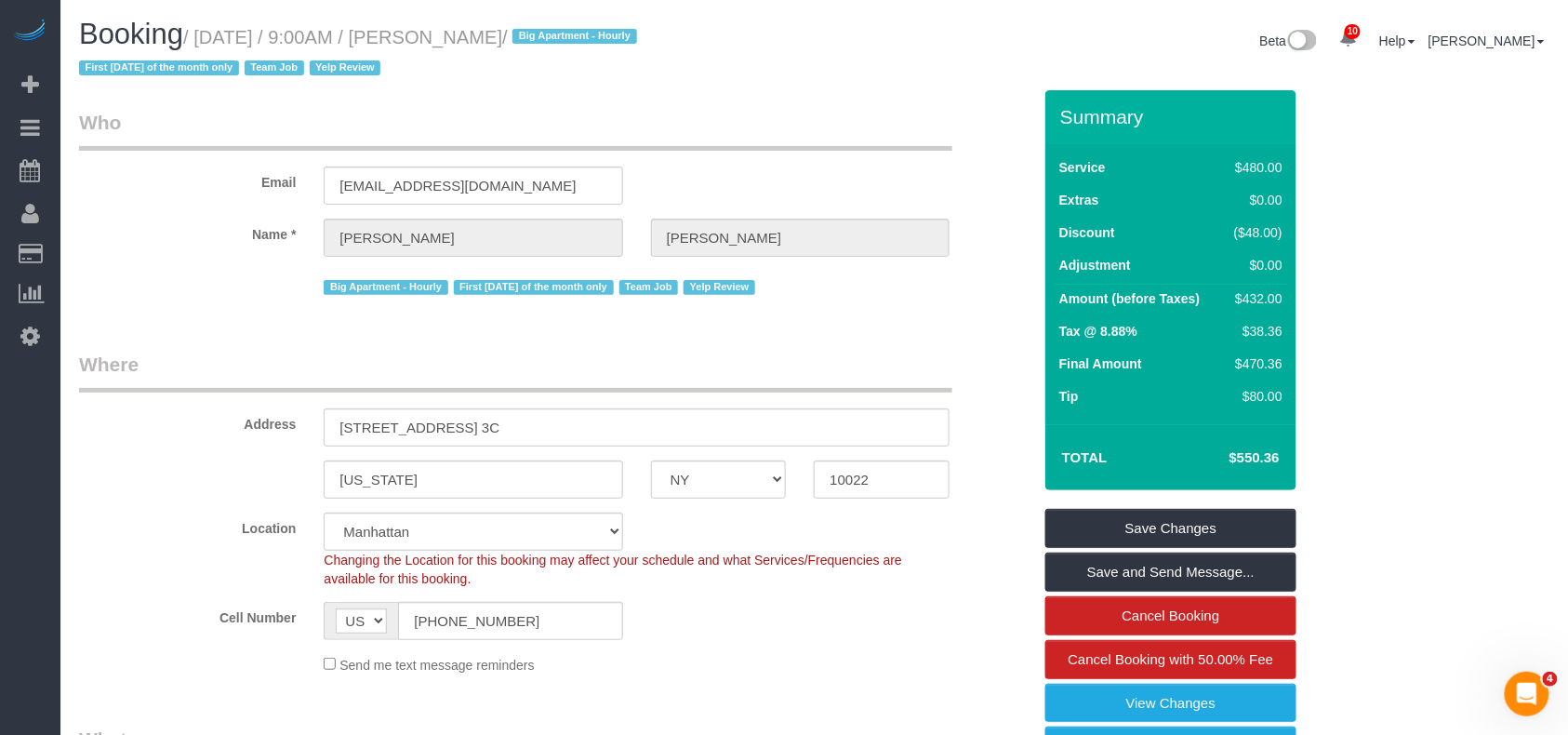
drag, startPoint x: 619, startPoint y: 28, endPoint x: 202, endPoint y: 35, distance: 417.1
click at [198, 35] on small "/ September 03, 2025 / 9:00AM / Bob Heitsenrether / Big Apartment - Hourly Firs…" at bounding box center [361, 53] width 564 height 52
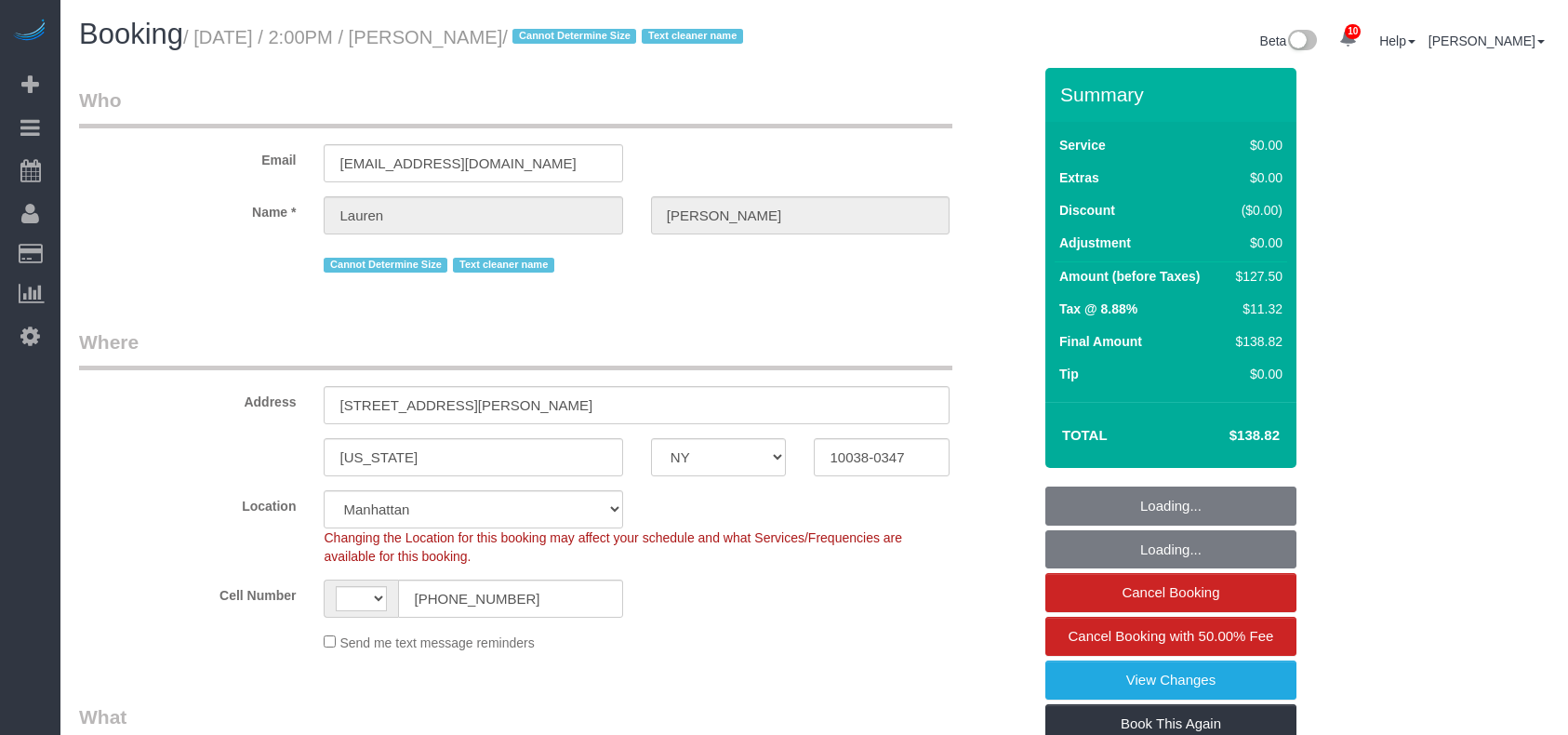
select select "NY"
select select "number:89"
select select "number:90"
select select "number:15"
select select "number:5"
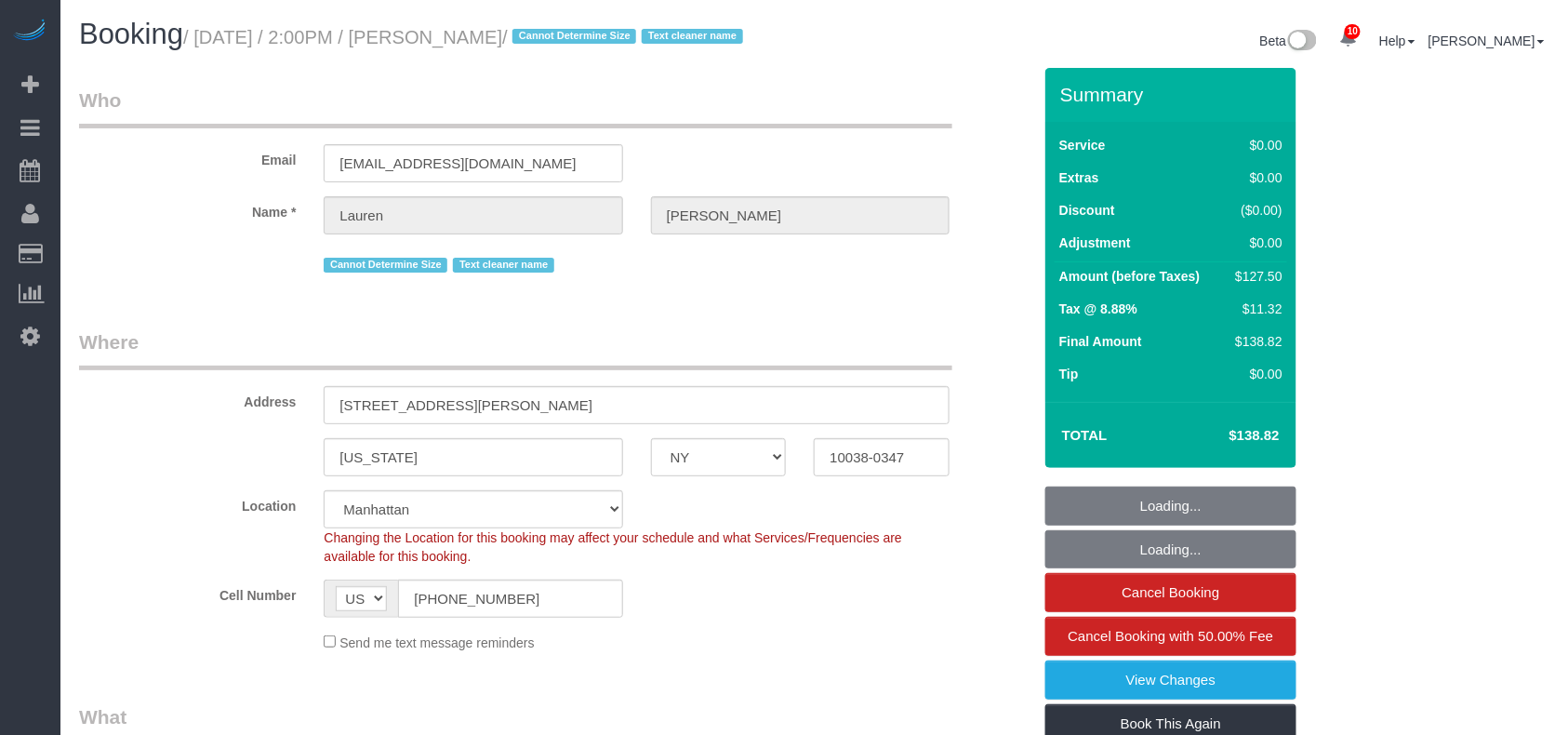
select select "string:US"
select select "object:831"
select select "spot1"
select select "string:stripe-pm_1REMk24VGloSiKo7t1T9C341"
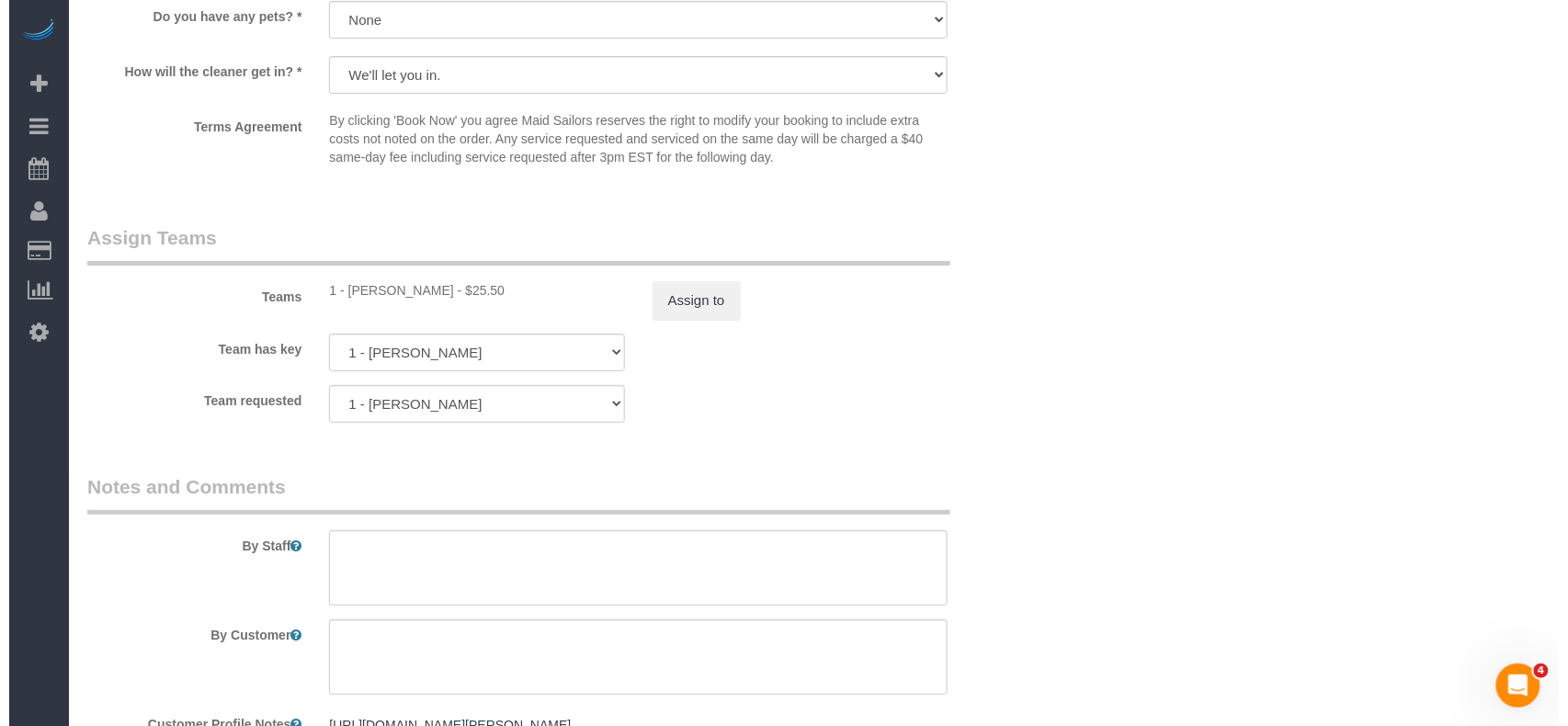
scroll to position [2066, 0]
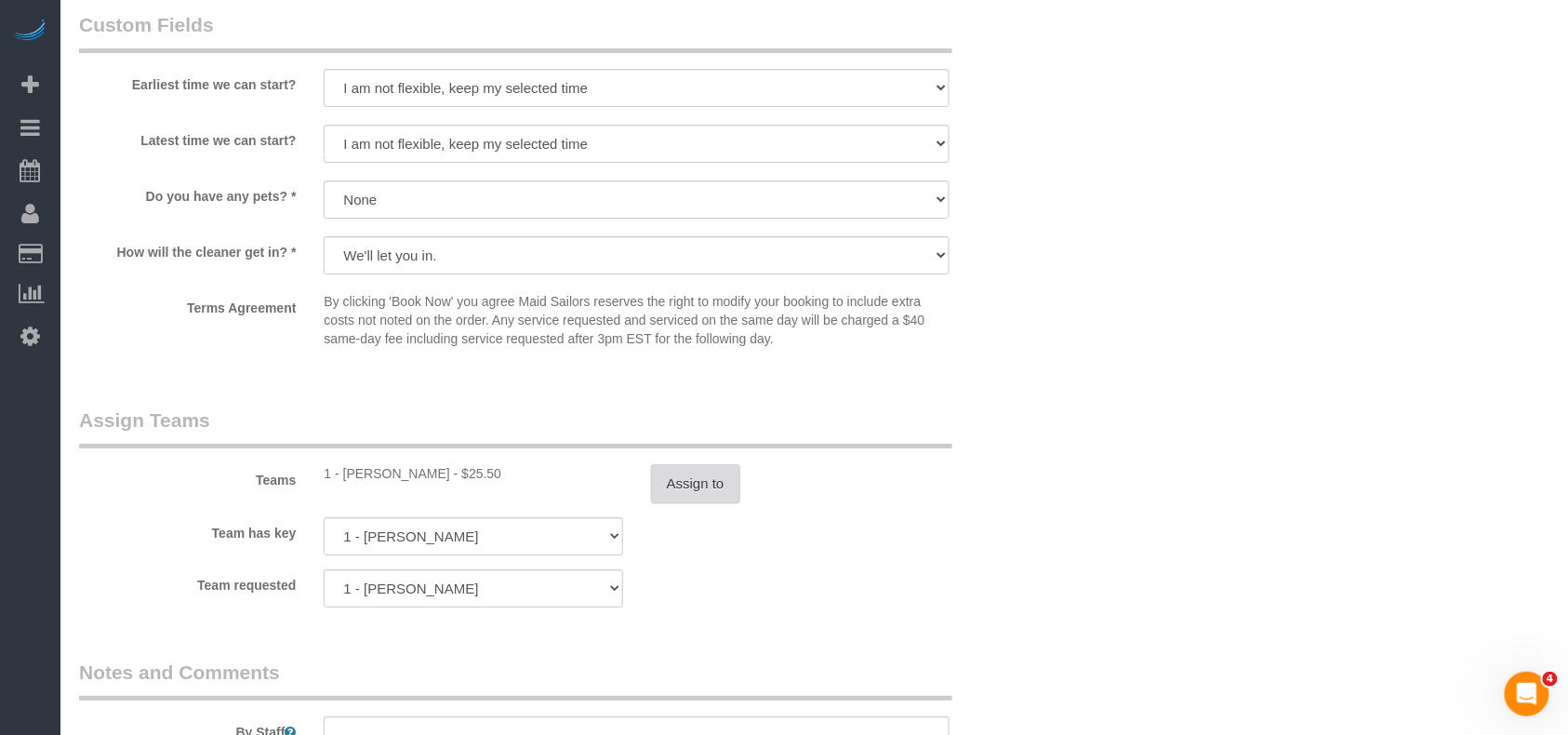
click at [696, 503] on button "Assign to" at bounding box center [695, 484] width 89 height 39
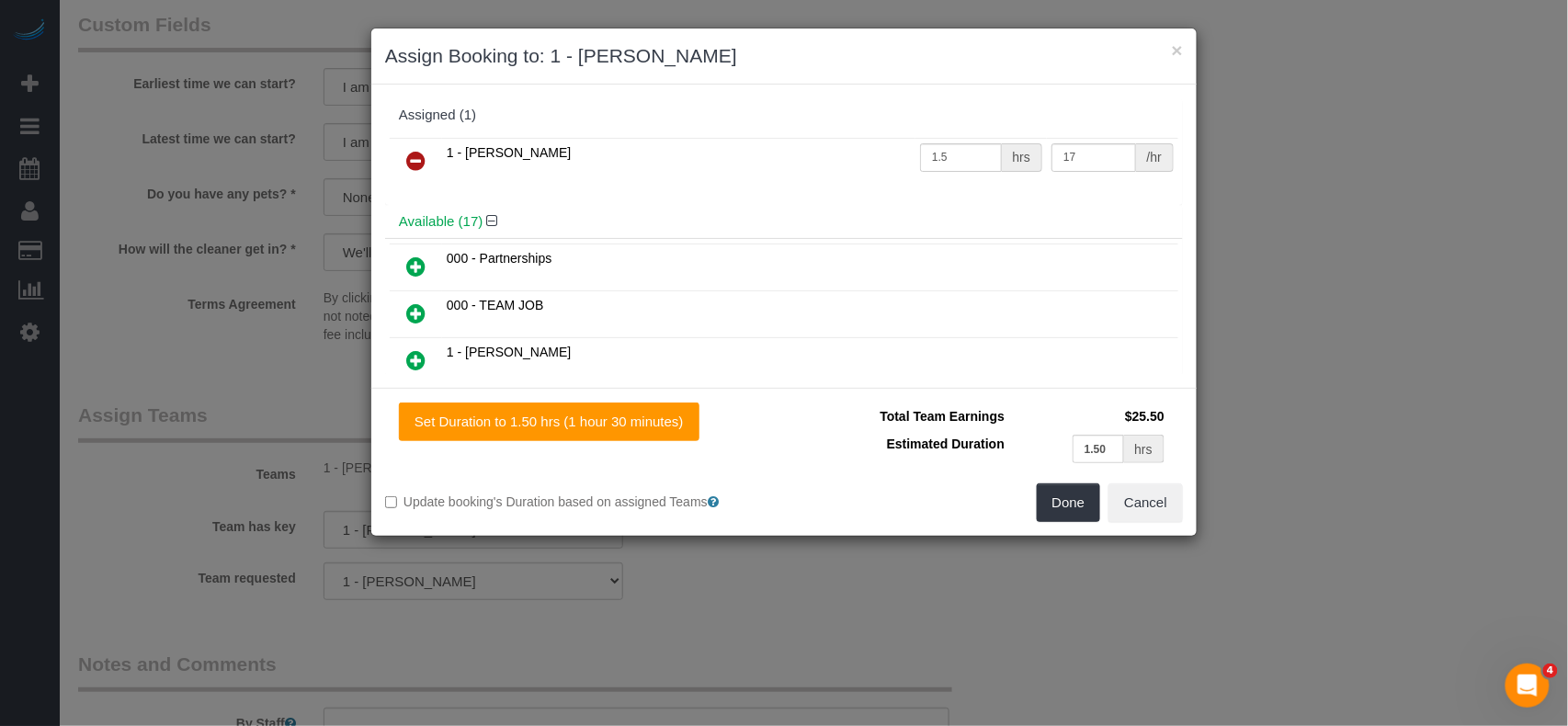
click at [416, 160] on icon at bounding box center [416, 160] width 19 height 22
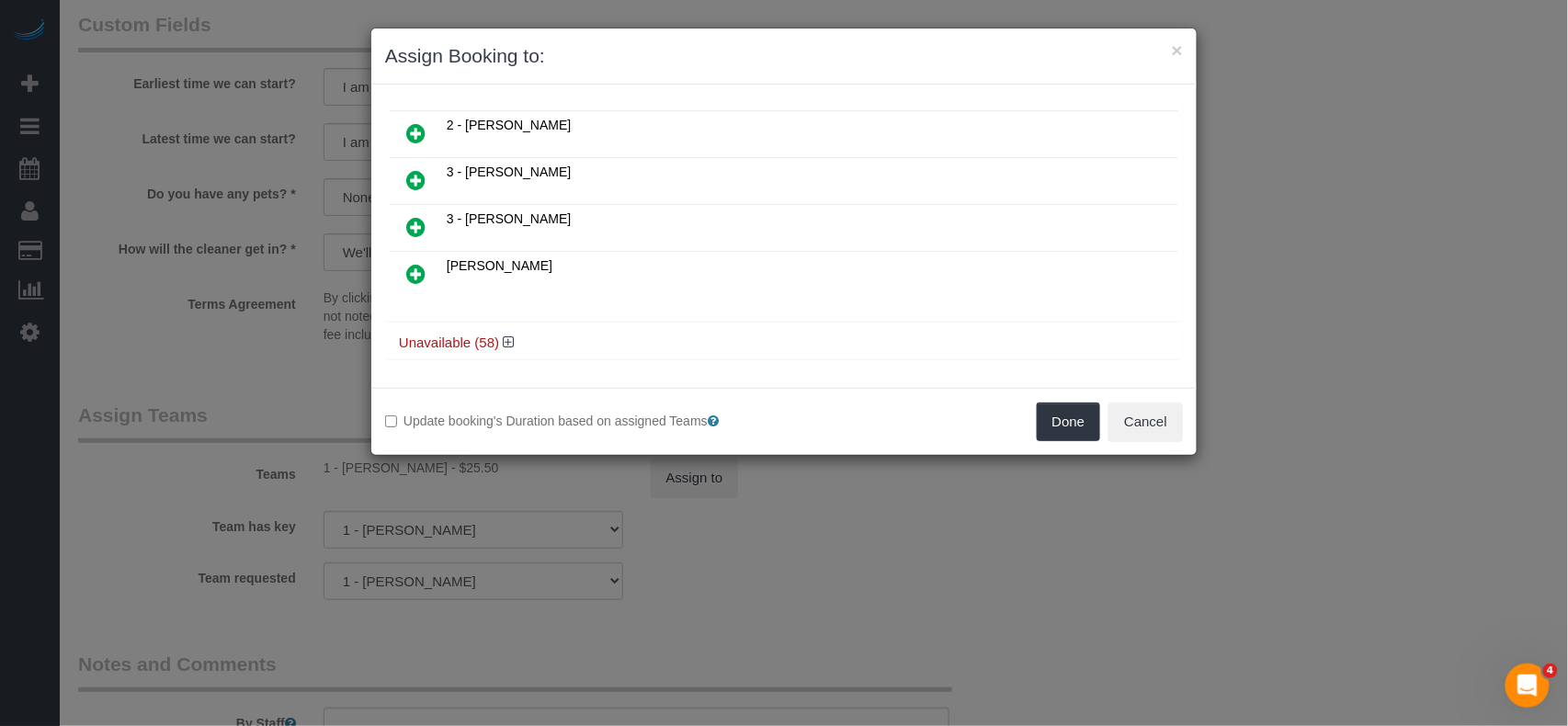
scroll to position [751, 0]
click at [505, 339] on icon at bounding box center [508, 339] width 11 height 13
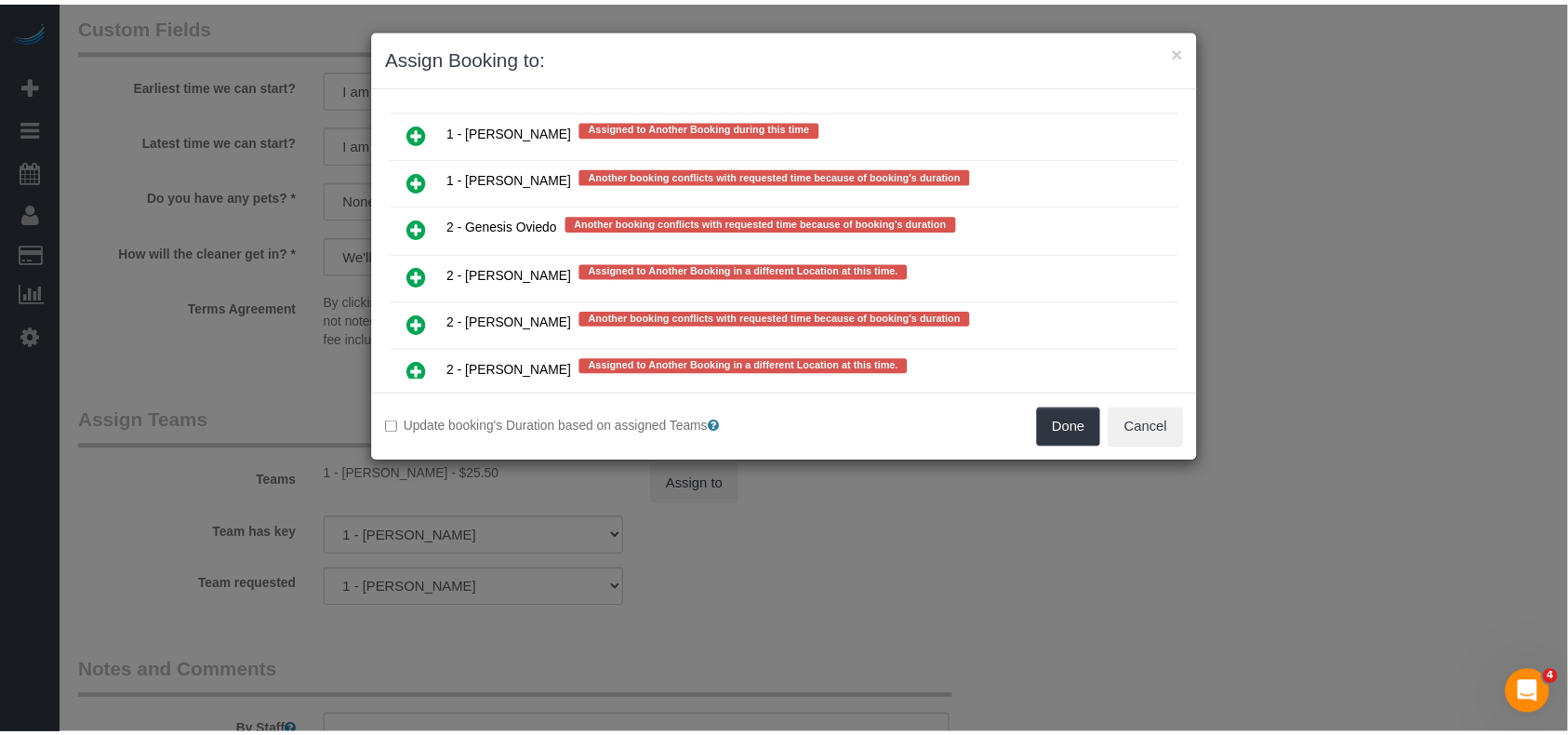
scroll to position [3593, 0]
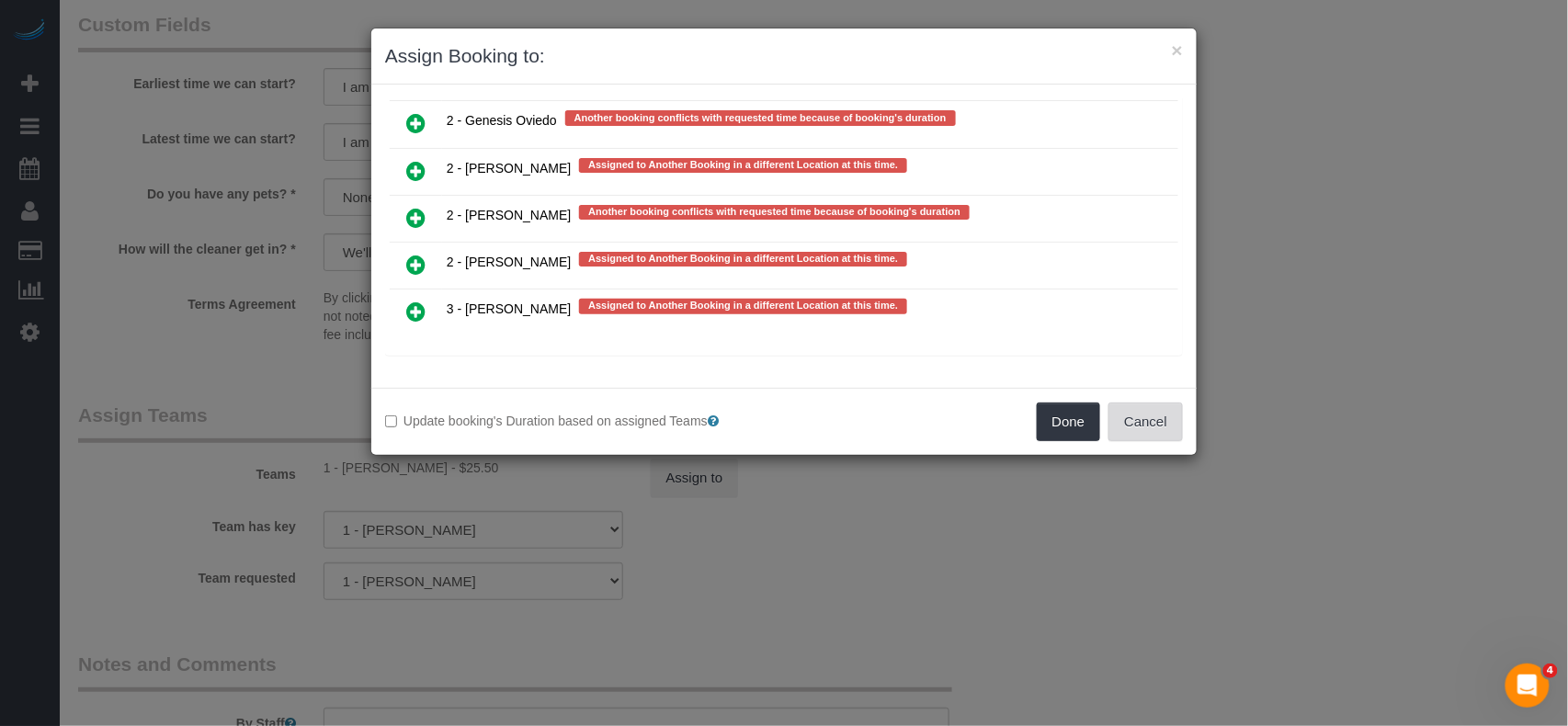
click at [1158, 417] on button "Cancel" at bounding box center [1145, 422] width 74 height 38
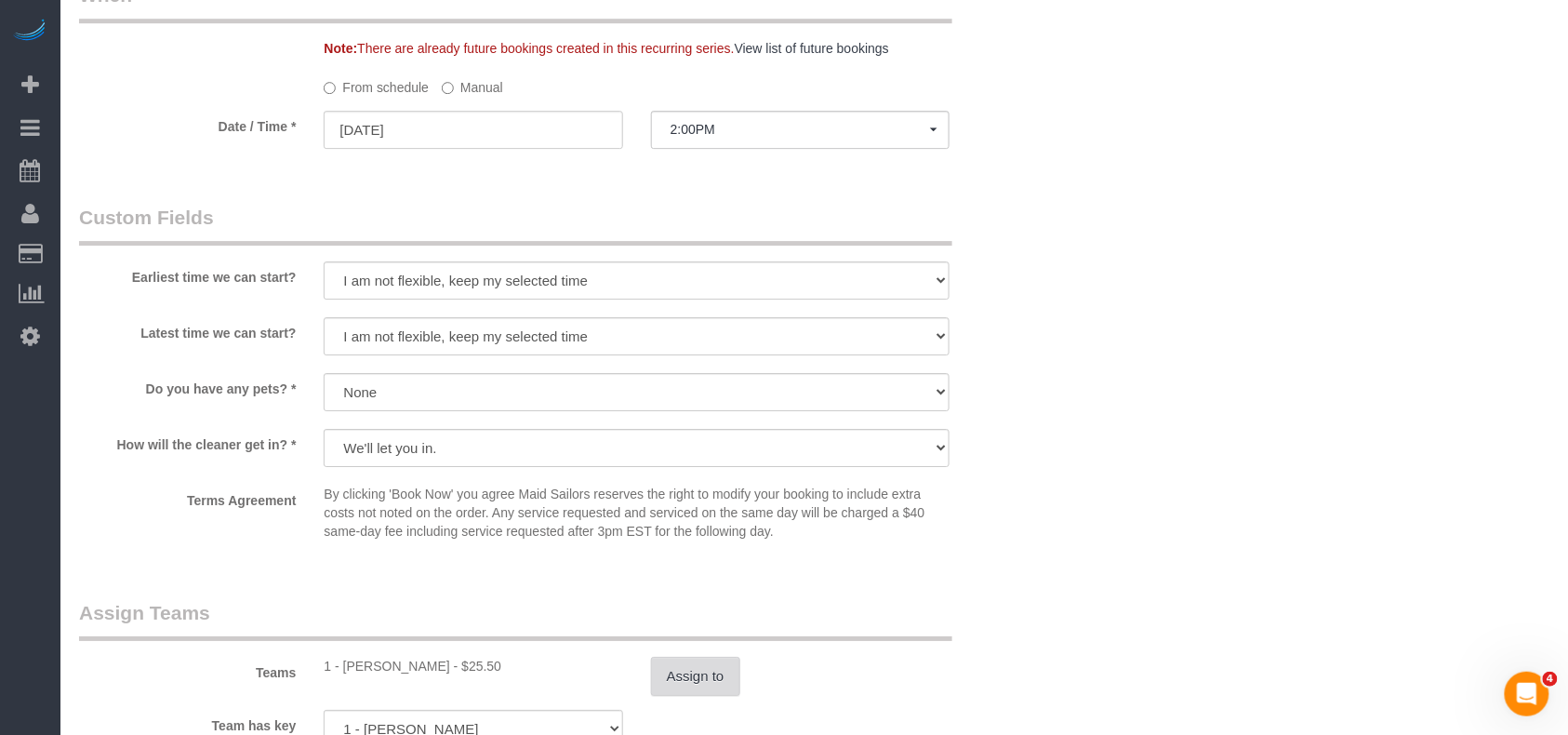
scroll to position [1720, 0]
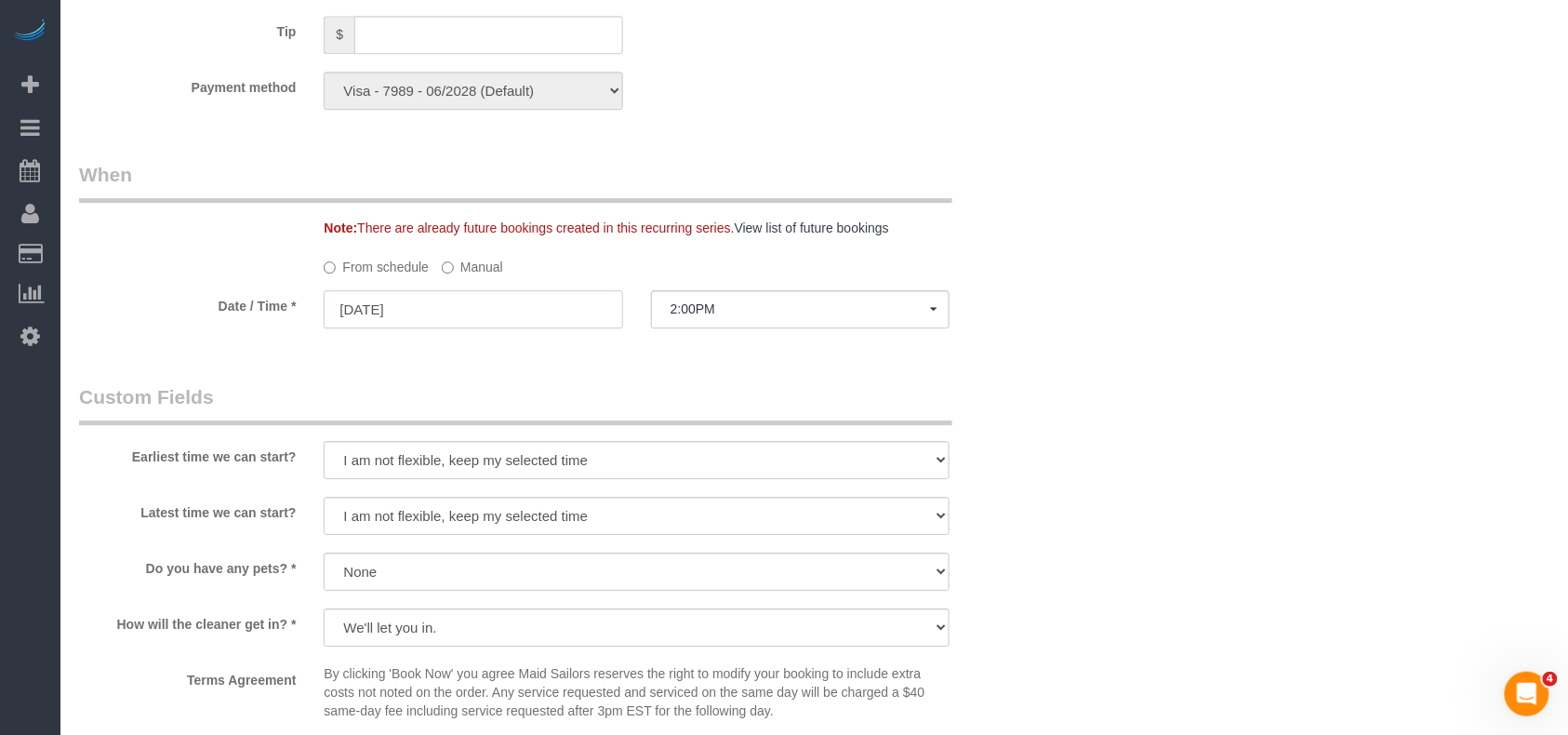
click at [490, 328] on input "[DATE]" at bounding box center [472, 310] width 298 height 39
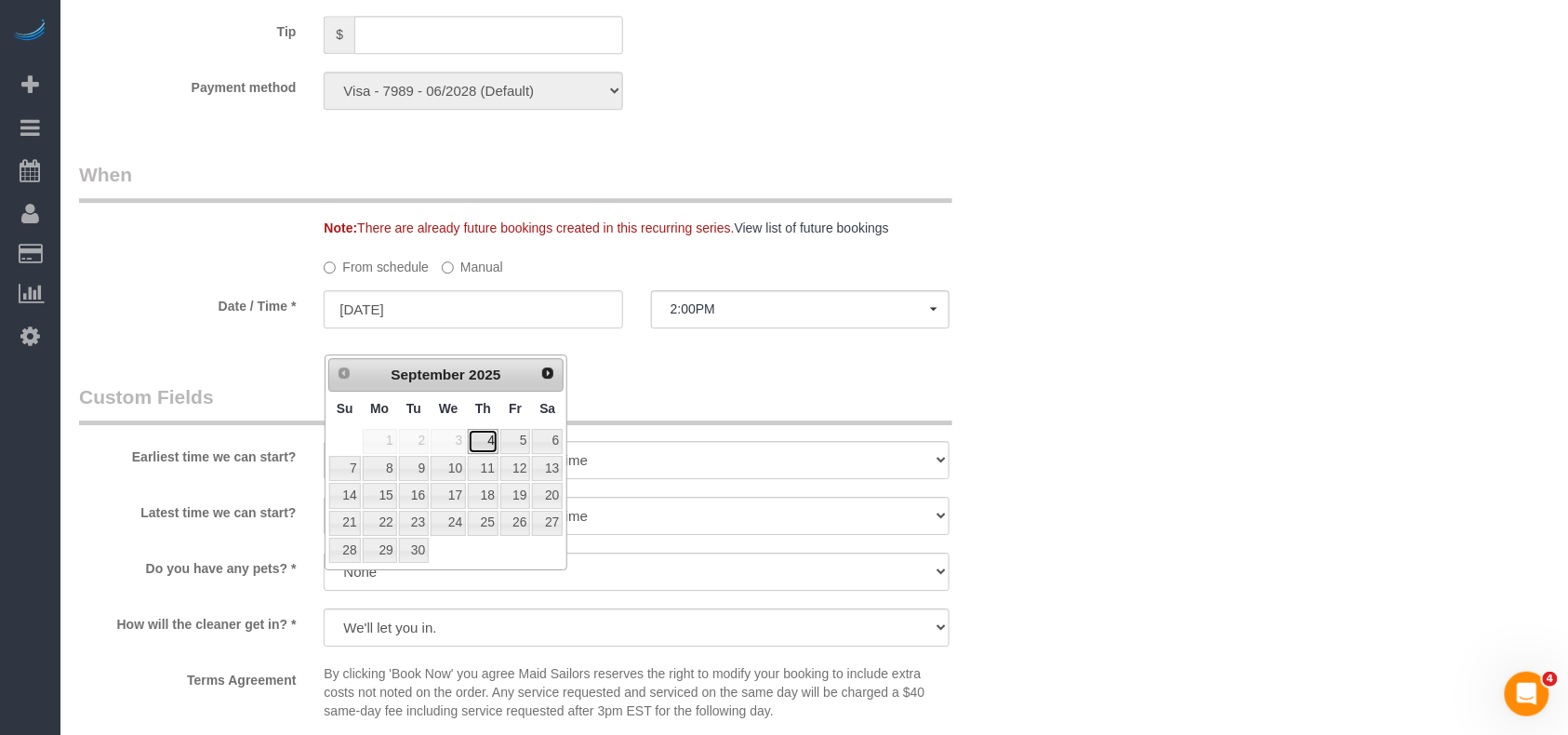
click at [484, 439] on link "4" at bounding box center [484, 441] width 31 height 25
type input "09/04/2025"
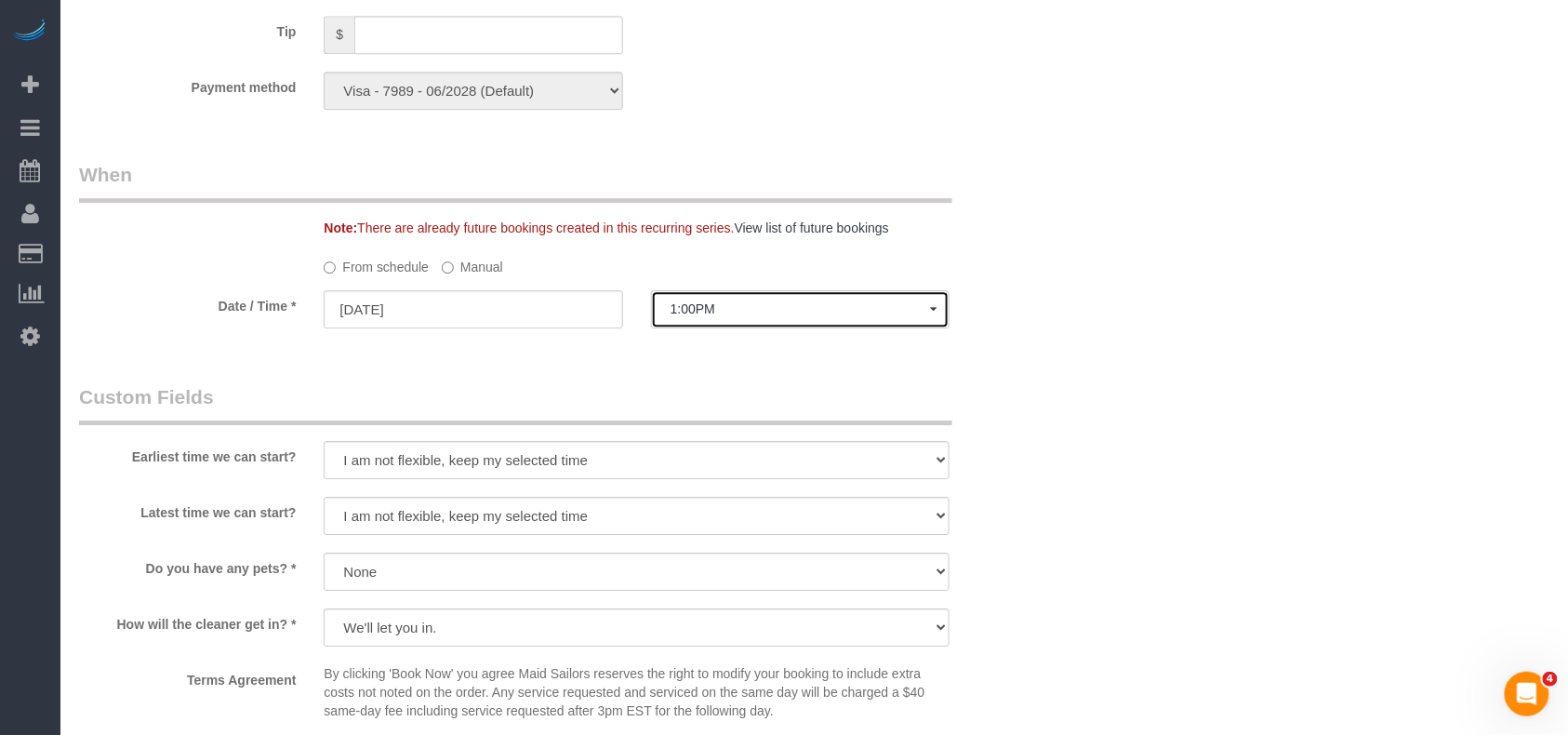
click at [713, 317] on span "1:00PM" at bounding box center [800, 308] width 260 height 14
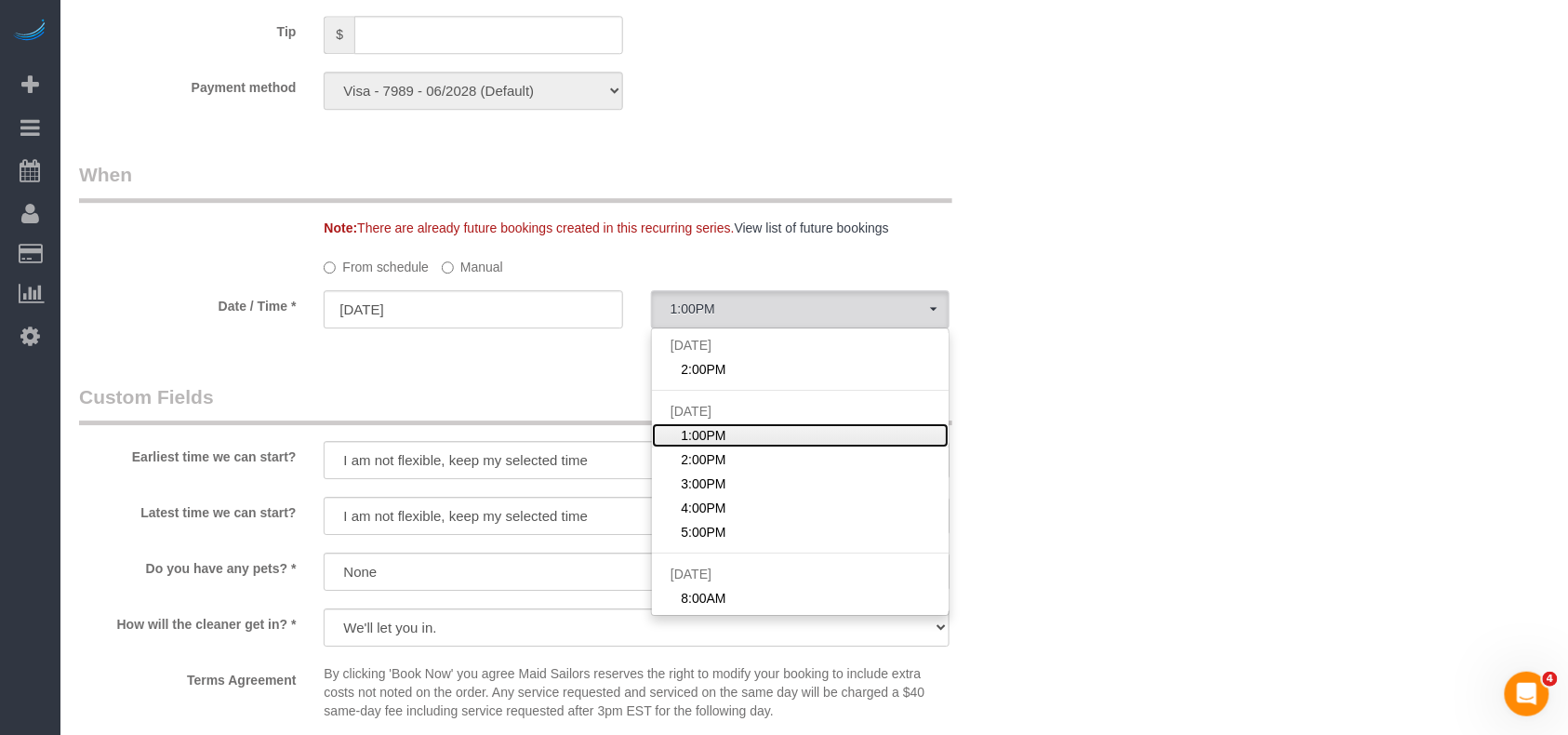
click at [697, 445] on span "1:00PM" at bounding box center [703, 435] width 44 height 18
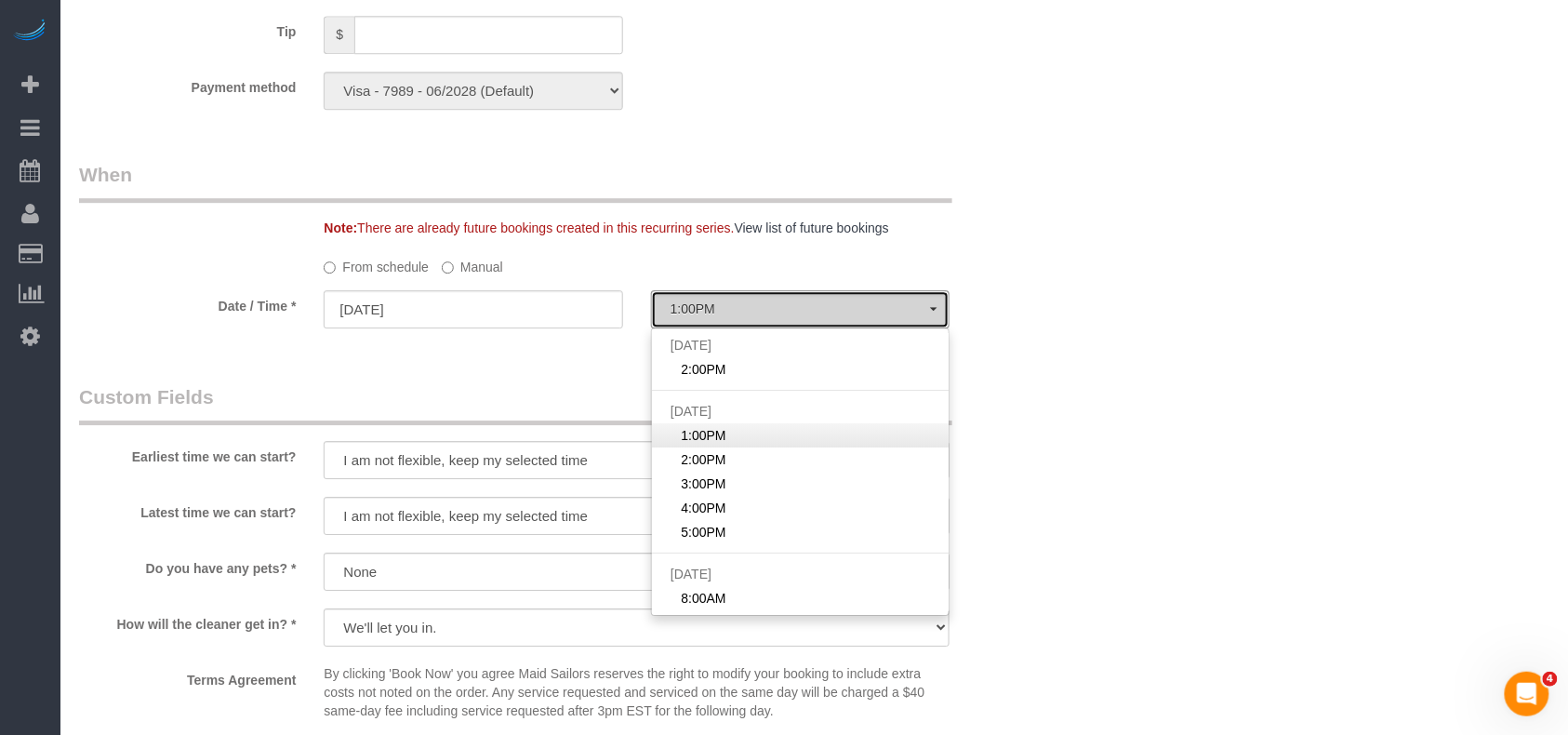
select select "spot2"
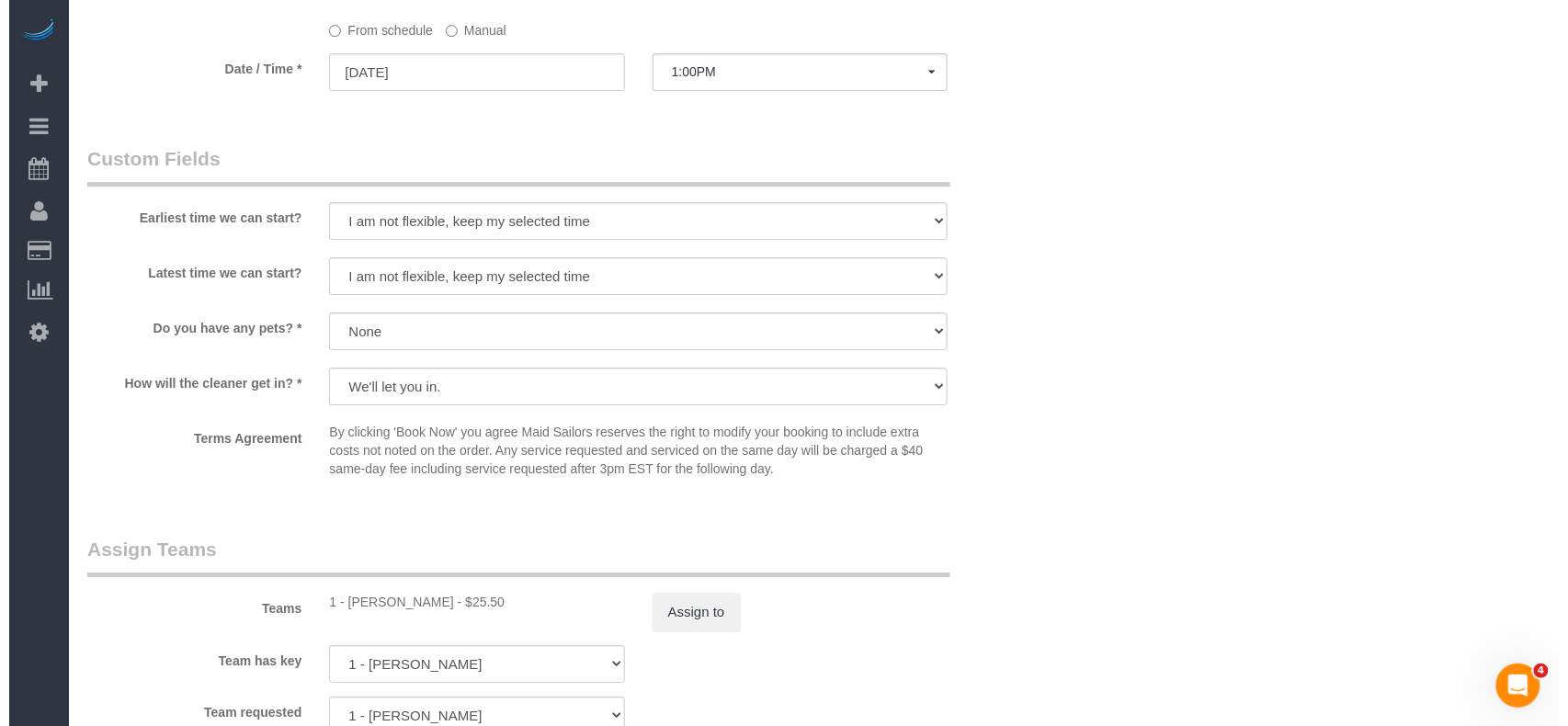
scroll to position [2066, 0]
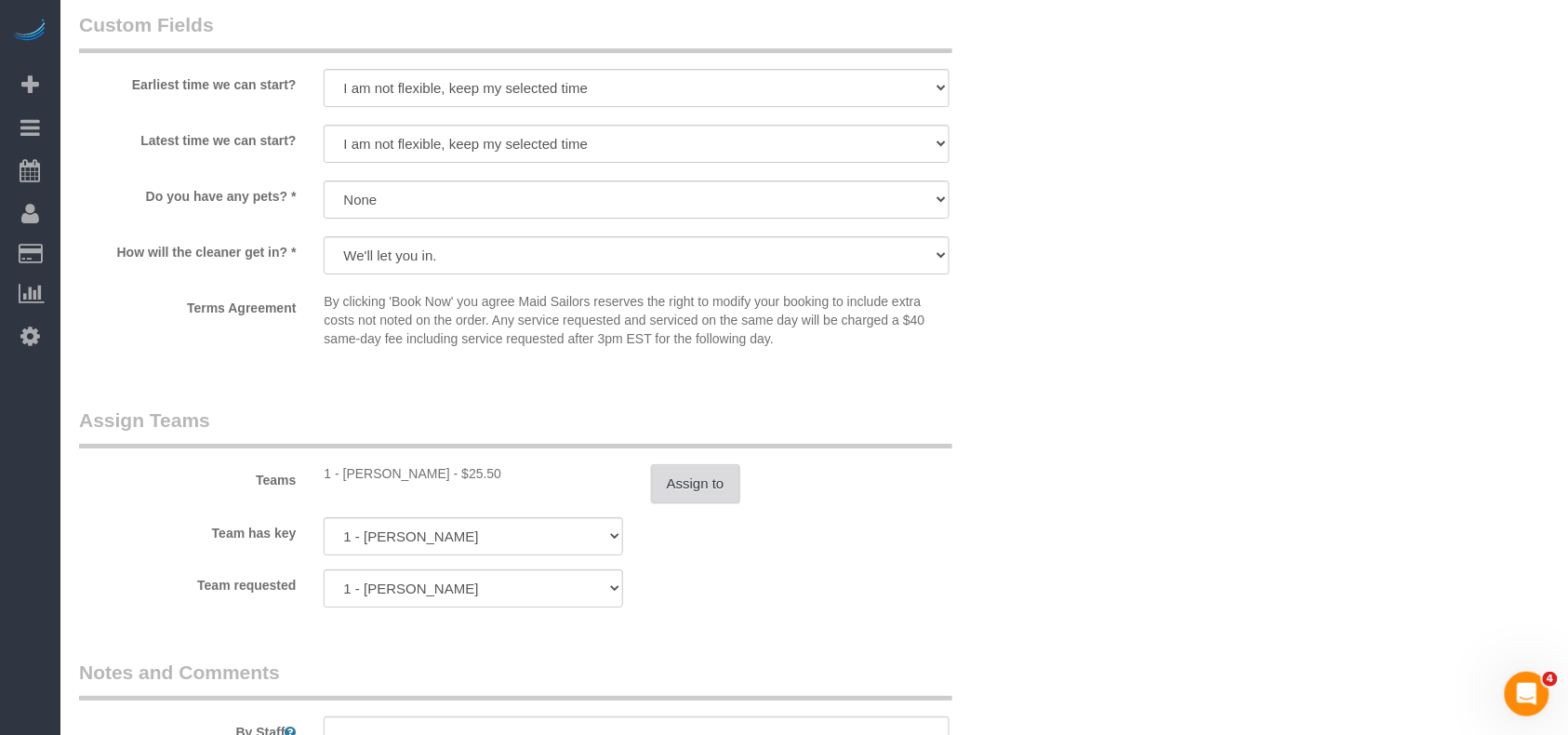
click at [698, 502] on button "Assign to" at bounding box center [695, 484] width 89 height 39
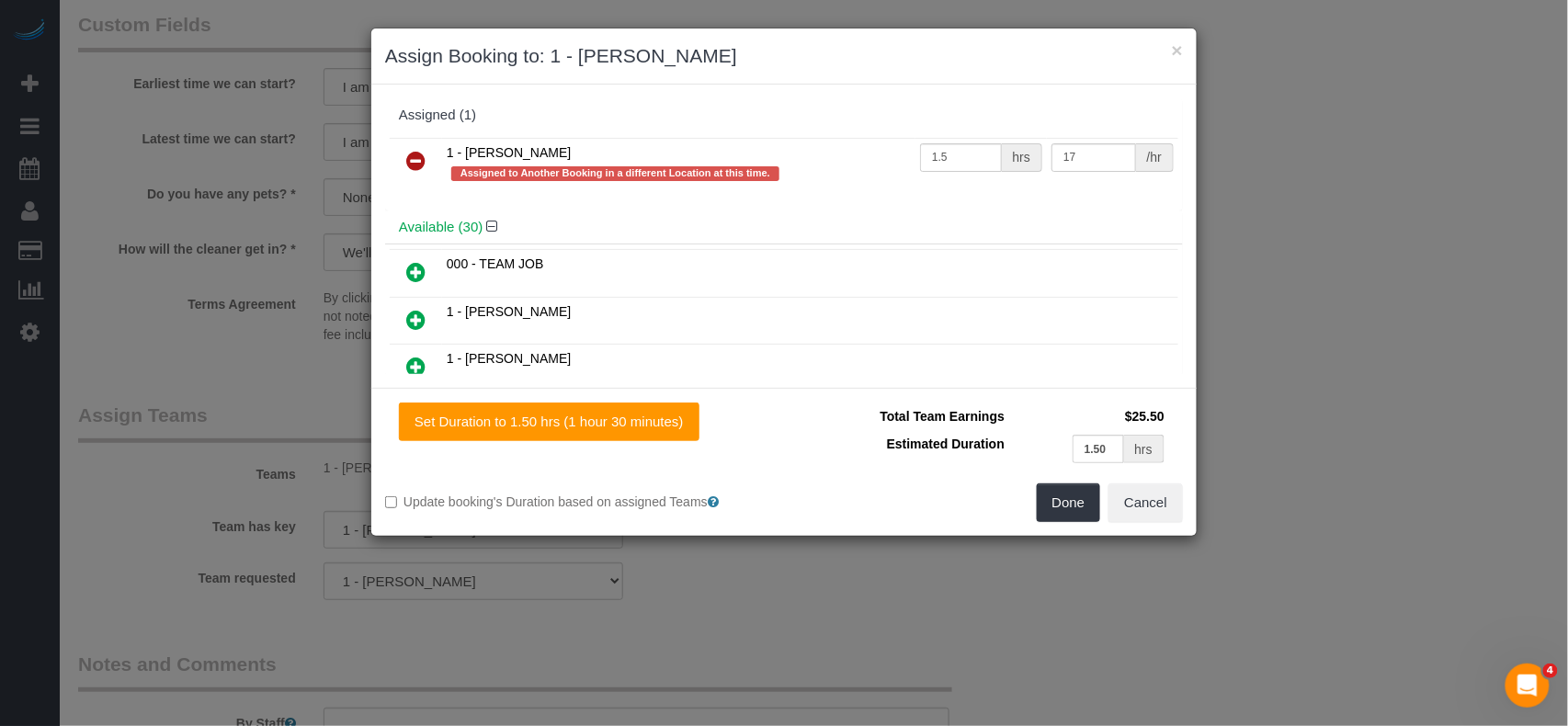
click at [406, 156] on icon at bounding box center [416, 160] width 19 height 22
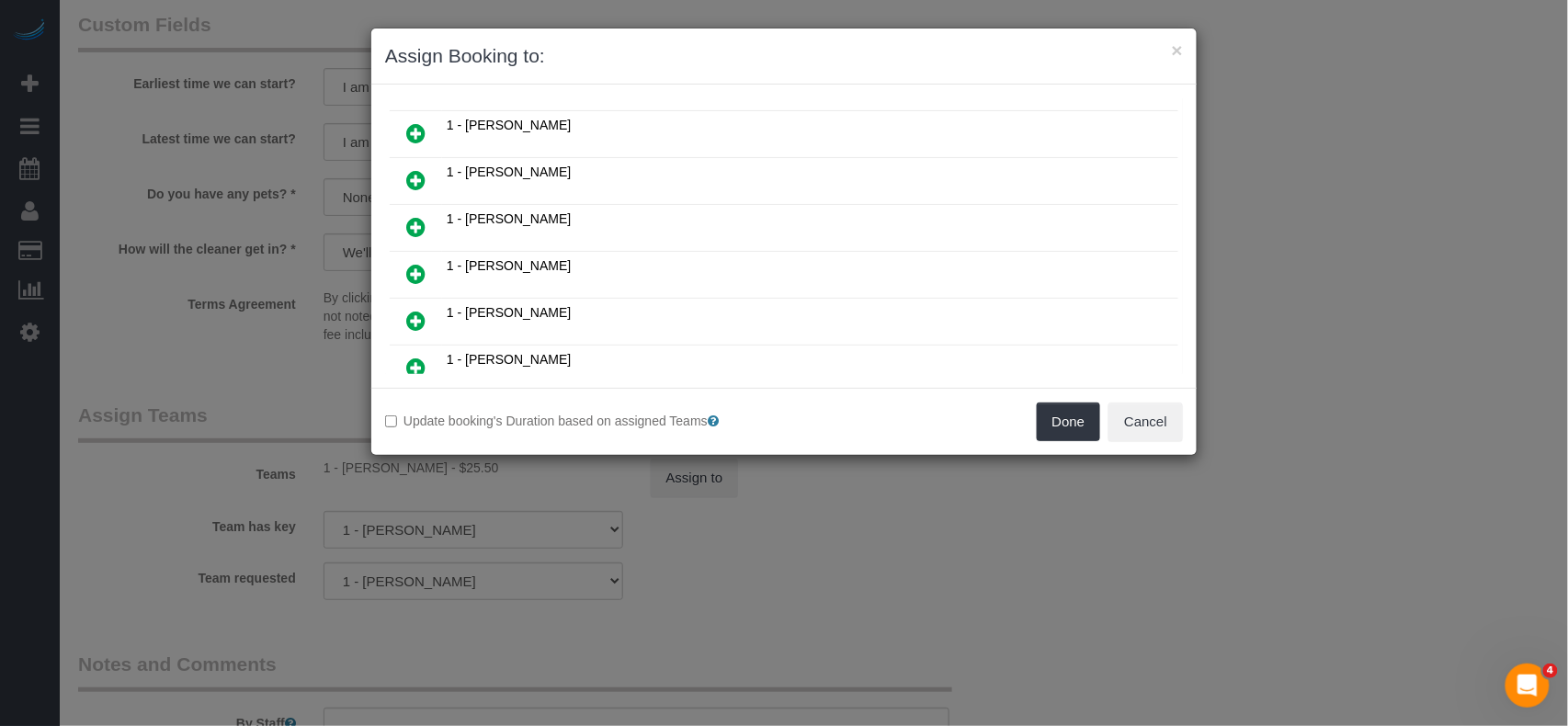
scroll to position [367, 0]
click at [414, 280] on icon at bounding box center [416, 277] width 19 height 22
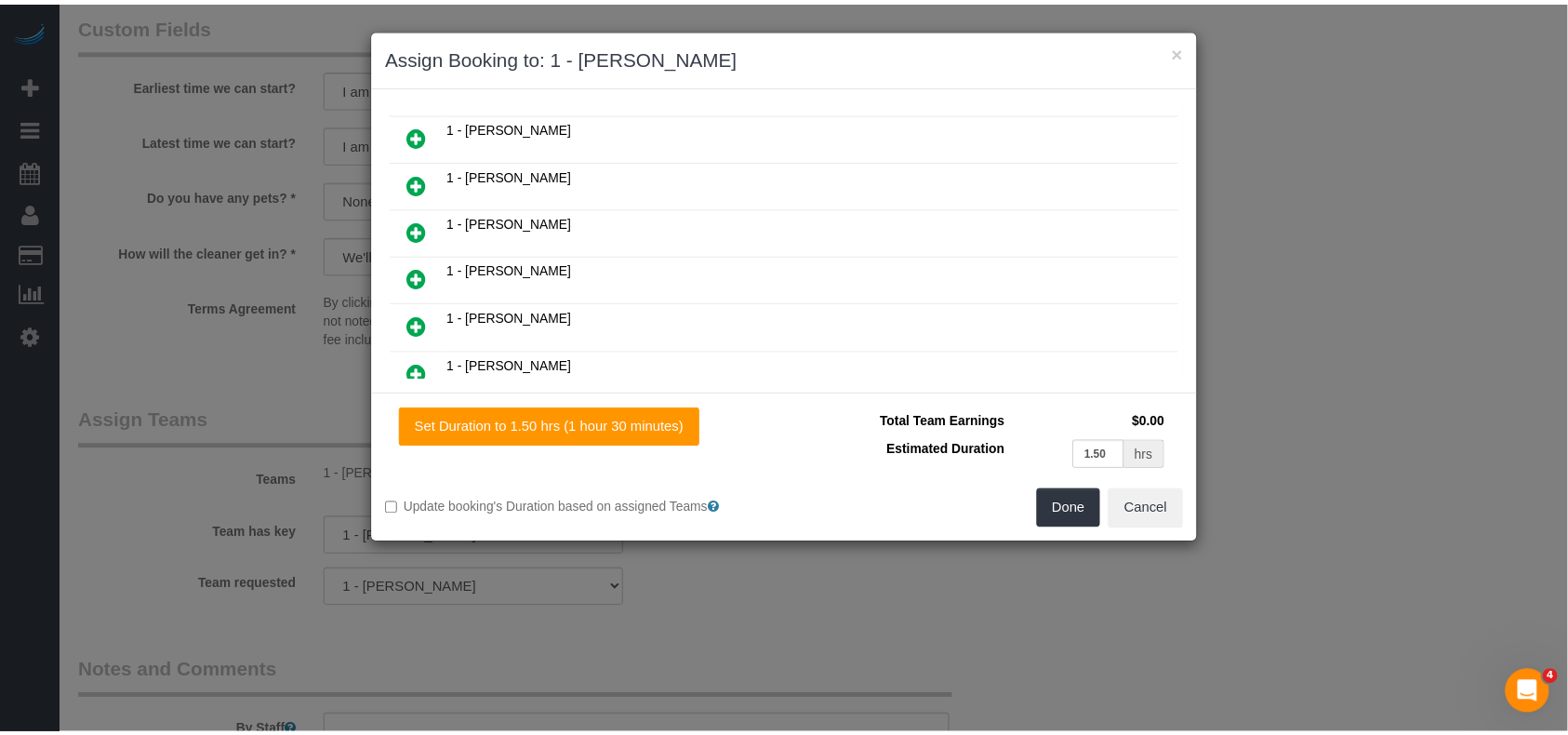
scroll to position [417, 0]
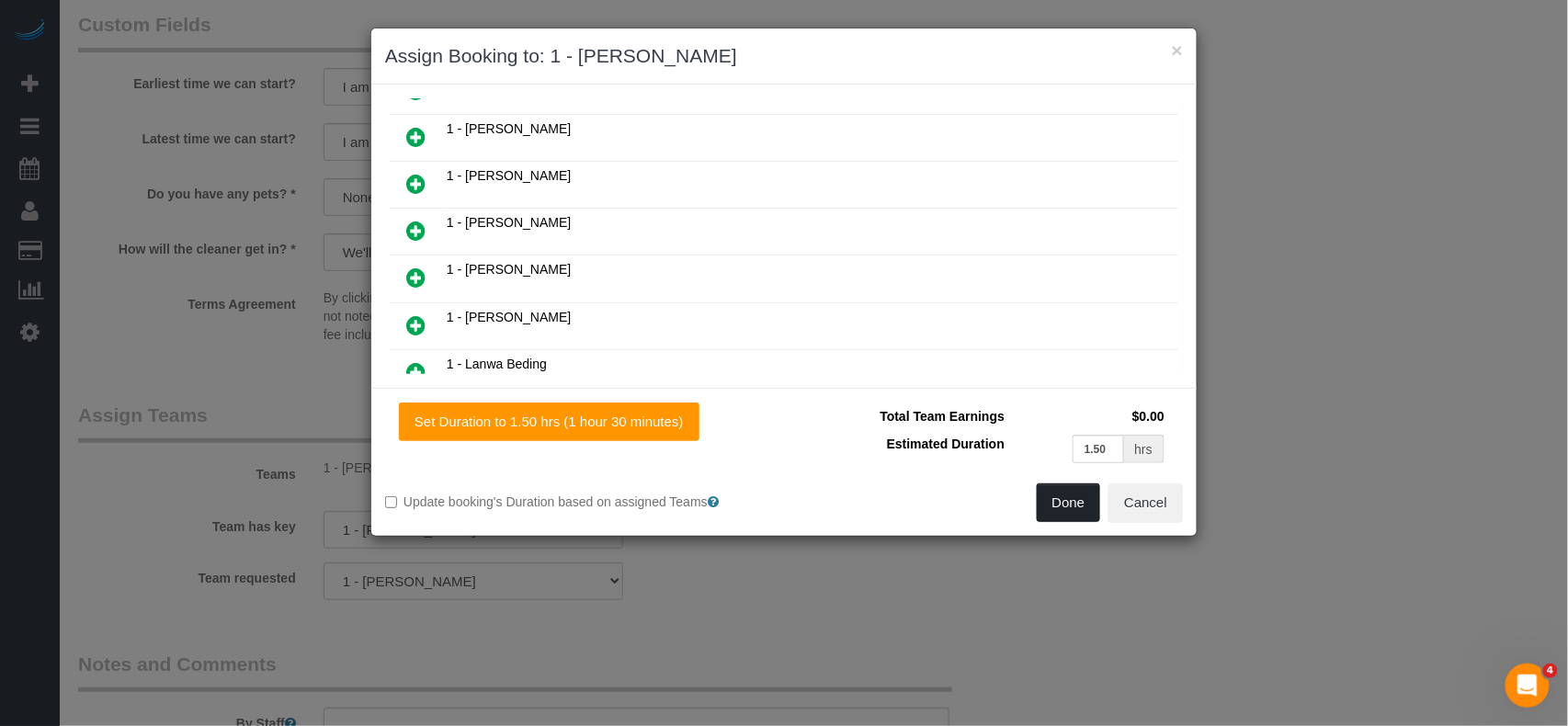
click at [1042, 508] on button "Done" at bounding box center [1068, 503] width 64 height 38
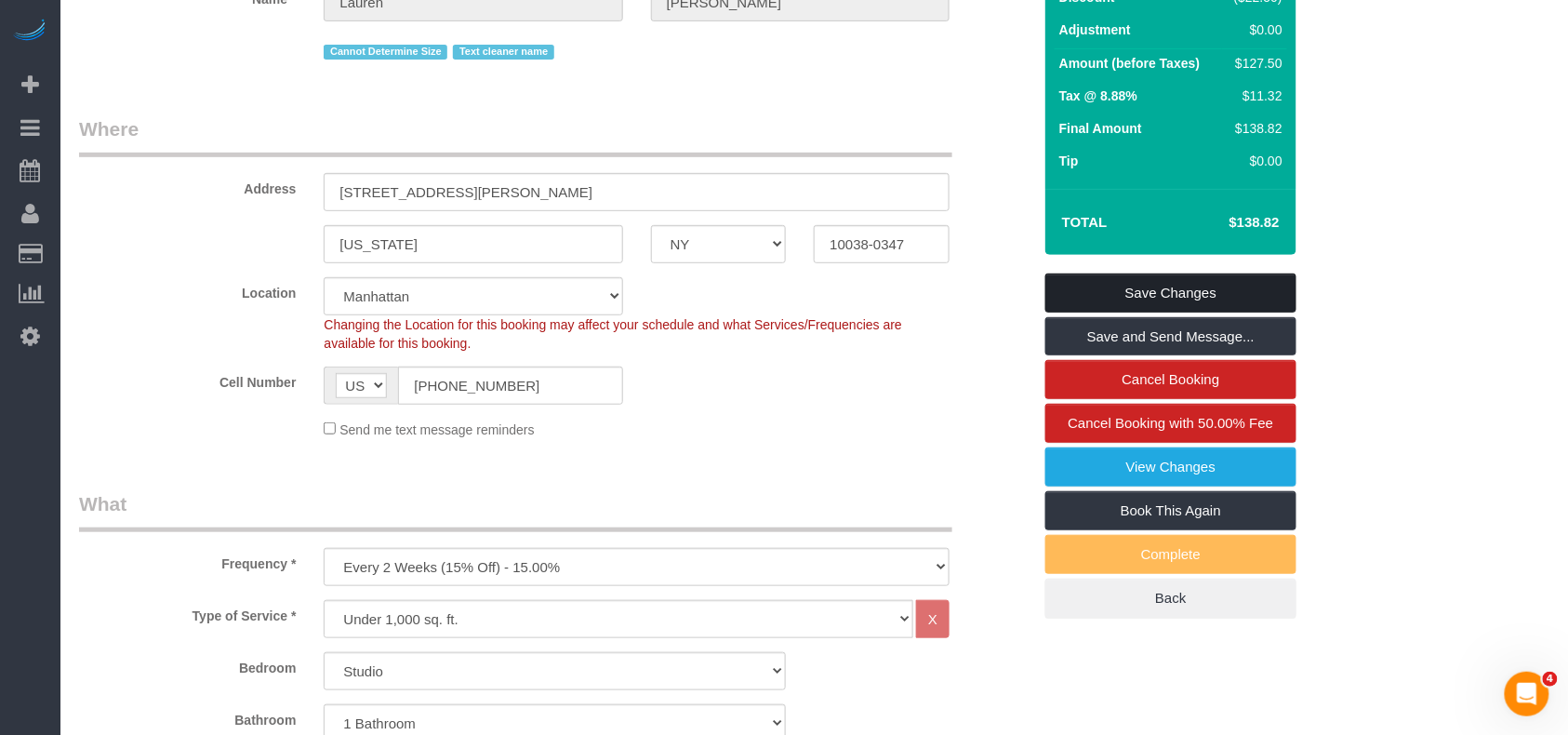
scroll to position [106, 0]
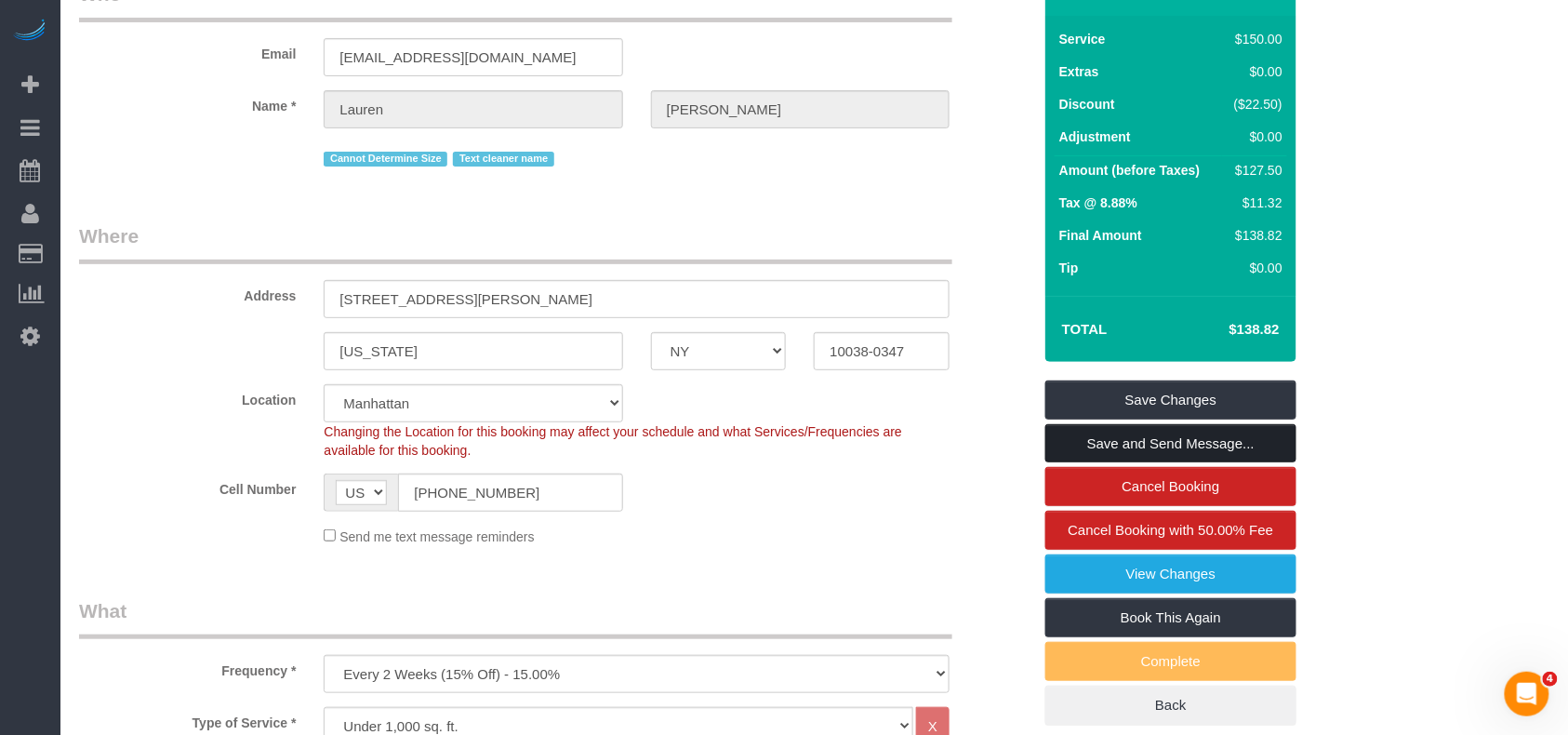
click at [1135, 463] on link "Save and Send Message..." at bounding box center [1171, 443] width 251 height 39
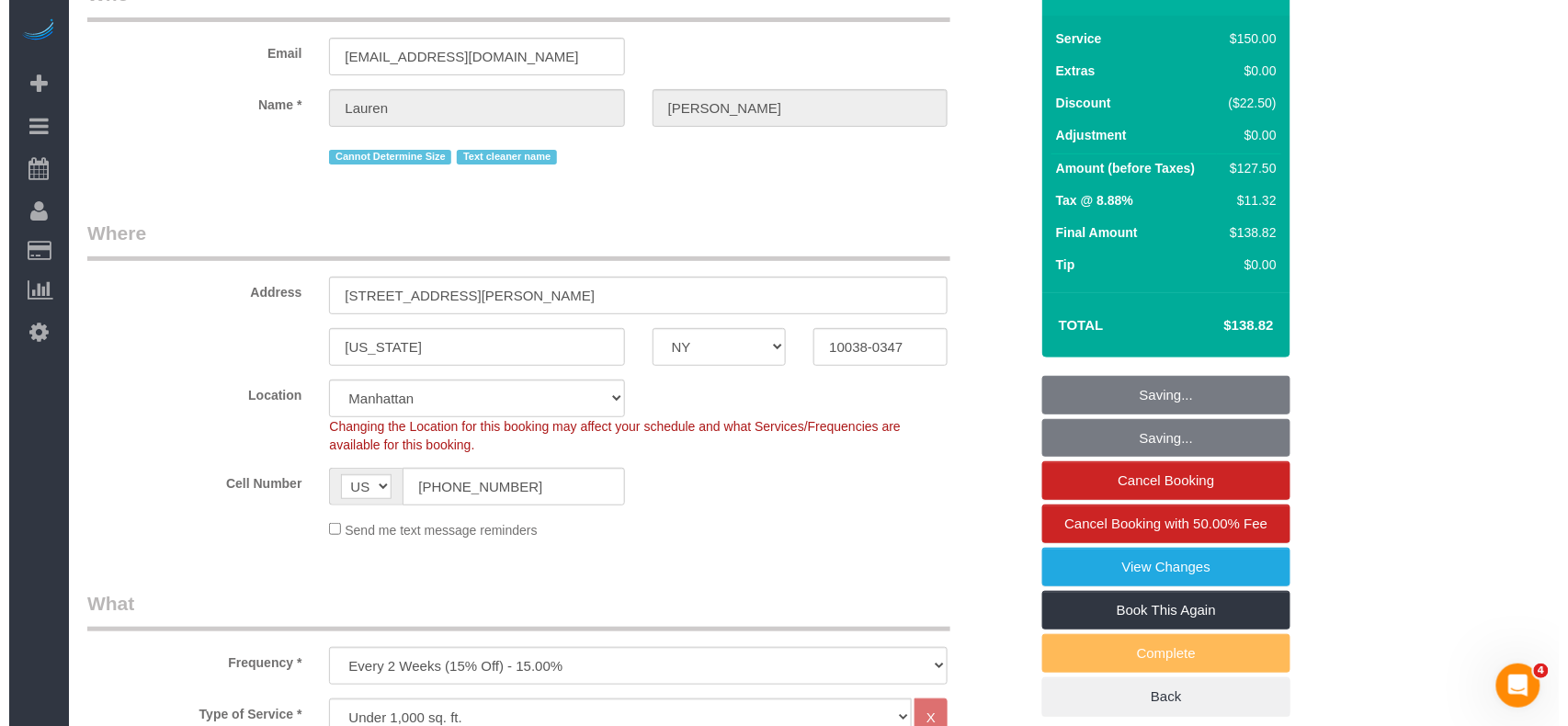
scroll to position [0, 0]
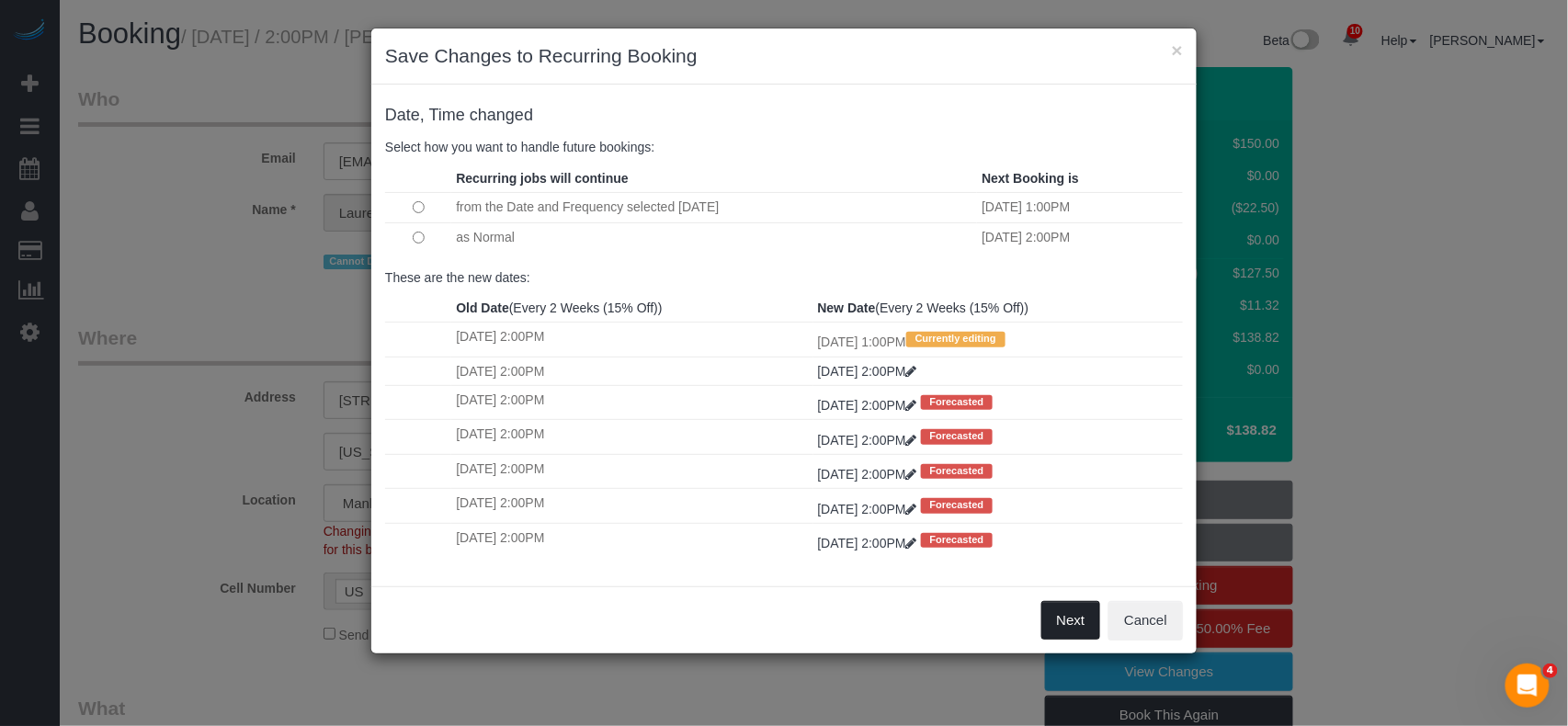
click at [1079, 633] on button "Next" at bounding box center [1071, 620] width 60 height 38
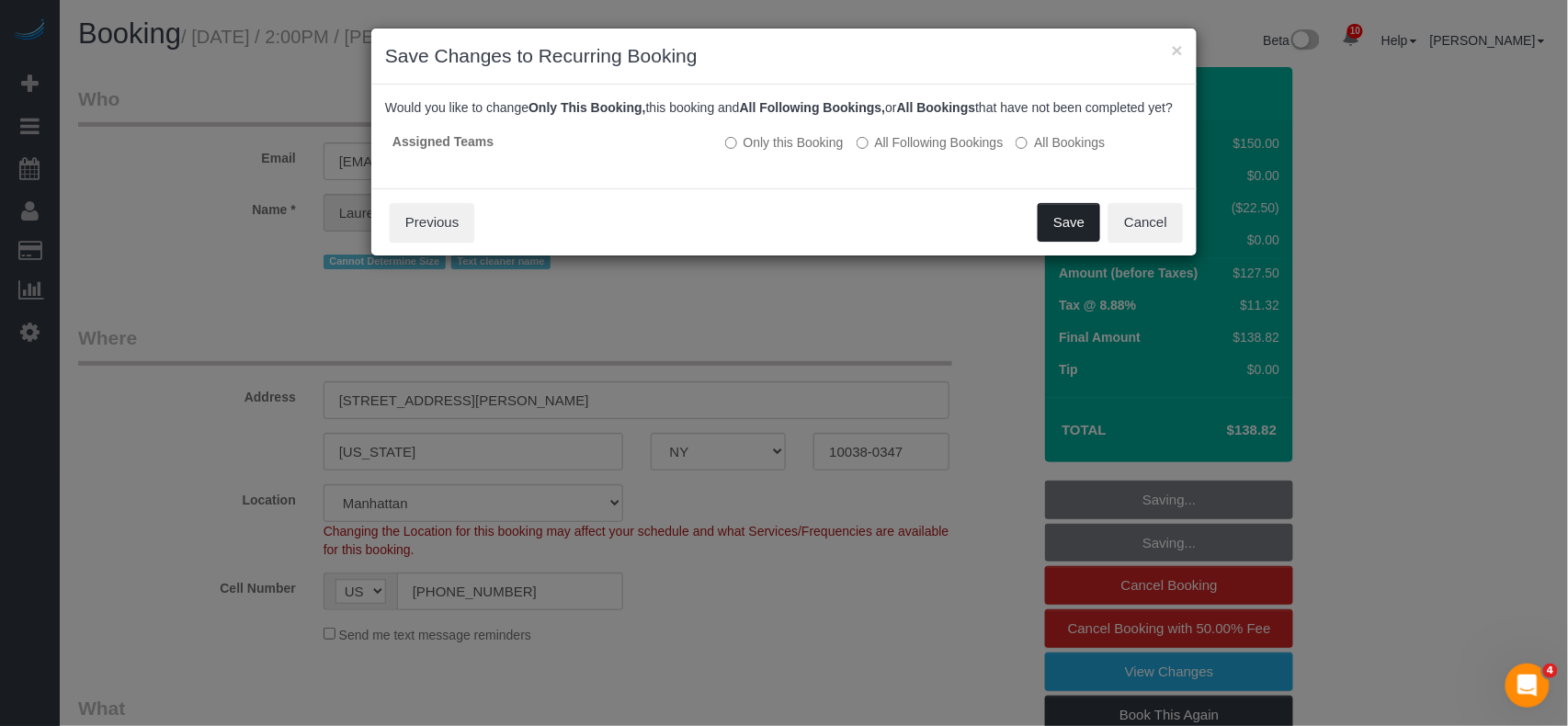
click at [1067, 237] on button "Save" at bounding box center [1069, 222] width 63 height 38
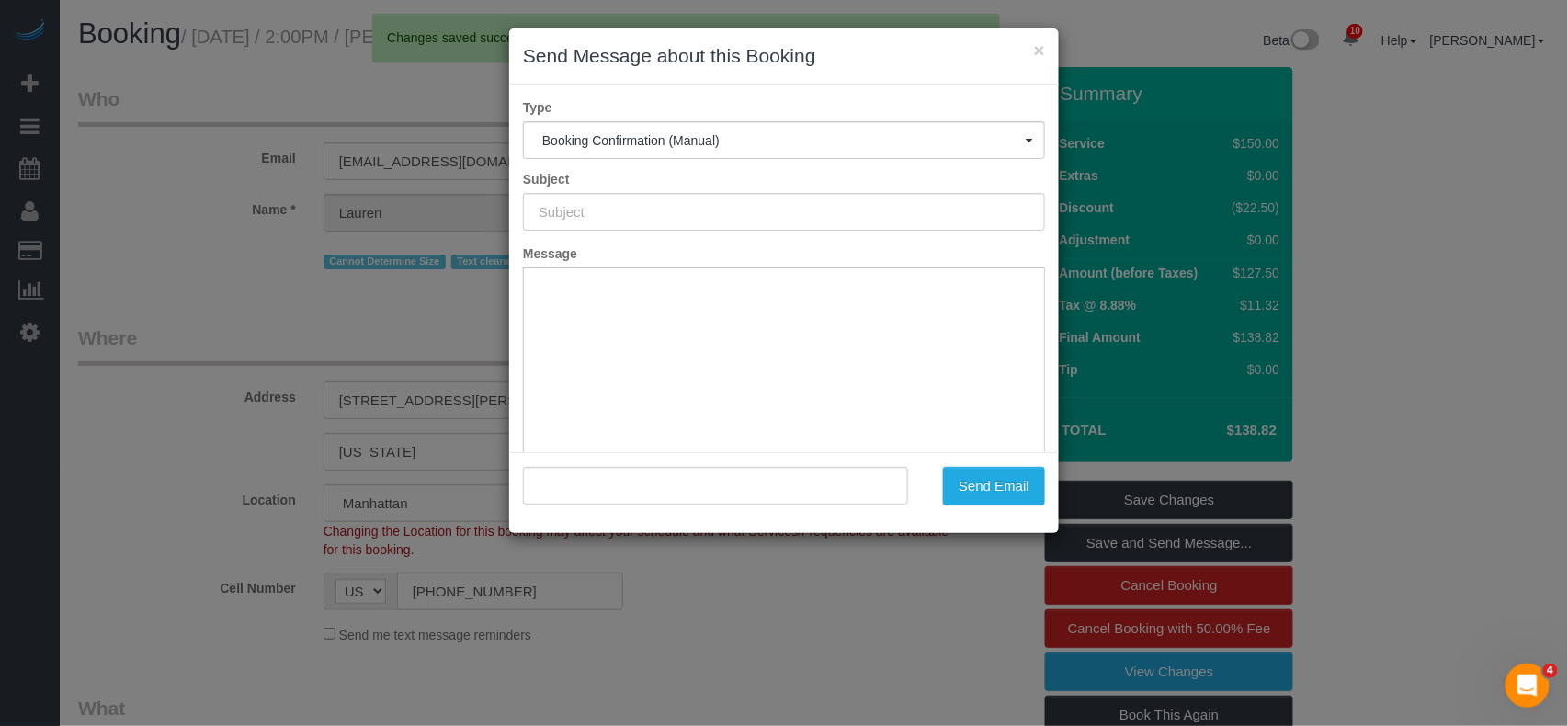
type input "Cleaning Confirmed for 09/04/2025 at 1:00pm"
type input ""Lauren Dana" <laurendana1@gmail.com>"
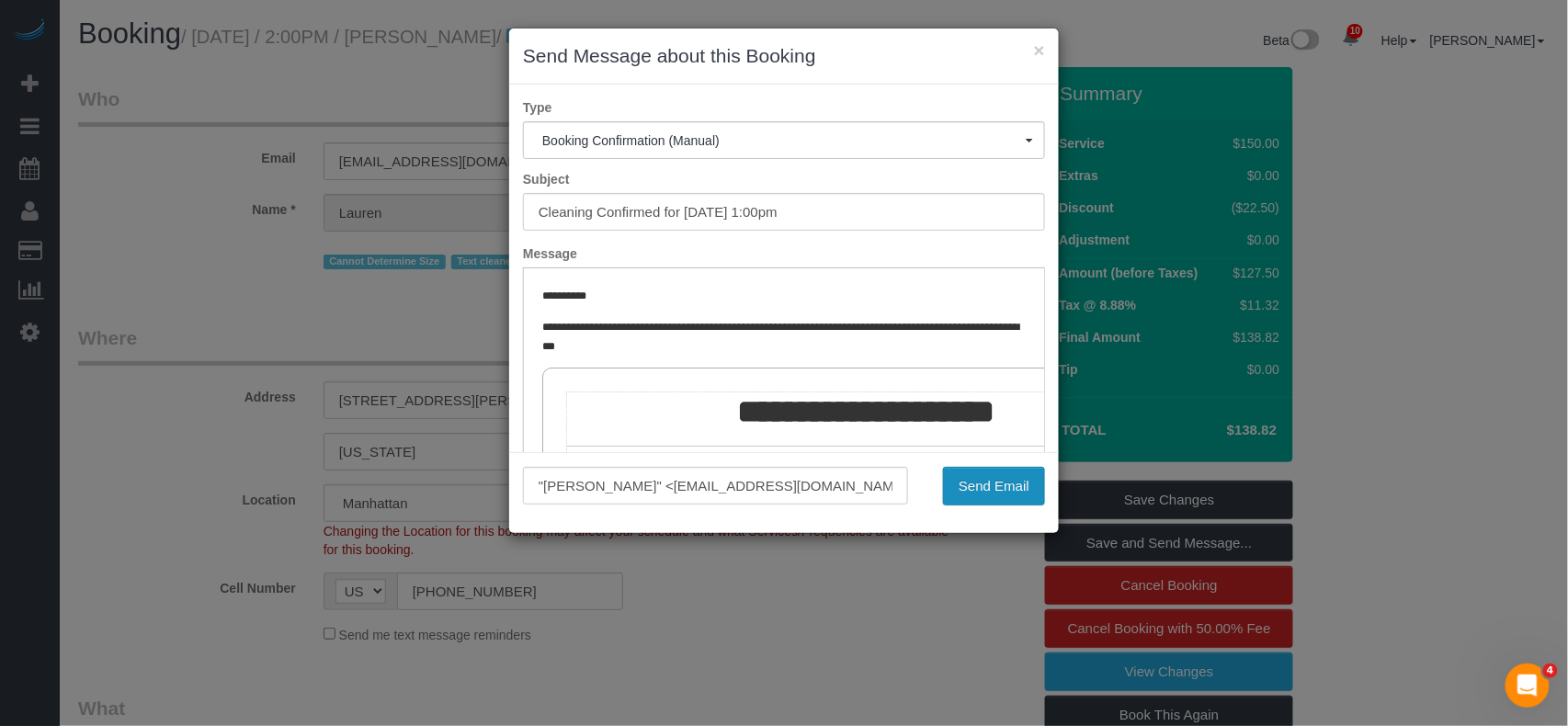
click at [986, 491] on button "Send Email" at bounding box center [994, 486] width 102 height 38
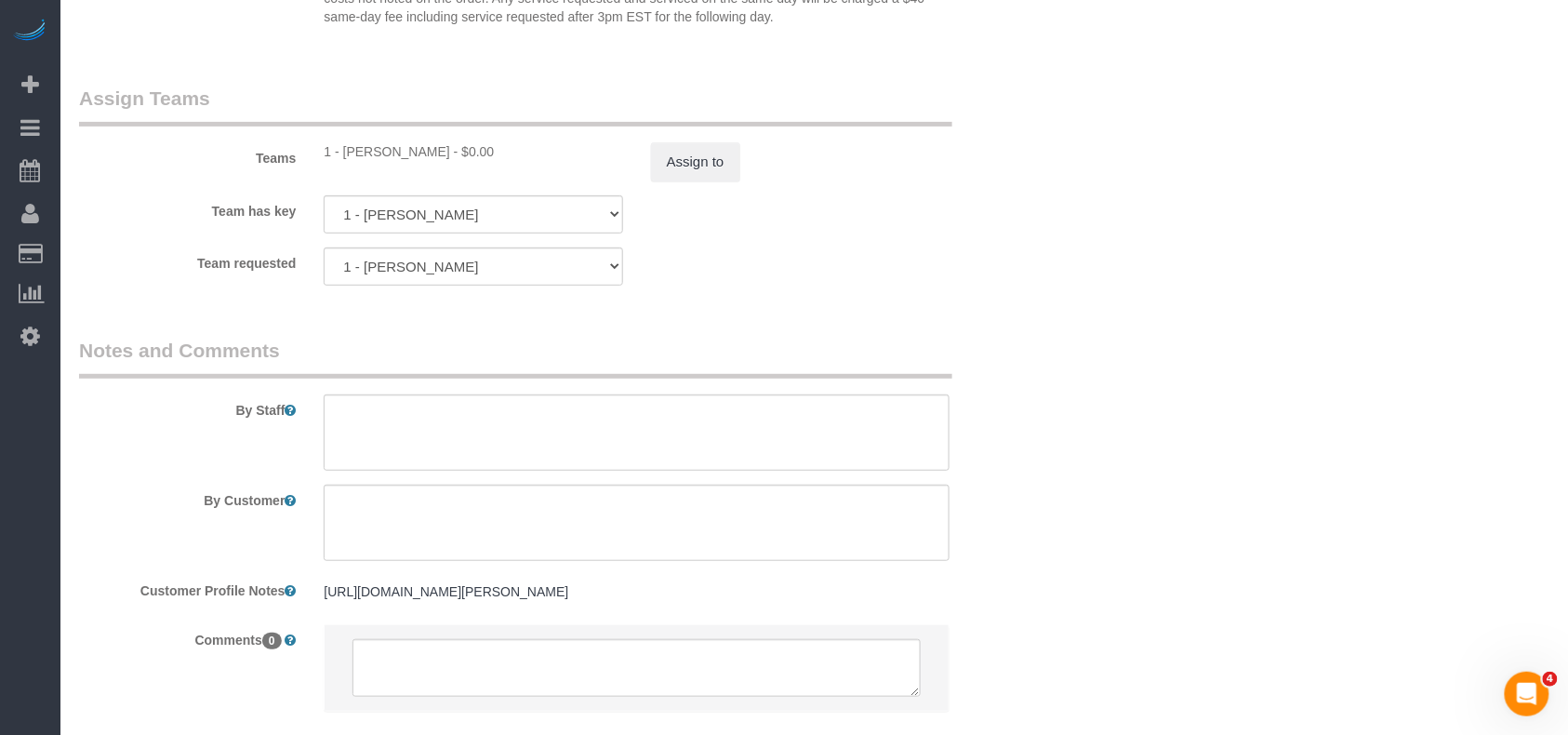
scroll to position [2606, 0]
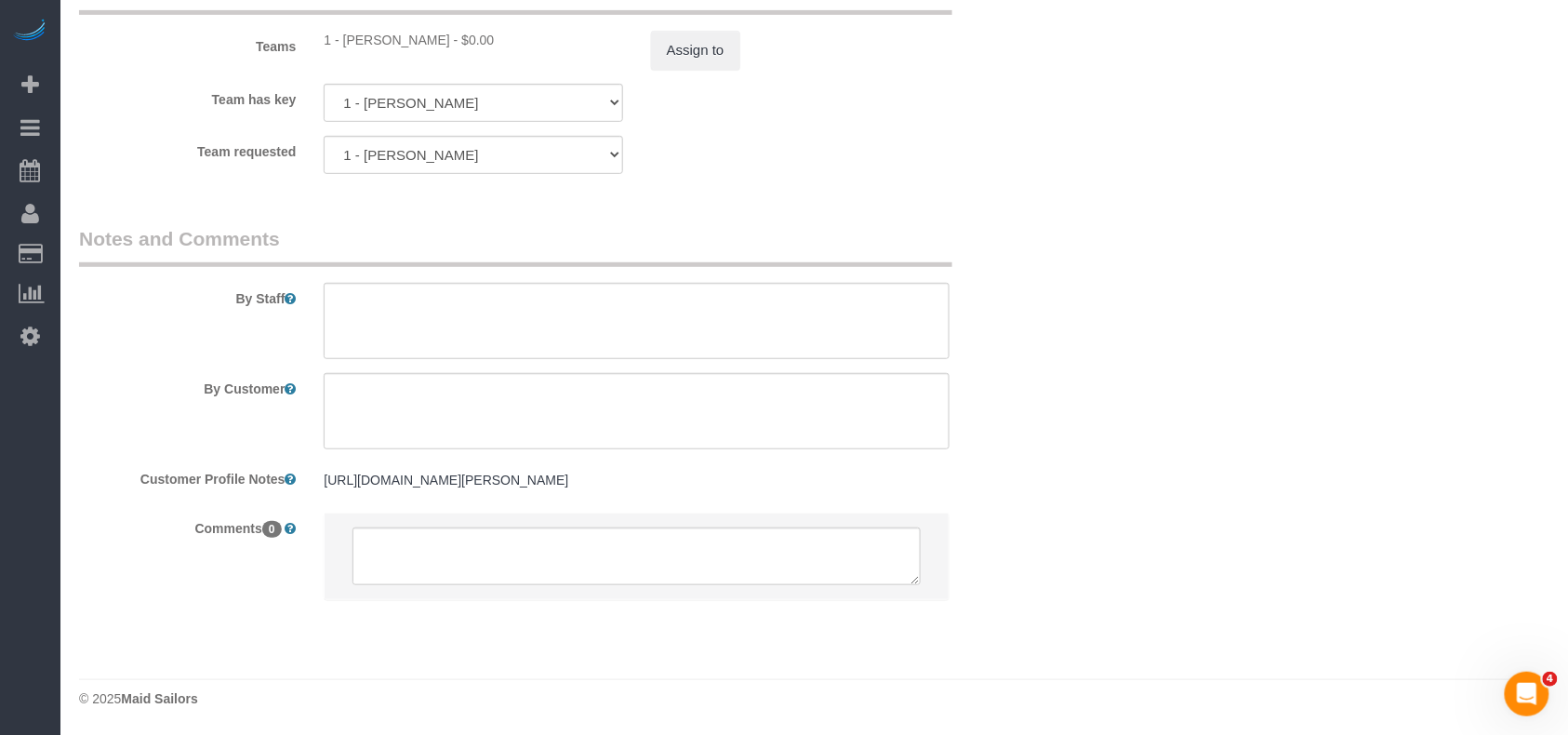
drag, startPoint x: 448, startPoint y: 49, endPoint x: 344, endPoint y: 44, distance: 104.1
click at [344, 44] on div "1 - Hassanatou Diallo - $0.00" at bounding box center [472, 40] width 298 height 18
copy div "Hassanatou Diallo"
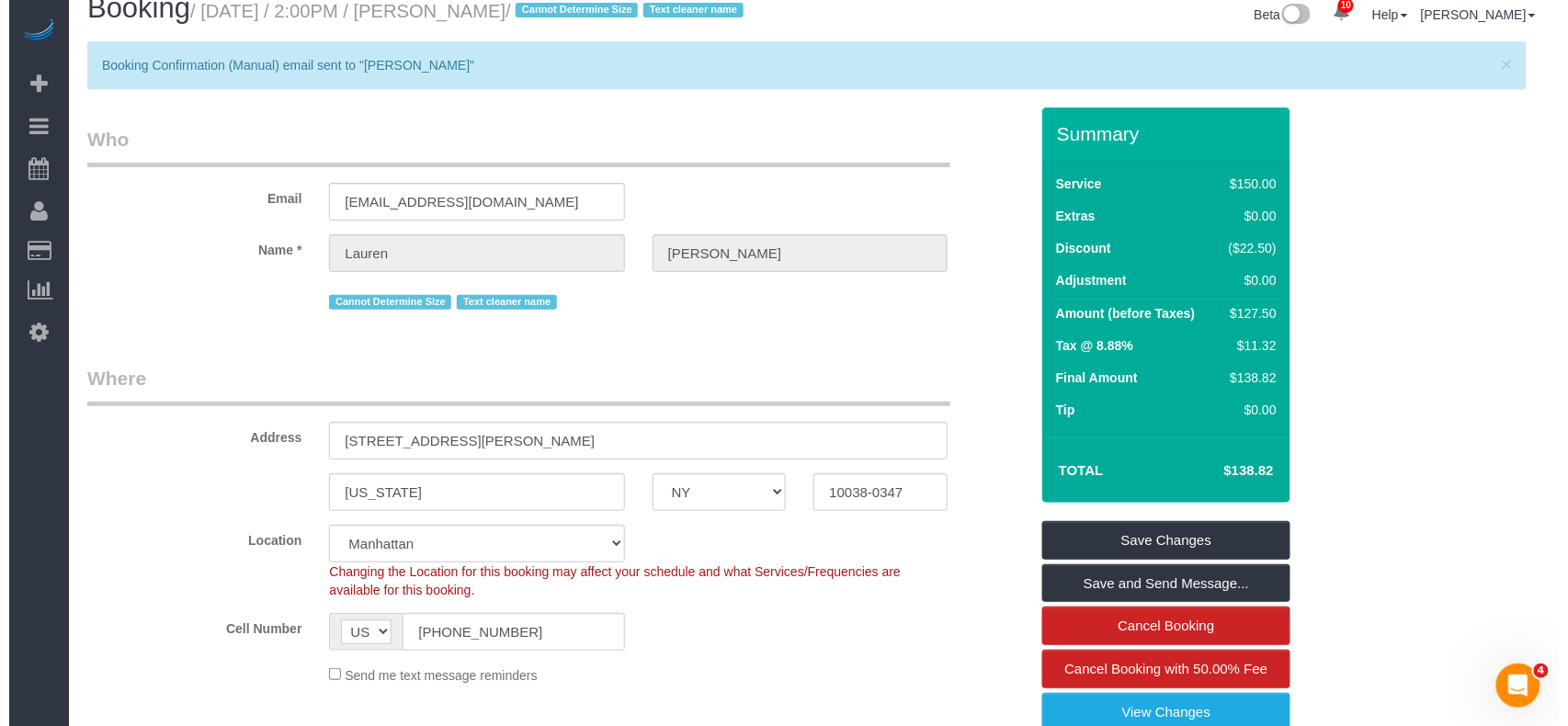
scroll to position [0, 0]
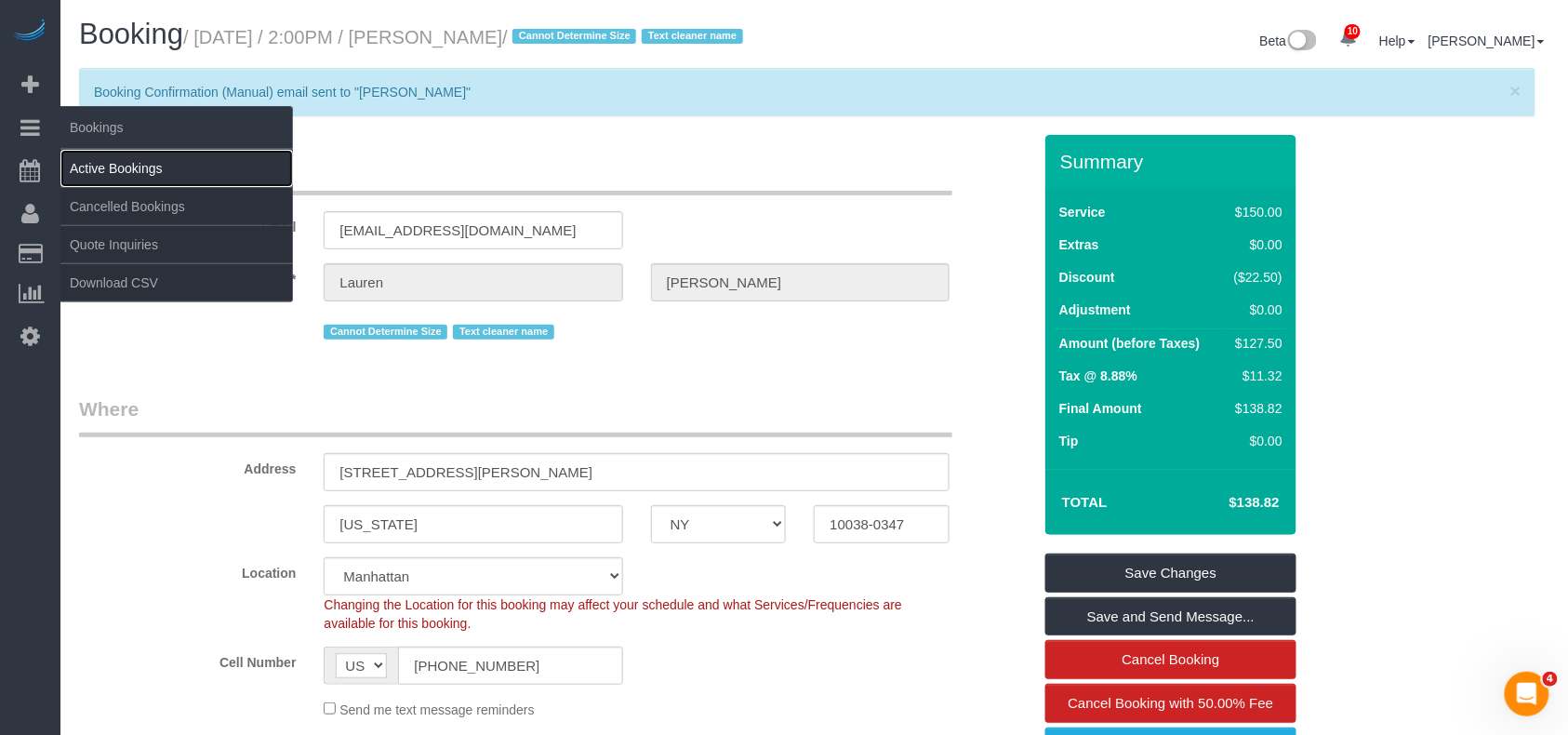
click at [104, 158] on link "Active Bookings" at bounding box center [177, 168] width 233 height 38
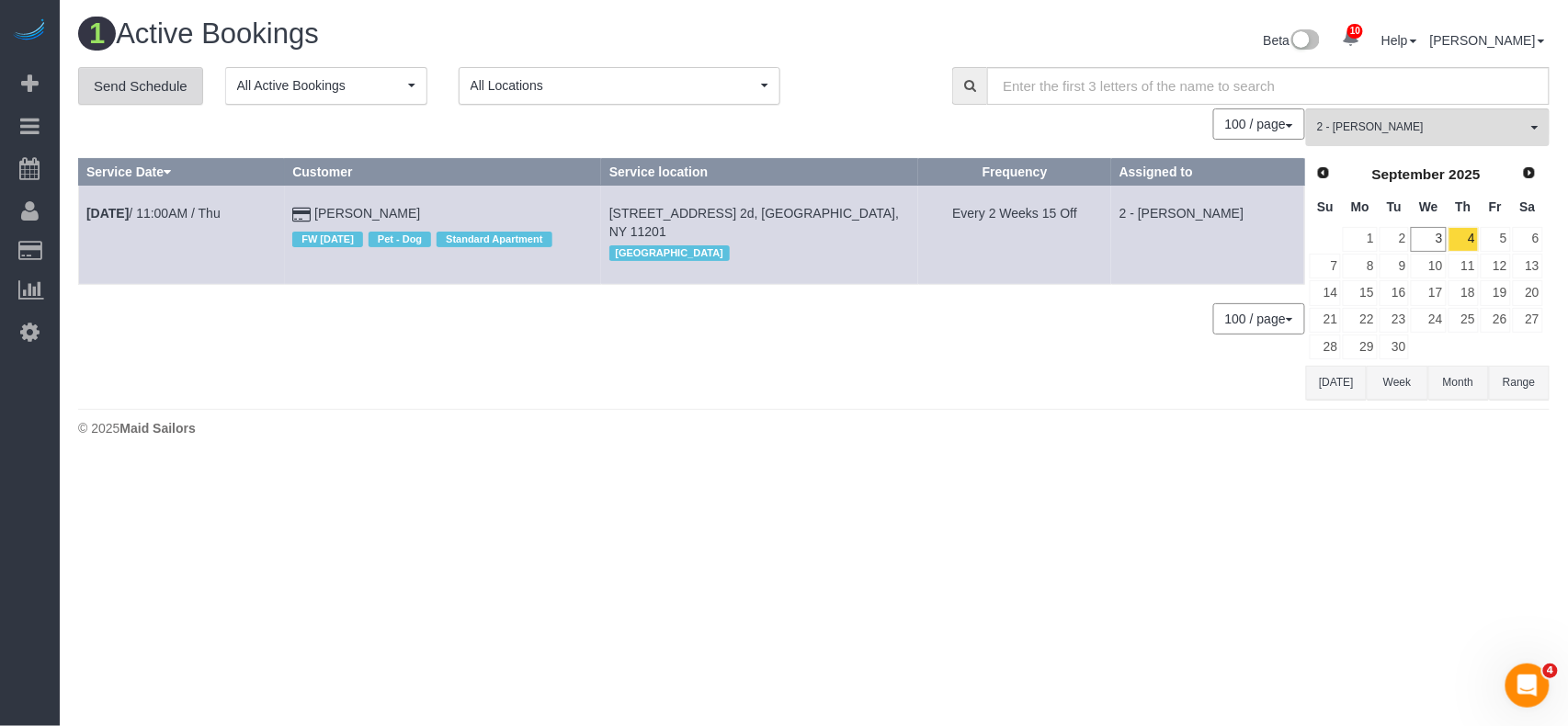
click at [170, 99] on link "Send Schedule" at bounding box center [140, 86] width 125 height 38
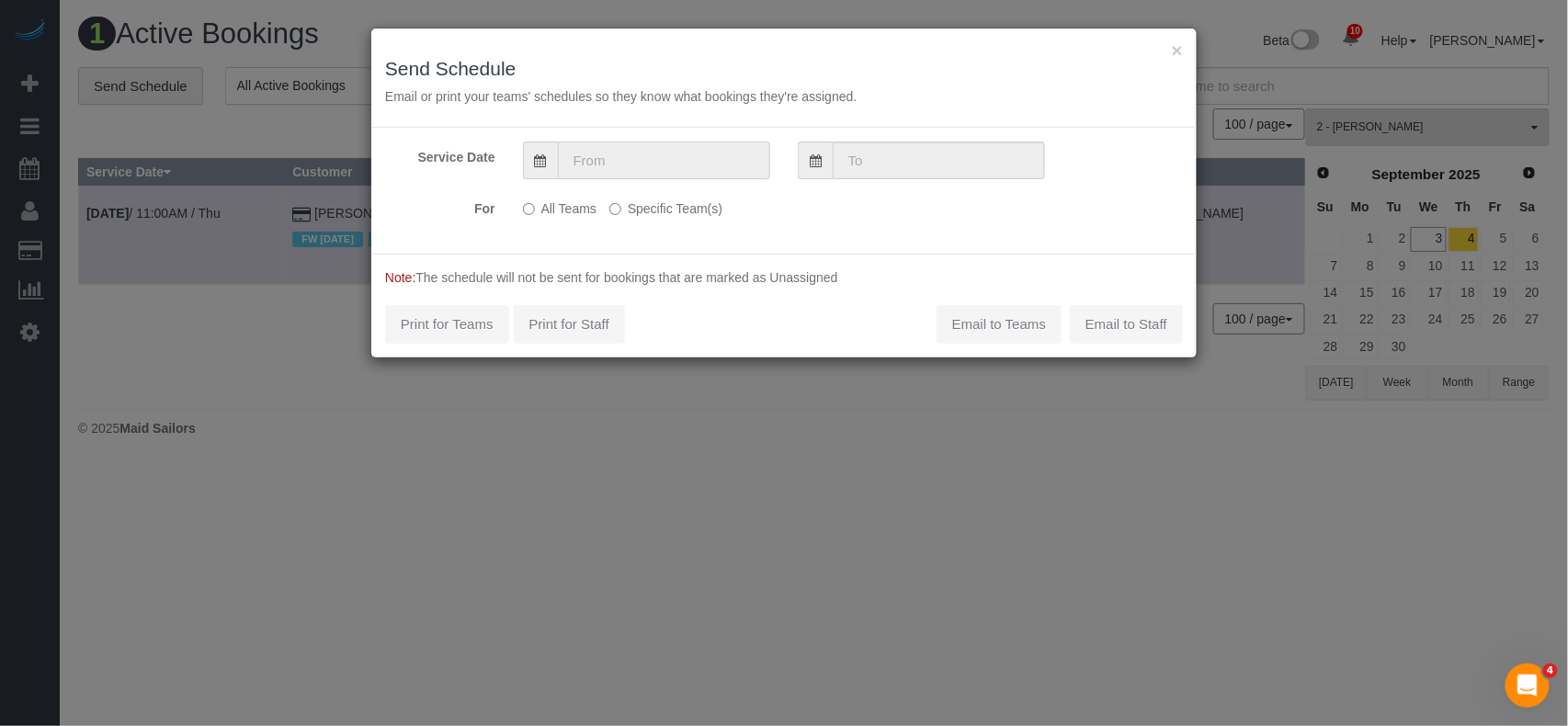
click at [630, 160] on input "text" at bounding box center [664, 160] width 213 height 38
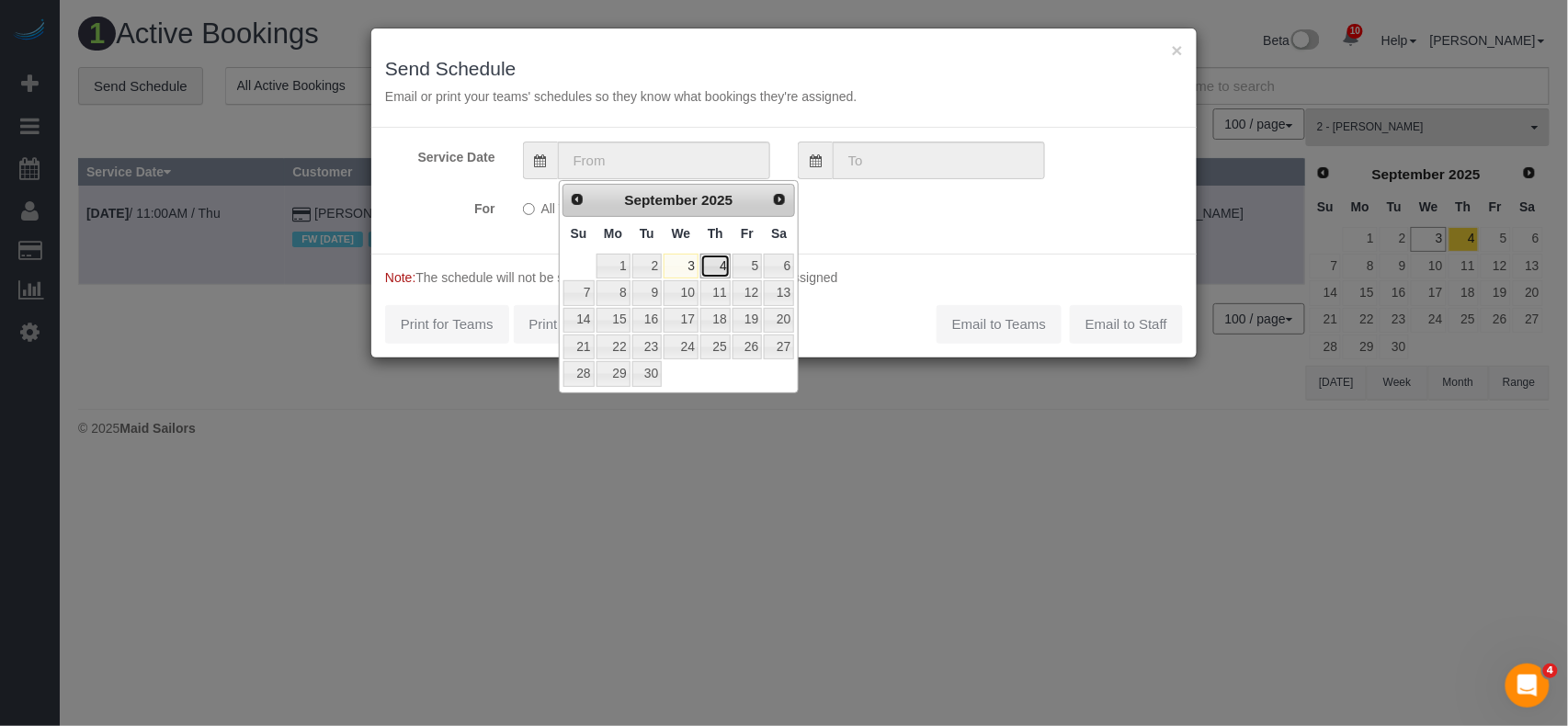
click at [726, 264] on link "4" at bounding box center [715, 266] width 31 height 25
type input "09/04/2025"
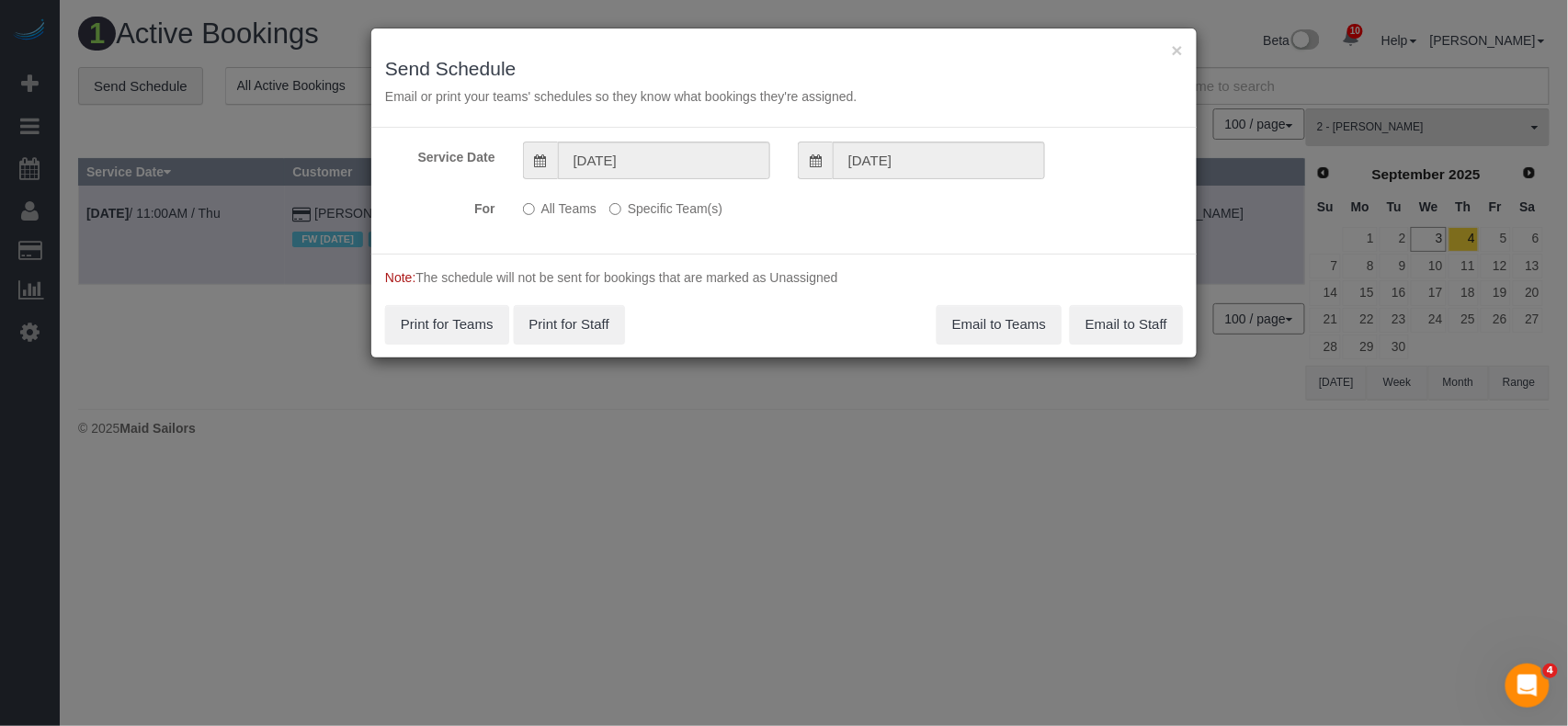
click at [659, 210] on label "Specific Team(s)" at bounding box center [666, 205] width 113 height 25
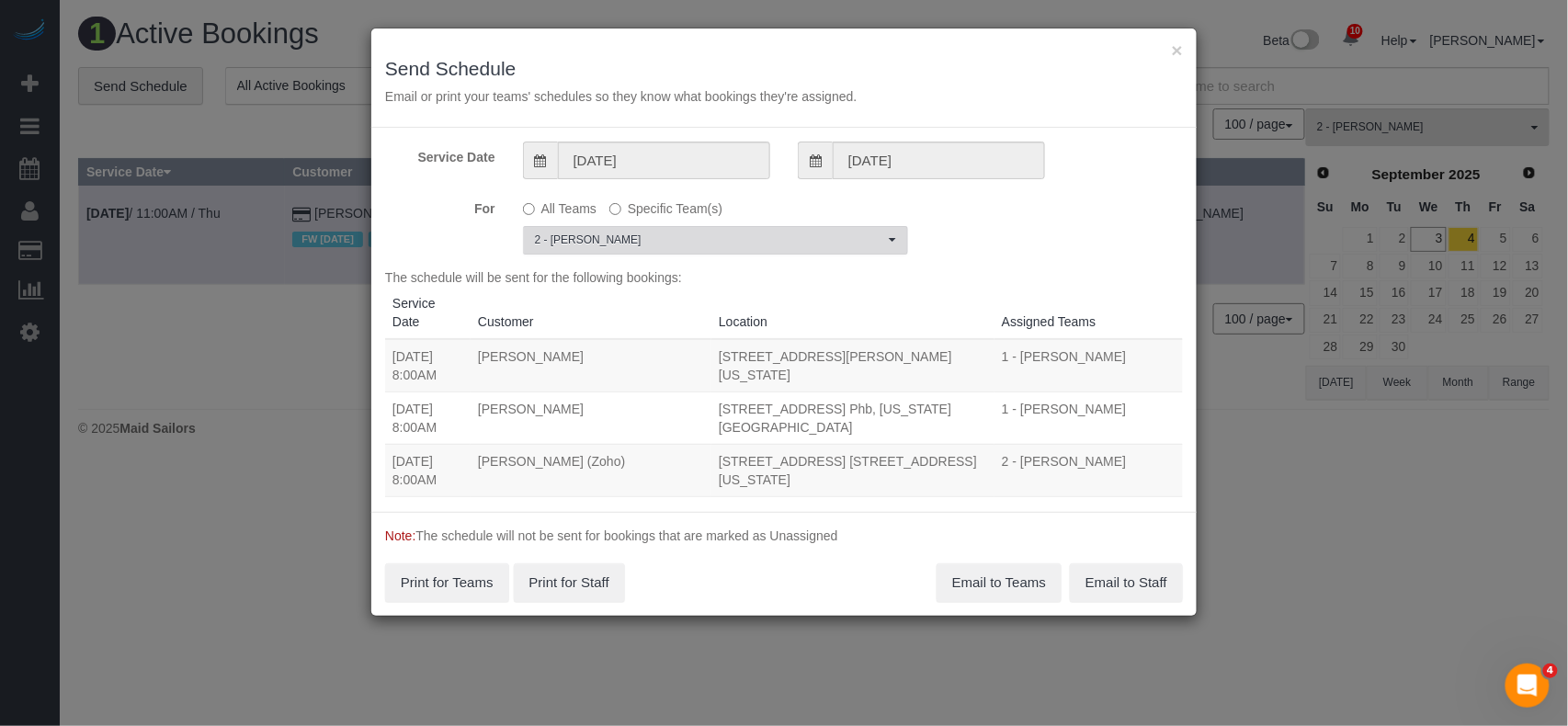
click at [673, 239] on span "2 - [PERSON_NAME]" at bounding box center [710, 240] width 349 height 15
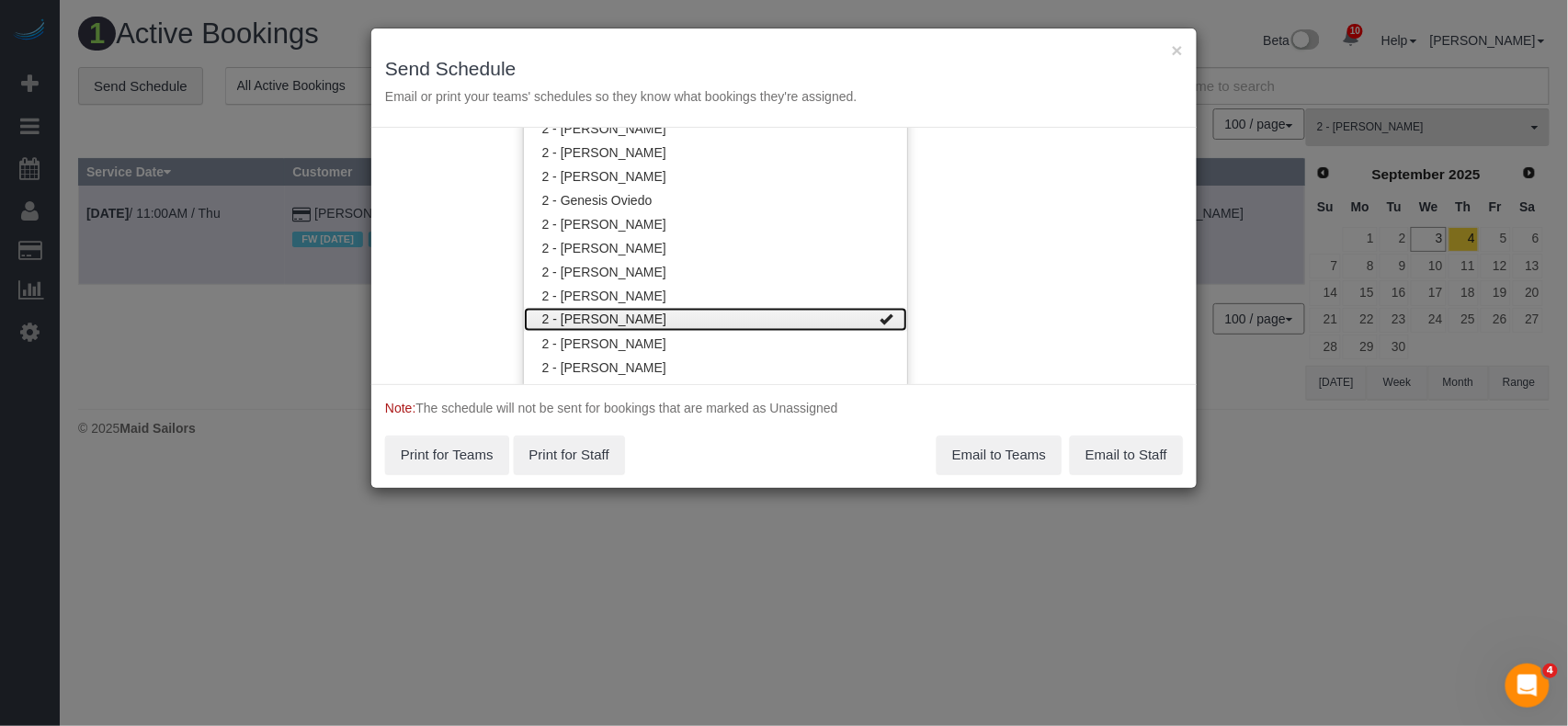
click at [674, 320] on link "2 - [PERSON_NAME]" at bounding box center [715, 320] width 383 height 24
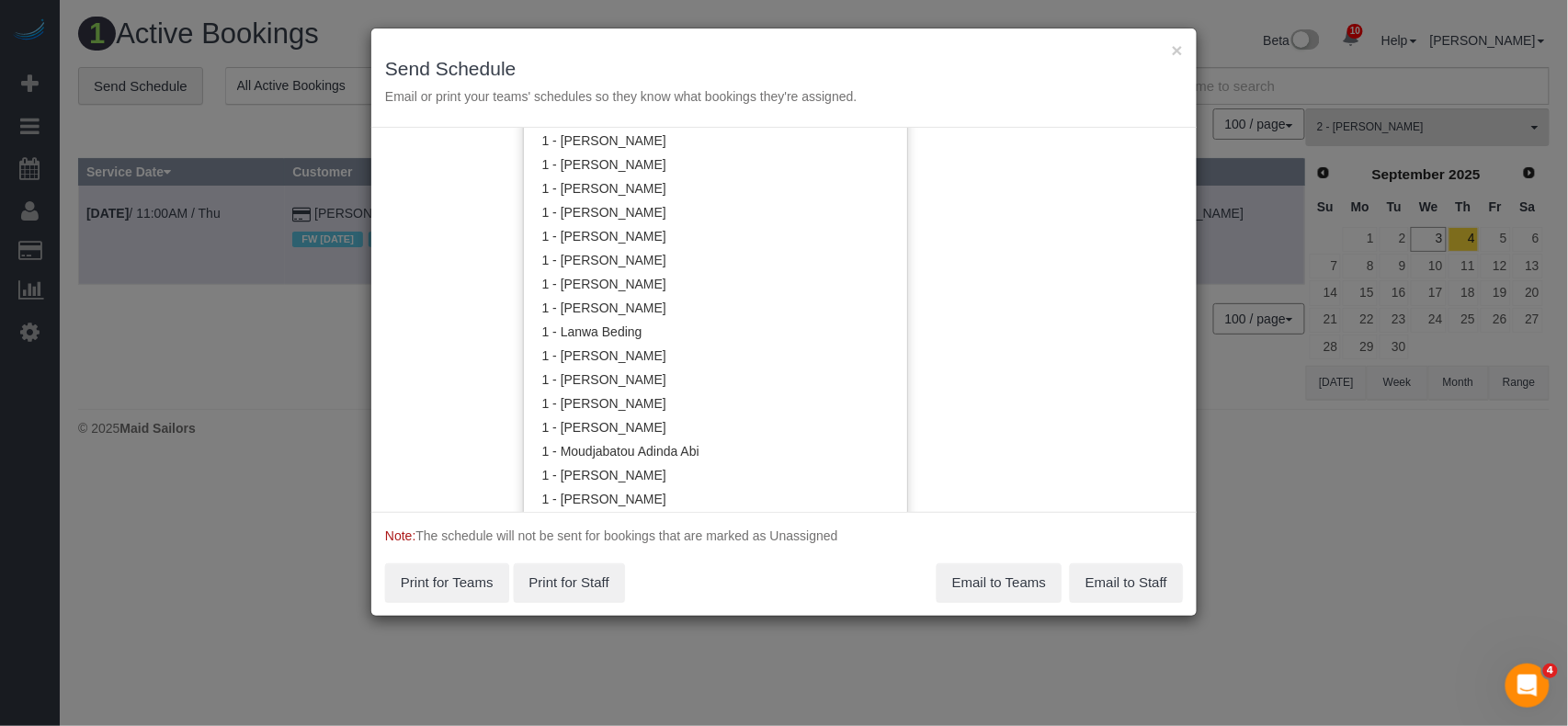
scroll to position [441, 0]
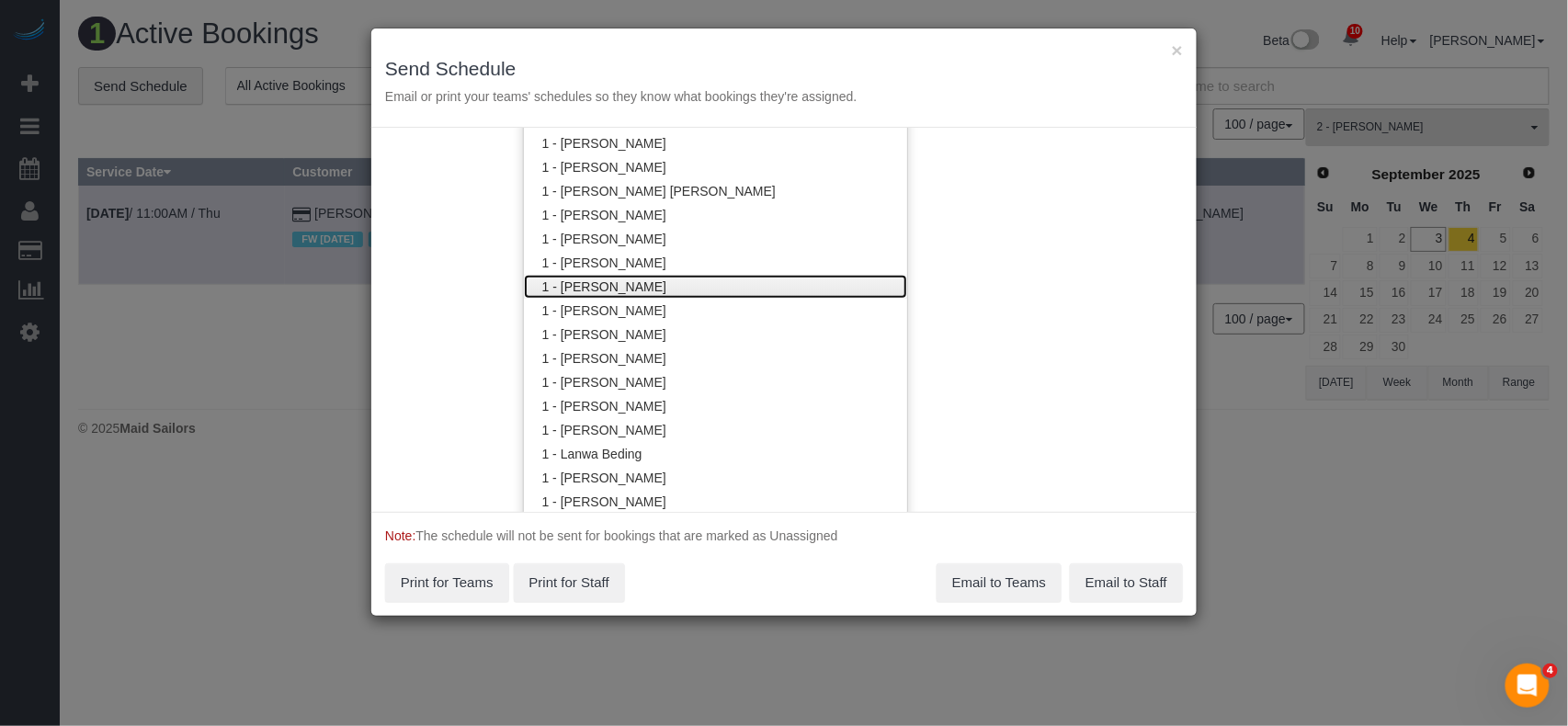
drag, startPoint x: 674, startPoint y: 274, endPoint x: 689, endPoint y: 277, distance: 15.3
click at [674, 276] on link "1 - [PERSON_NAME]" at bounding box center [715, 286] width 383 height 24
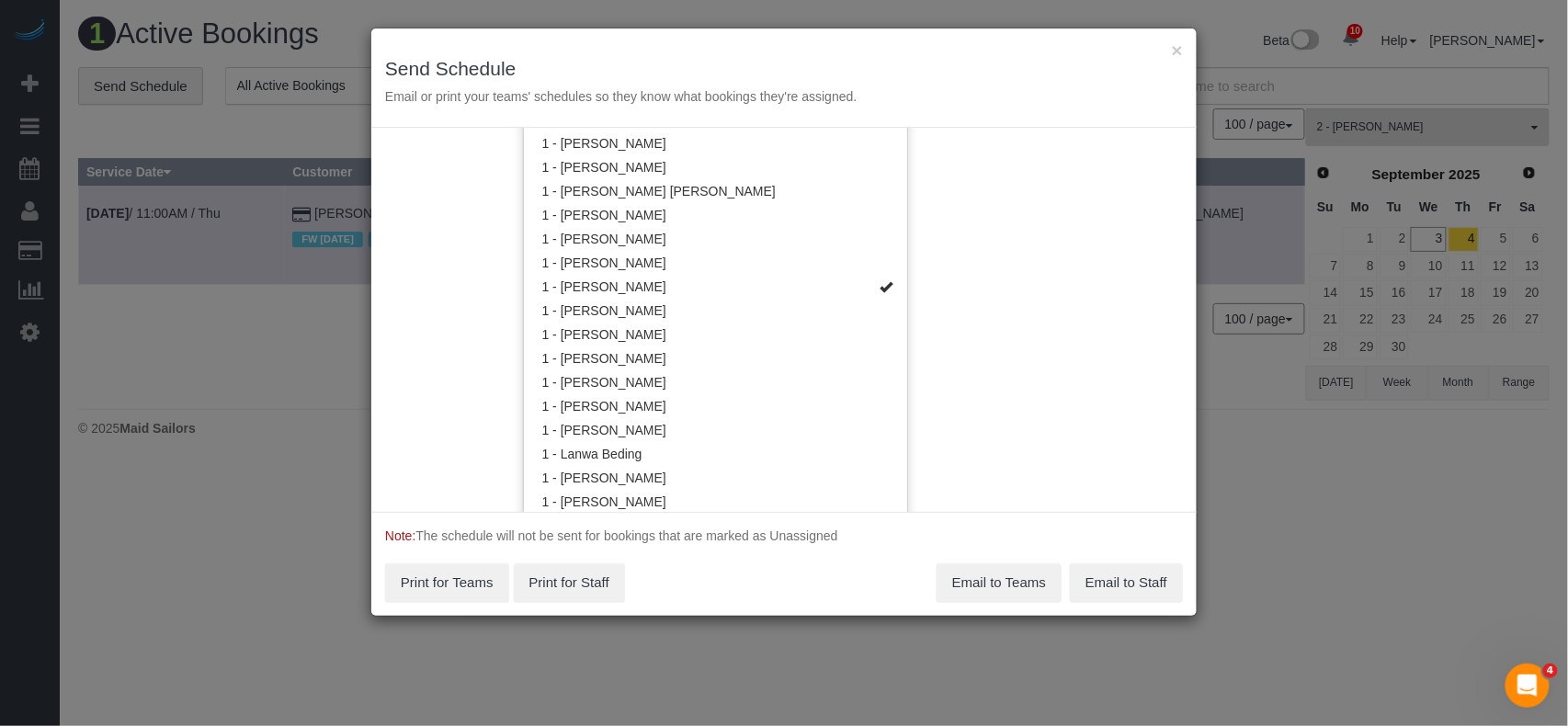
click at [1017, 182] on div "Service Date 09/04/2025 09/04/2025 For All Teams Specific Team(s) 1 - Hassanato…" at bounding box center [783, 320] width 825 height 384
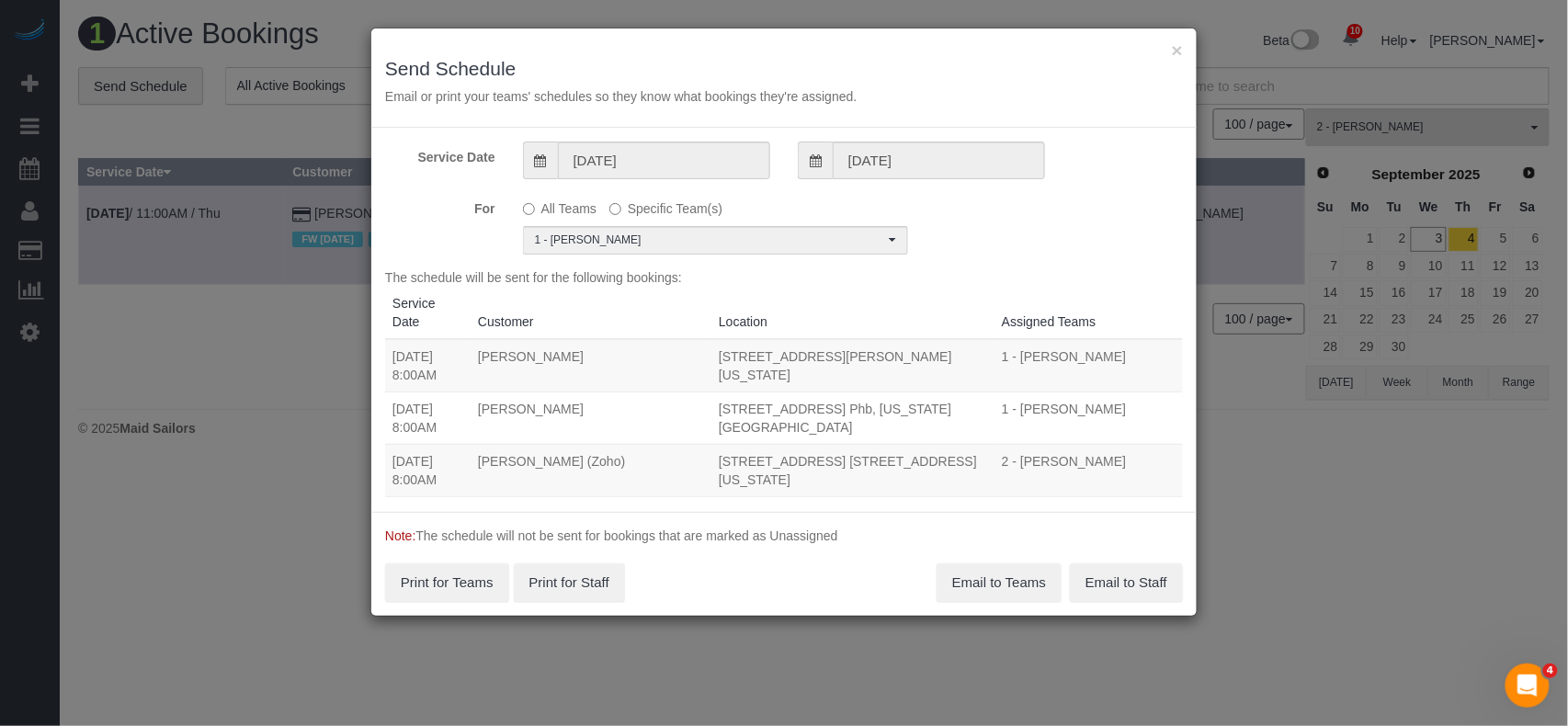
scroll to position [0, 0]
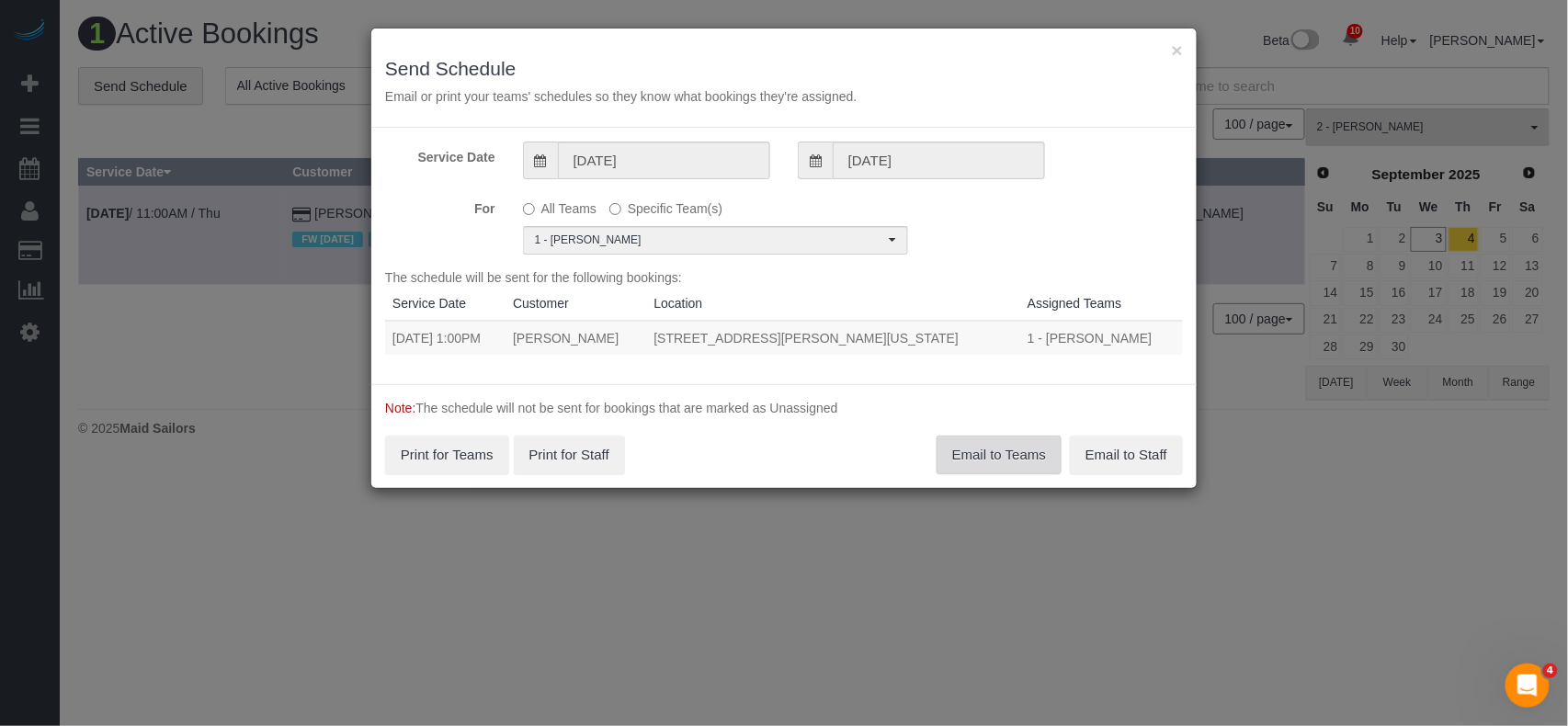
click at [991, 452] on button "Email to Teams" at bounding box center [999, 455] width 125 height 38
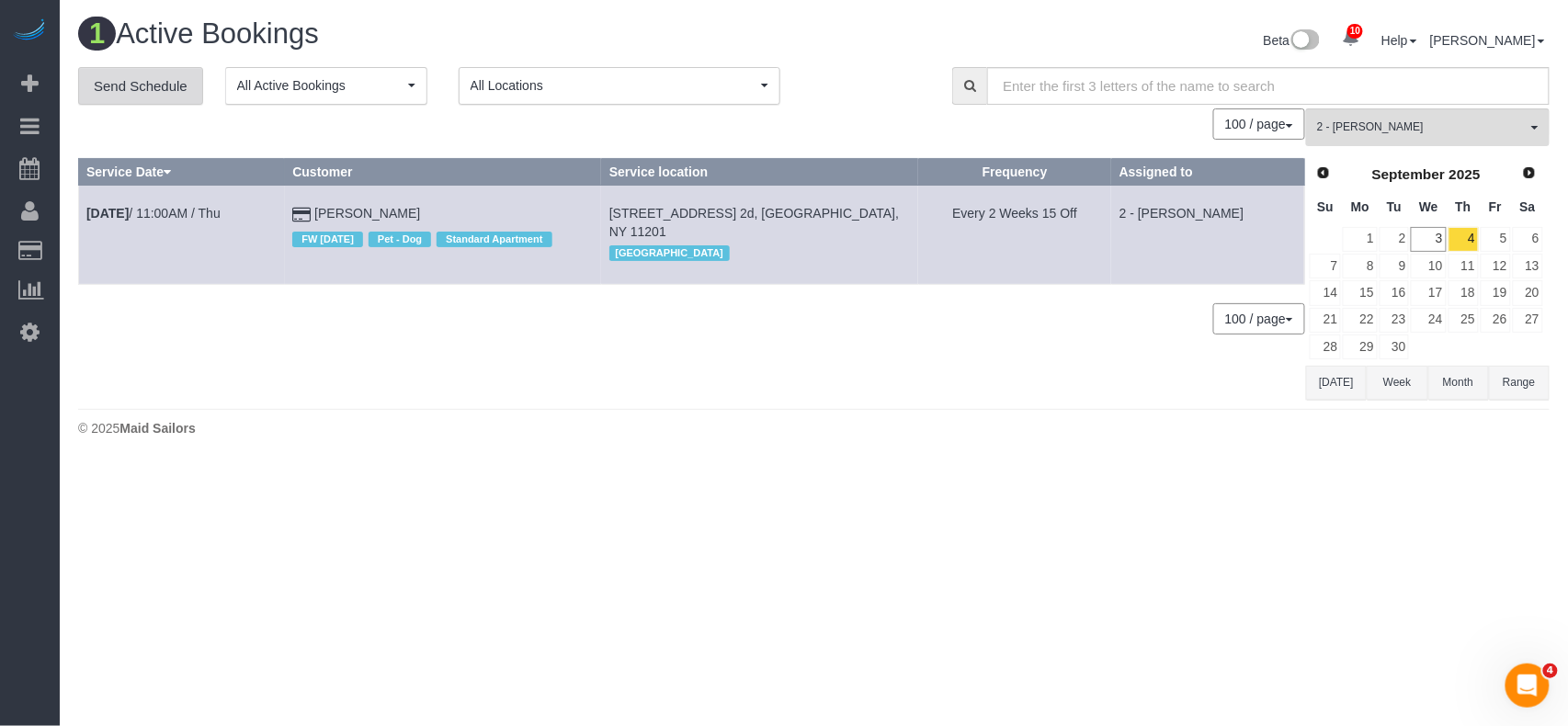
click at [131, 93] on link "Send Schedule" at bounding box center [140, 86] width 125 height 38
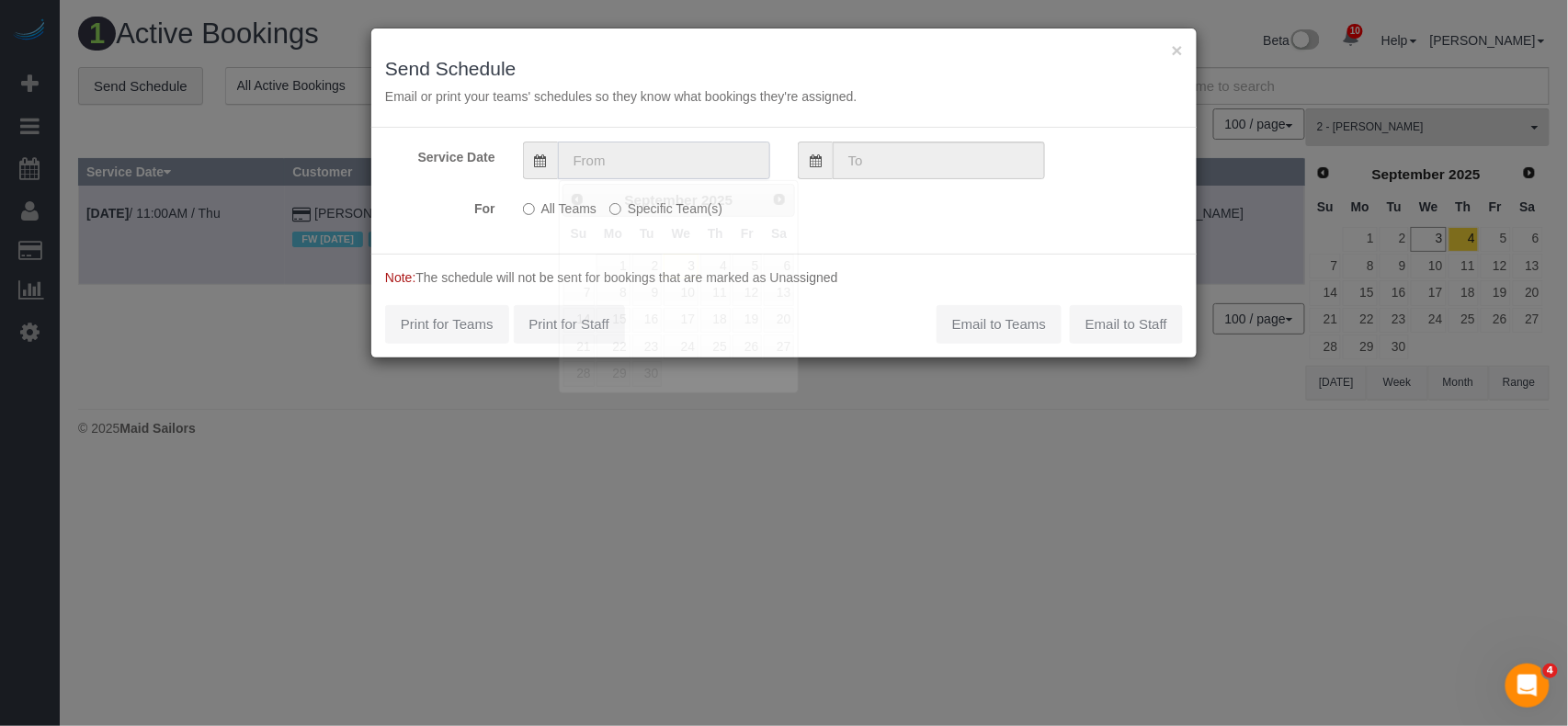
click at [677, 155] on input "text" at bounding box center [664, 160] width 213 height 38
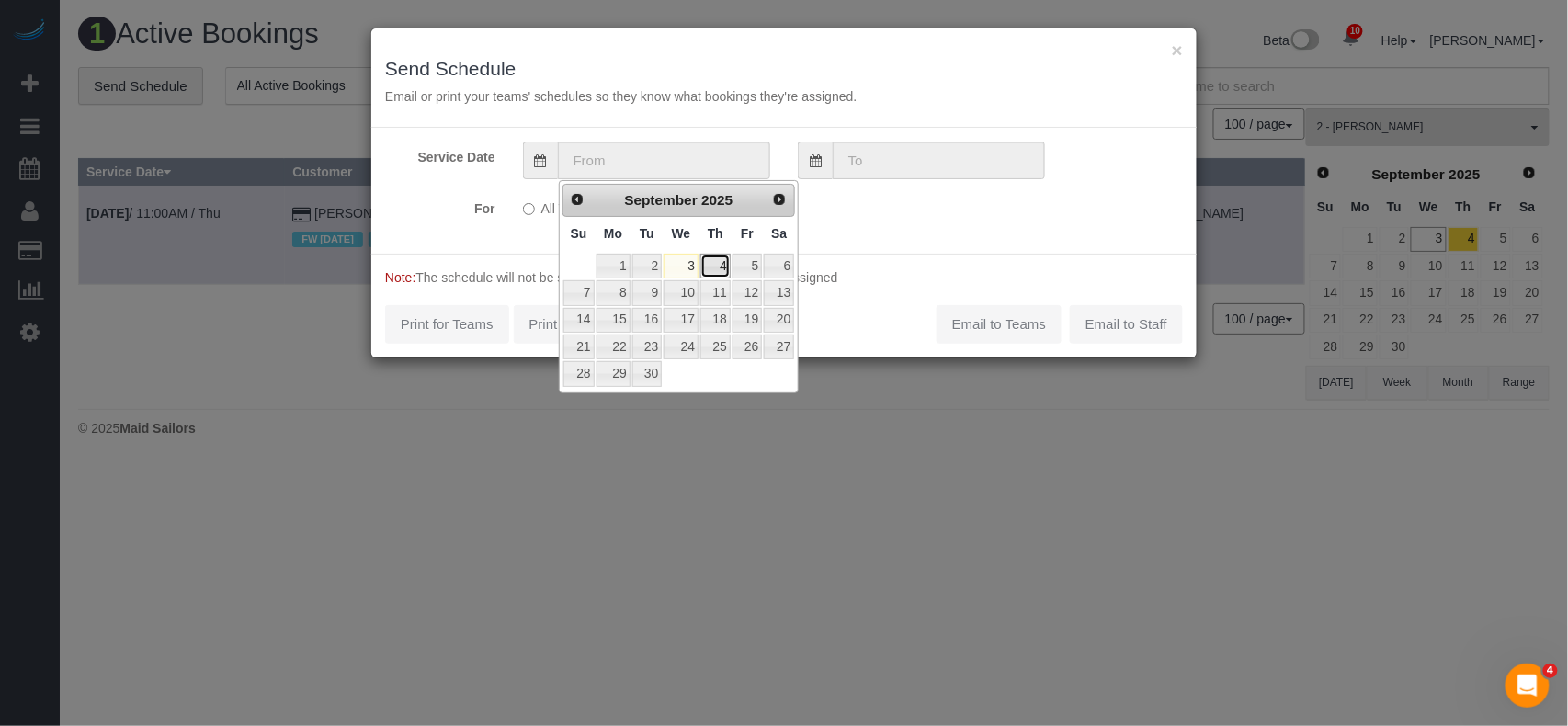
click at [722, 279] on link "4" at bounding box center [715, 266] width 31 height 25
type input "09/04/2025"
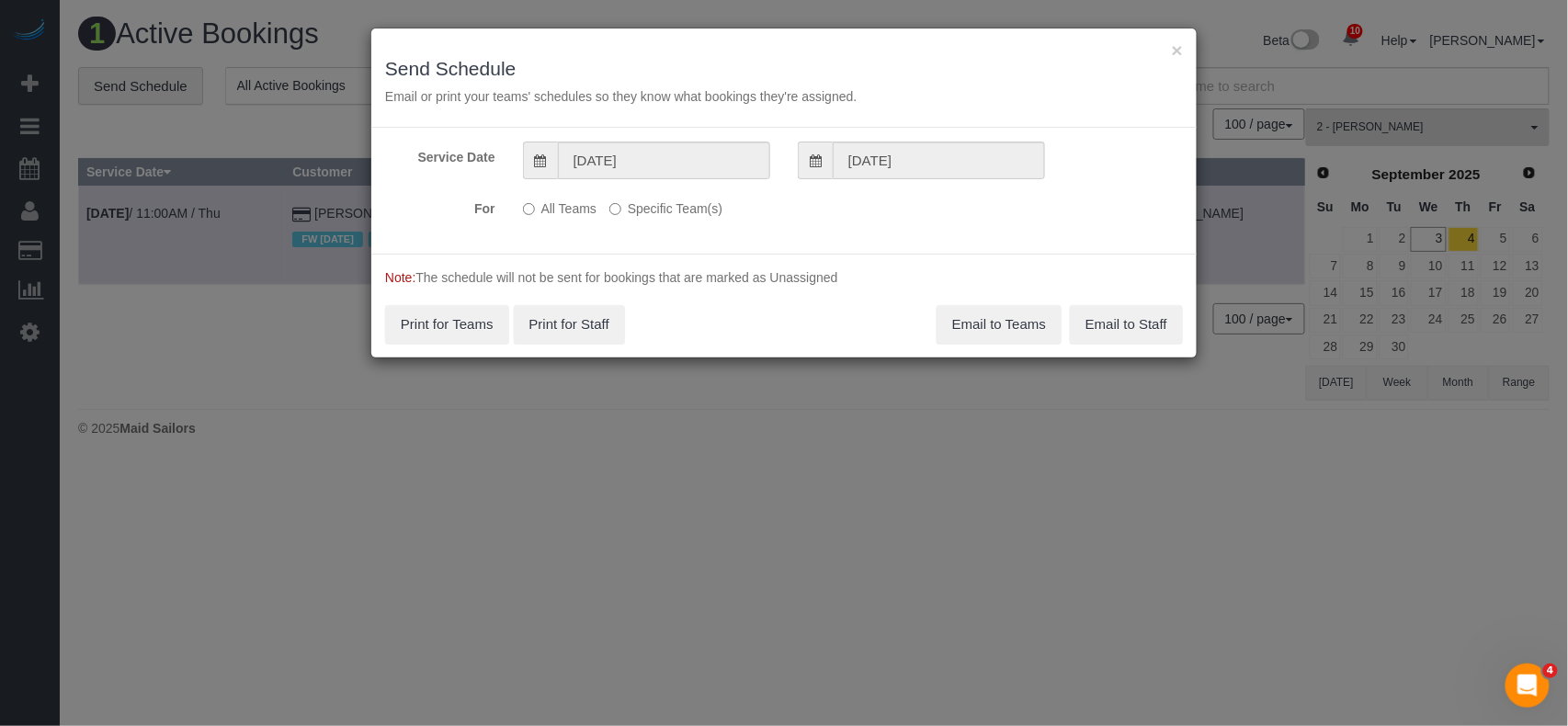
click at [673, 215] on label "Specific Team(s)" at bounding box center [666, 205] width 113 height 25
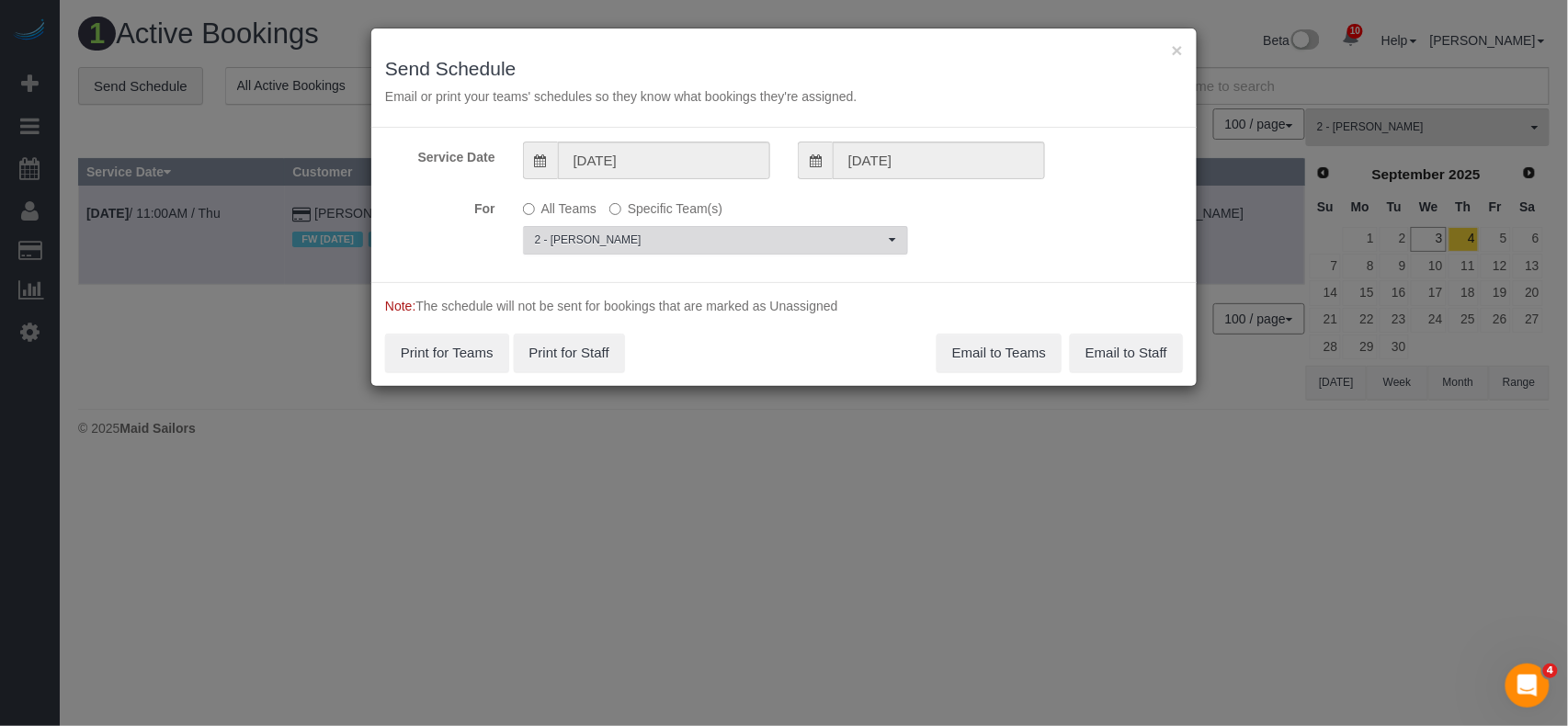
click at [686, 246] on span "2 - [PERSON_NAME]" at bounding box center [710, 240] width 349 height 15
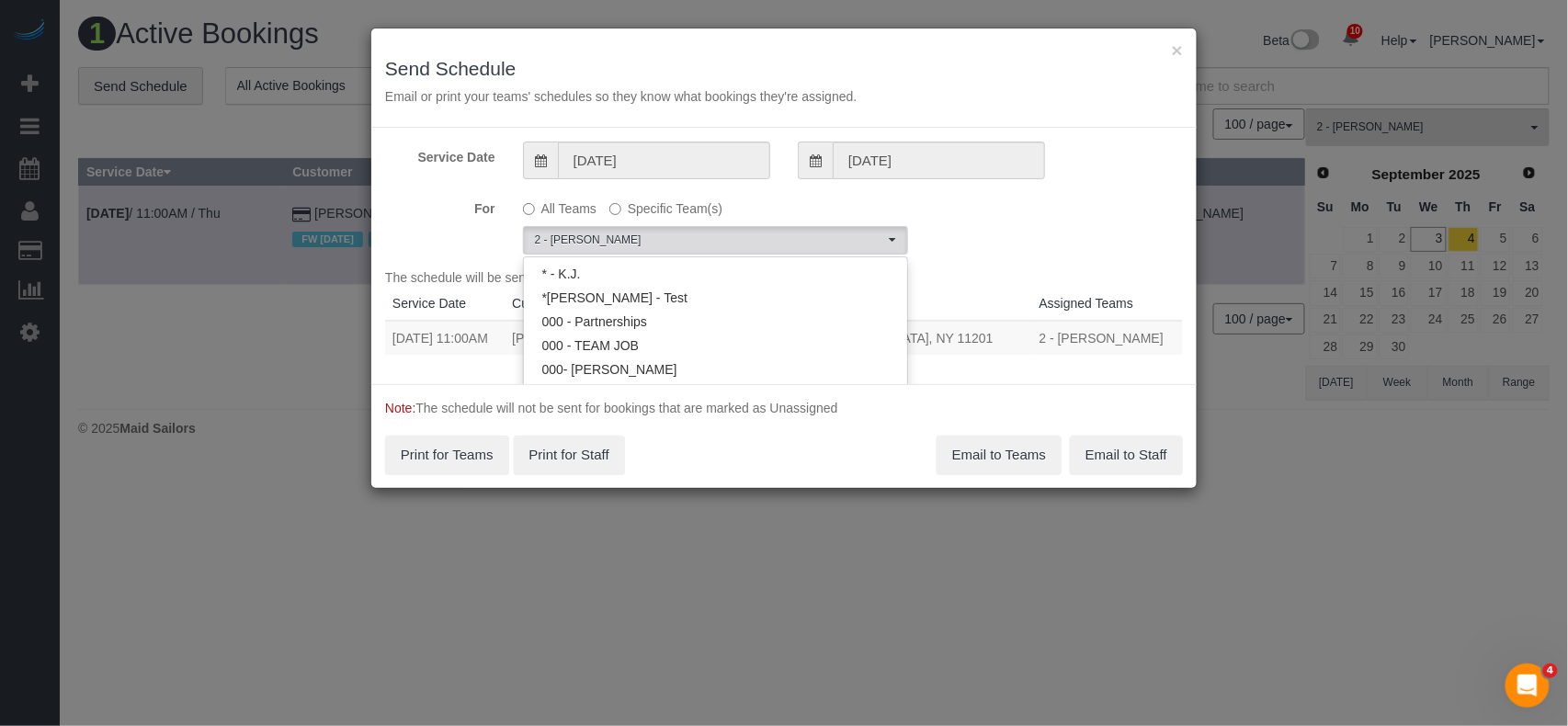
scroll to position [1168, 0]
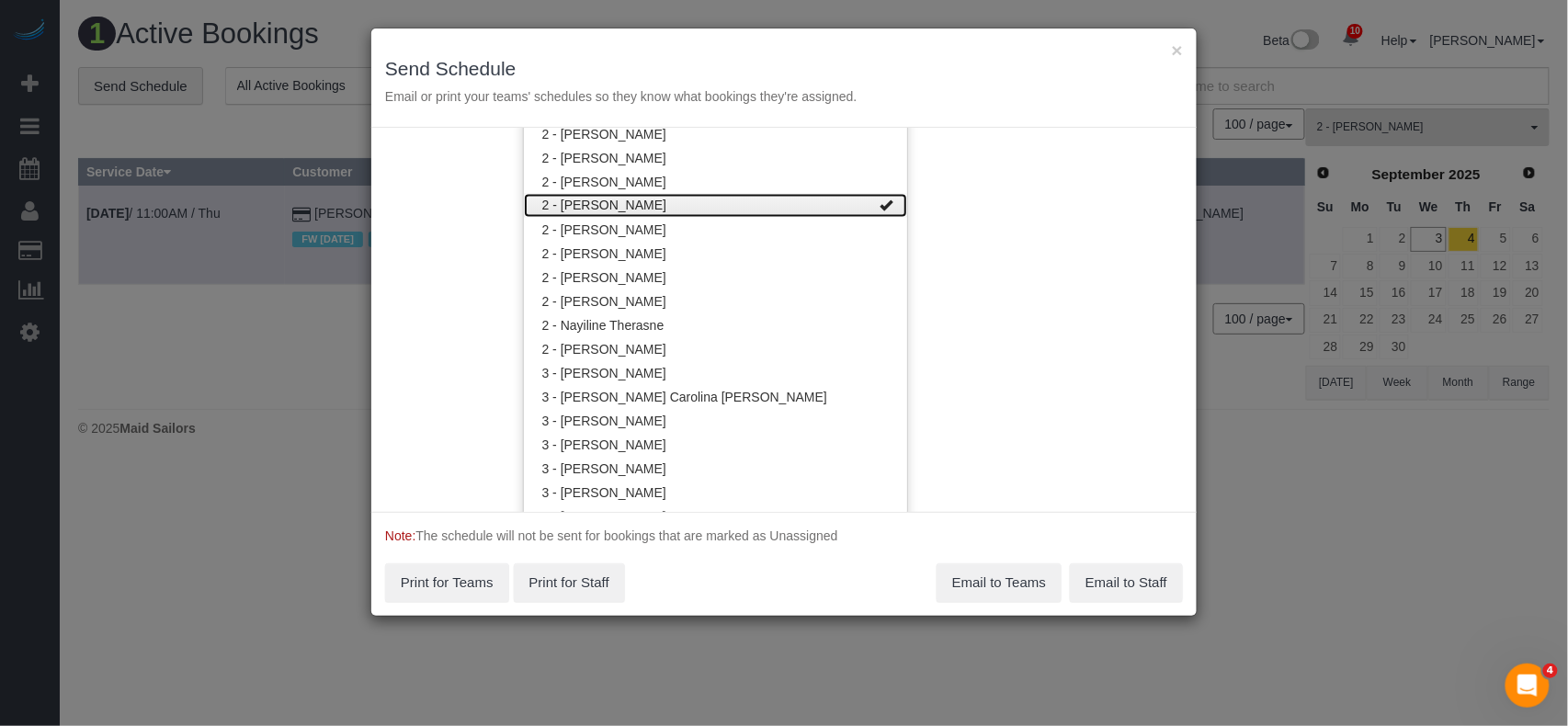
click at [690, 214] on link "2 - [PERSON_NAME]" at bounding box center [715, 205] width 383 height 24
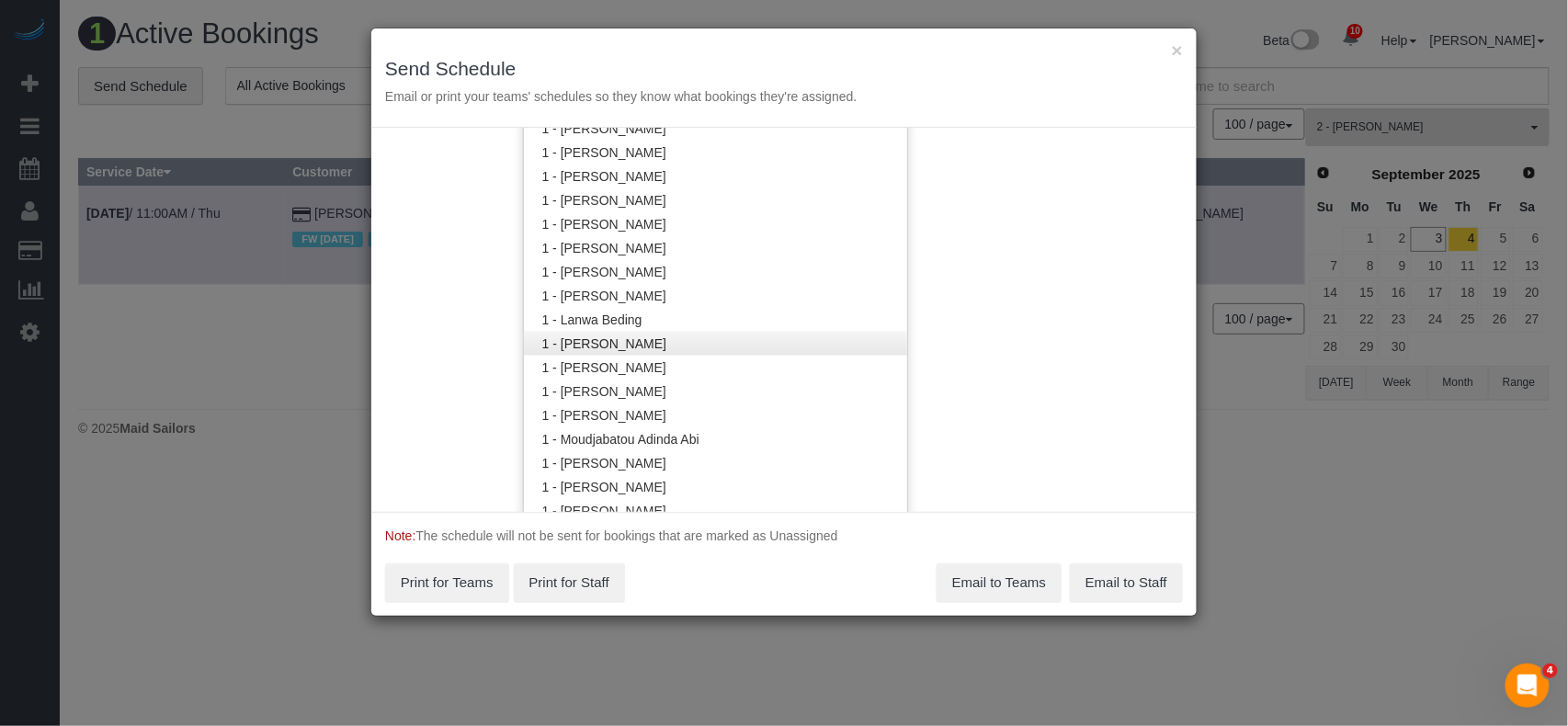
scroll to position [432, 0]
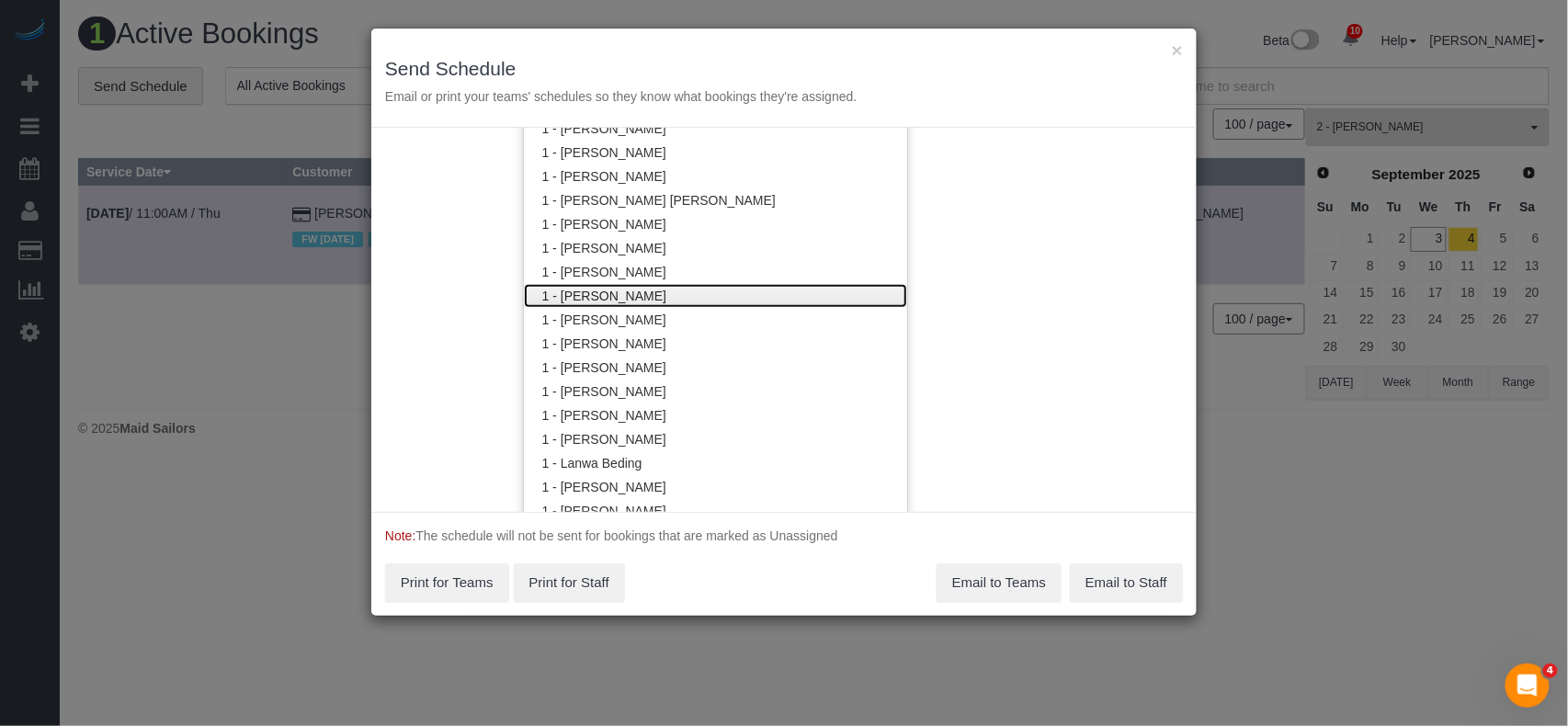
click at [704, 291] on link "1 - [PERSON_NAME]" at bounding box center [715, 296] width 383 height 24
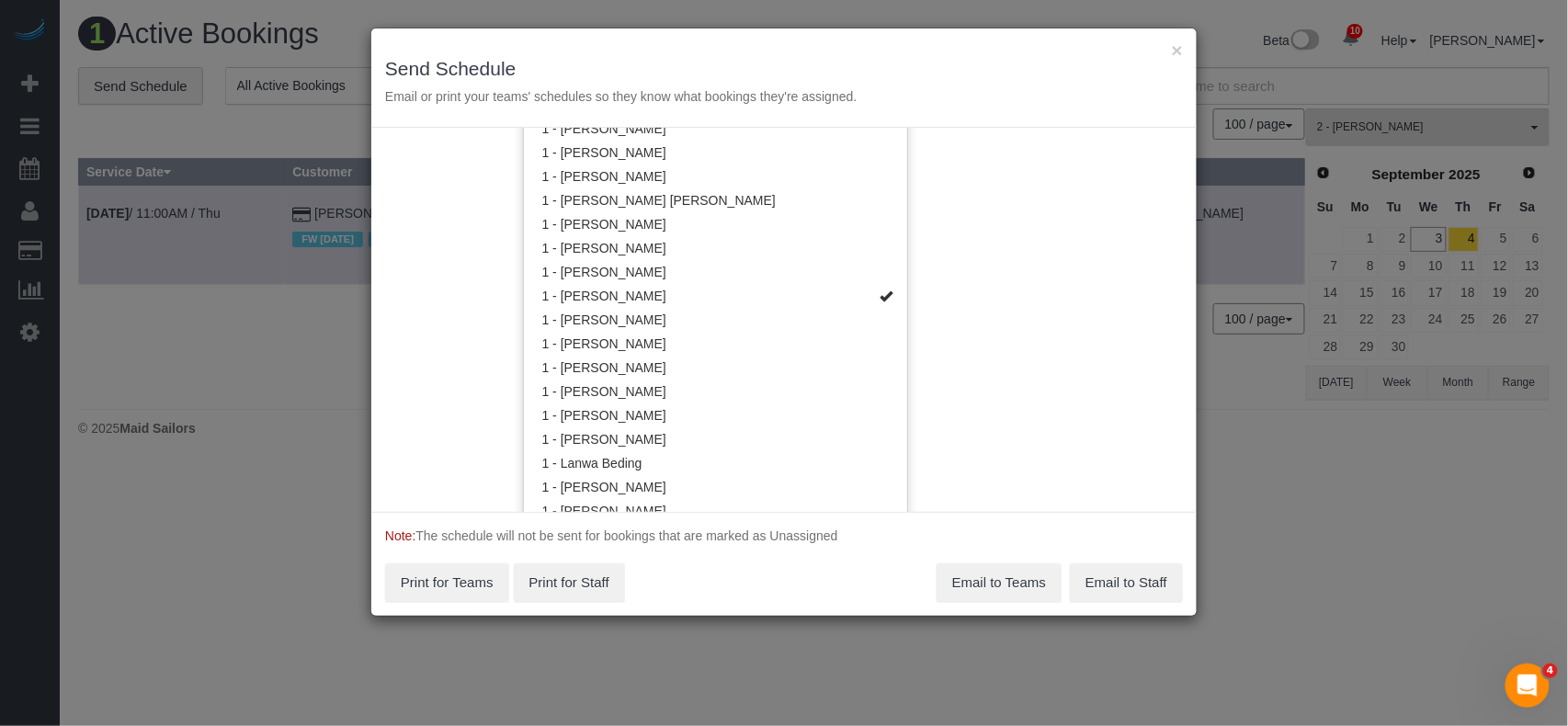
click at [979, 289] on div "Service Date 09/04/2025 09/04/2025 For All Teams Specific Team(s) 1 - Hassanato…" at bounding box center [783, 320] width 825 height 384
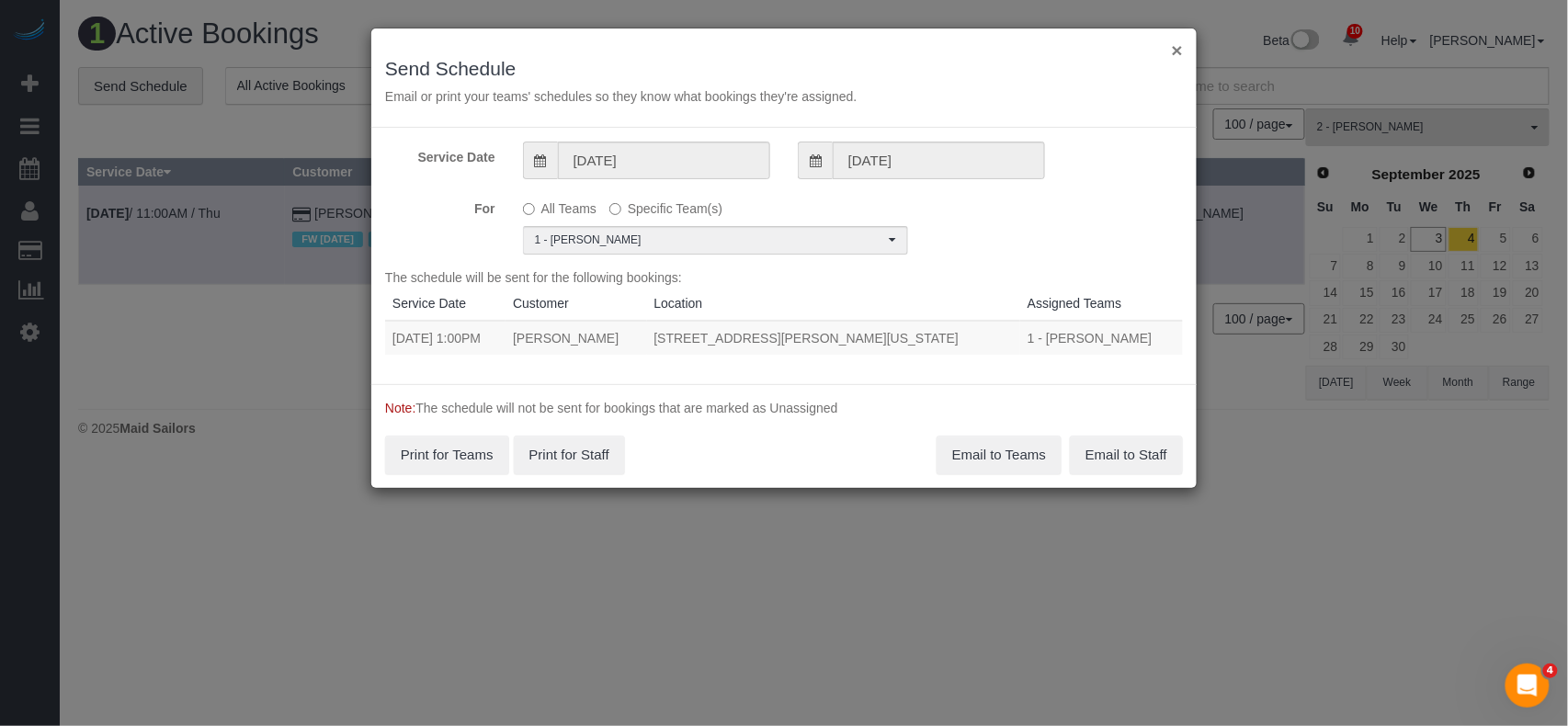
click at [1173, 52] on button "×" at bounding box center [1177, 50] width 11 height 19
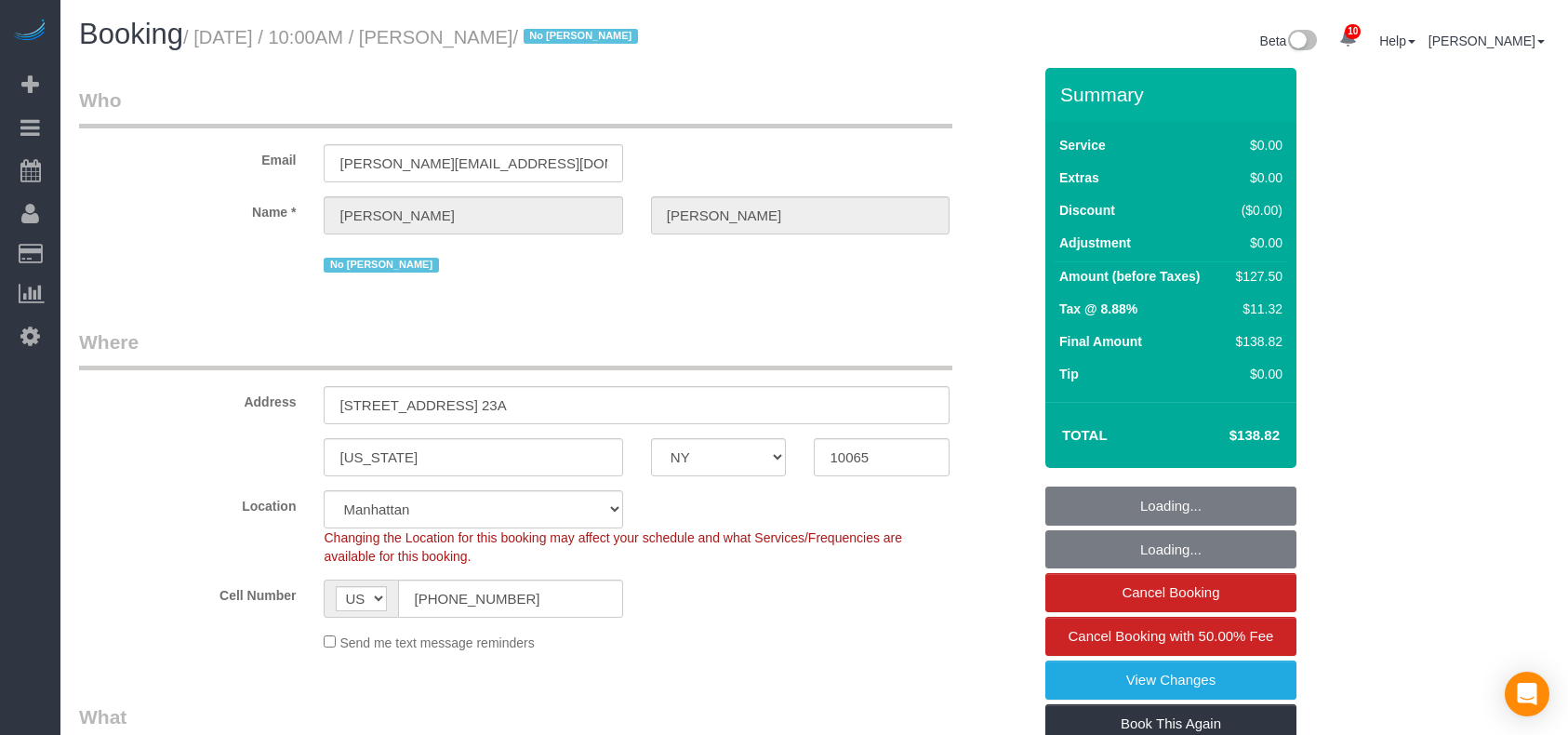
select select "NY"
select select "1"
select select "spot1"
select select "number:89"
select select "number:90"
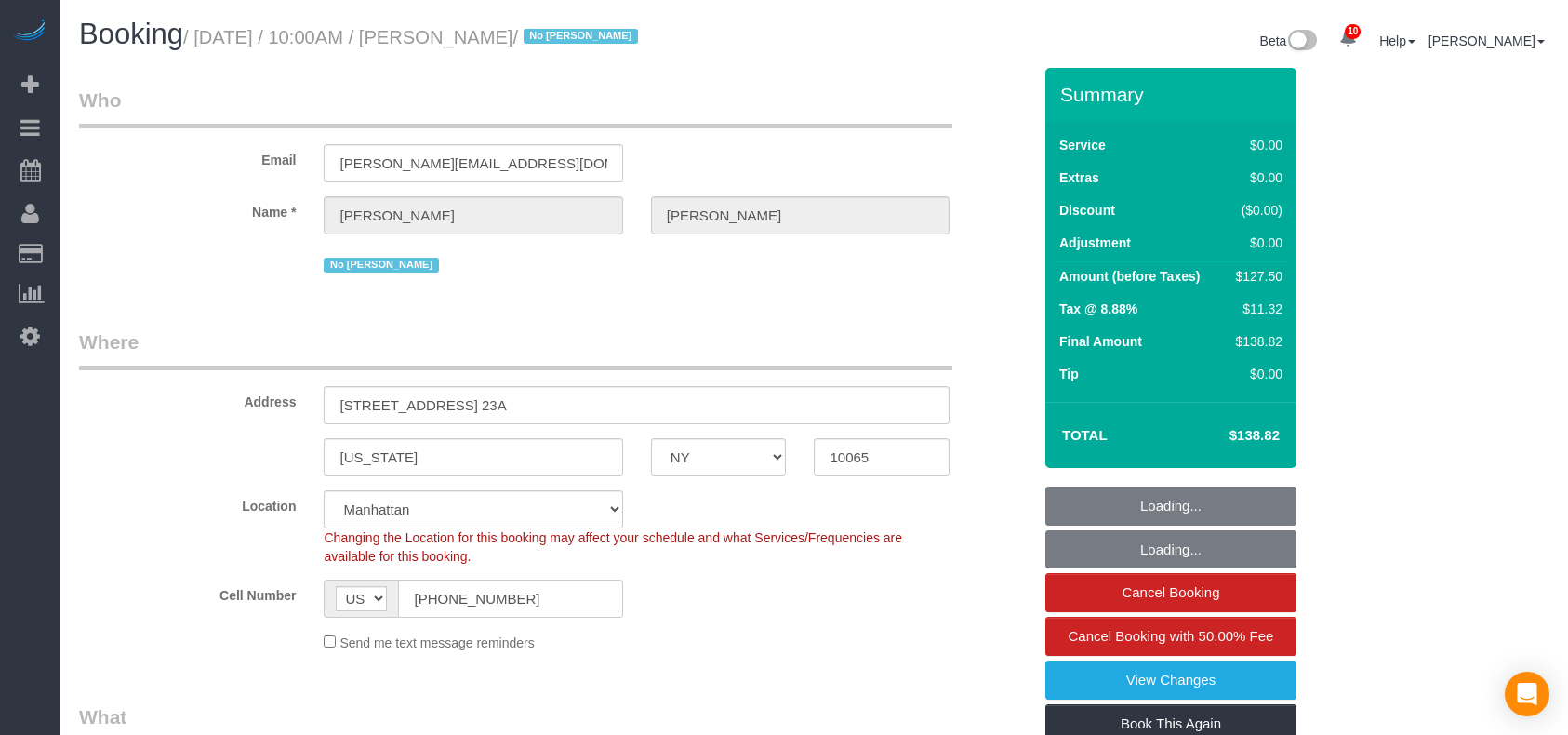
select select "number:15"
select select "number:5"
select select "number:21"
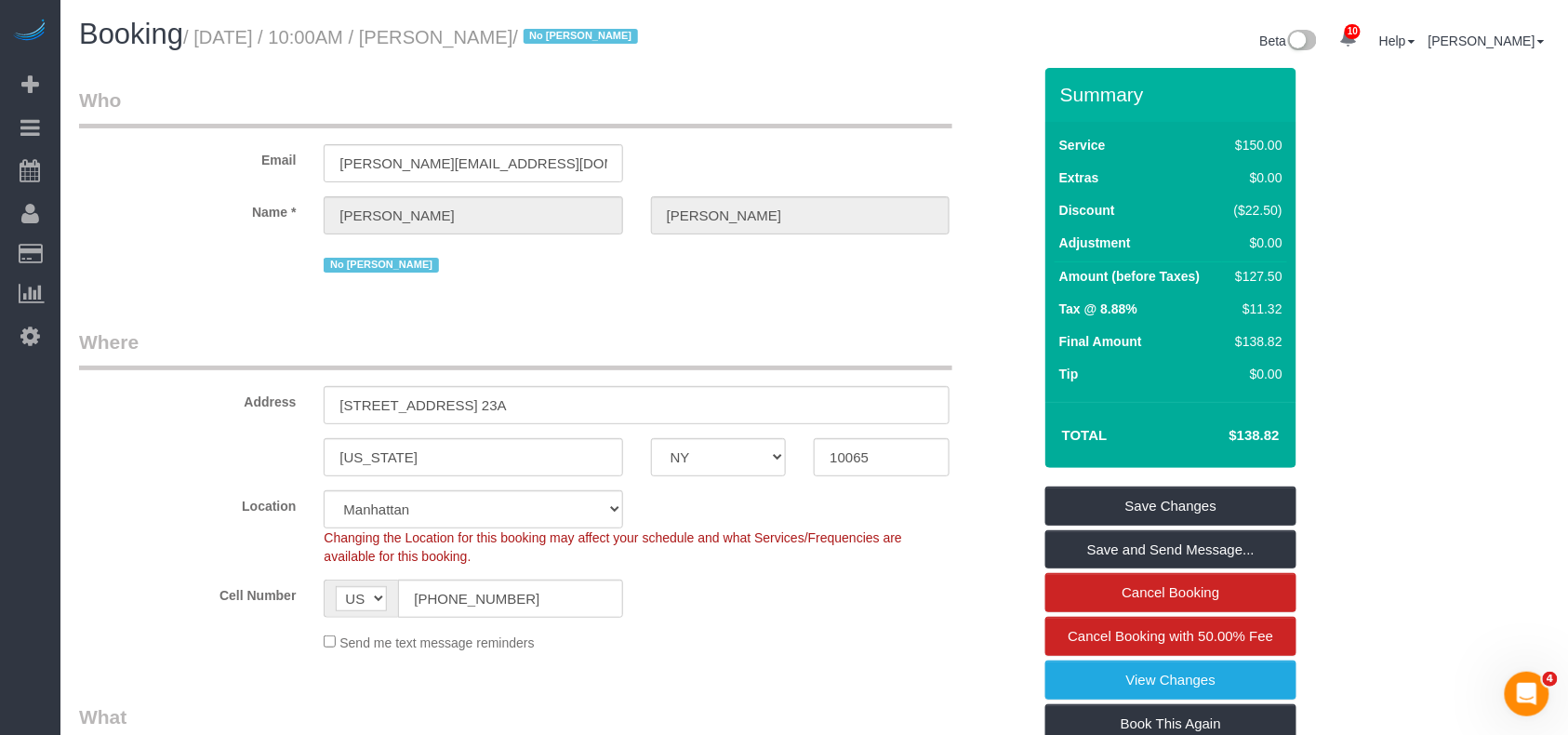
drag, startPoint x: 660, startPoint y: 39, endPoint x: 207, endPoint y: 38, distance: 453.0
click at [207, 38] on small "/ [DATE] / 10:00AM / [PERSON_NAME] / No [PERSON_NAME]" at bounding box center [413, 37] width 461 height 20
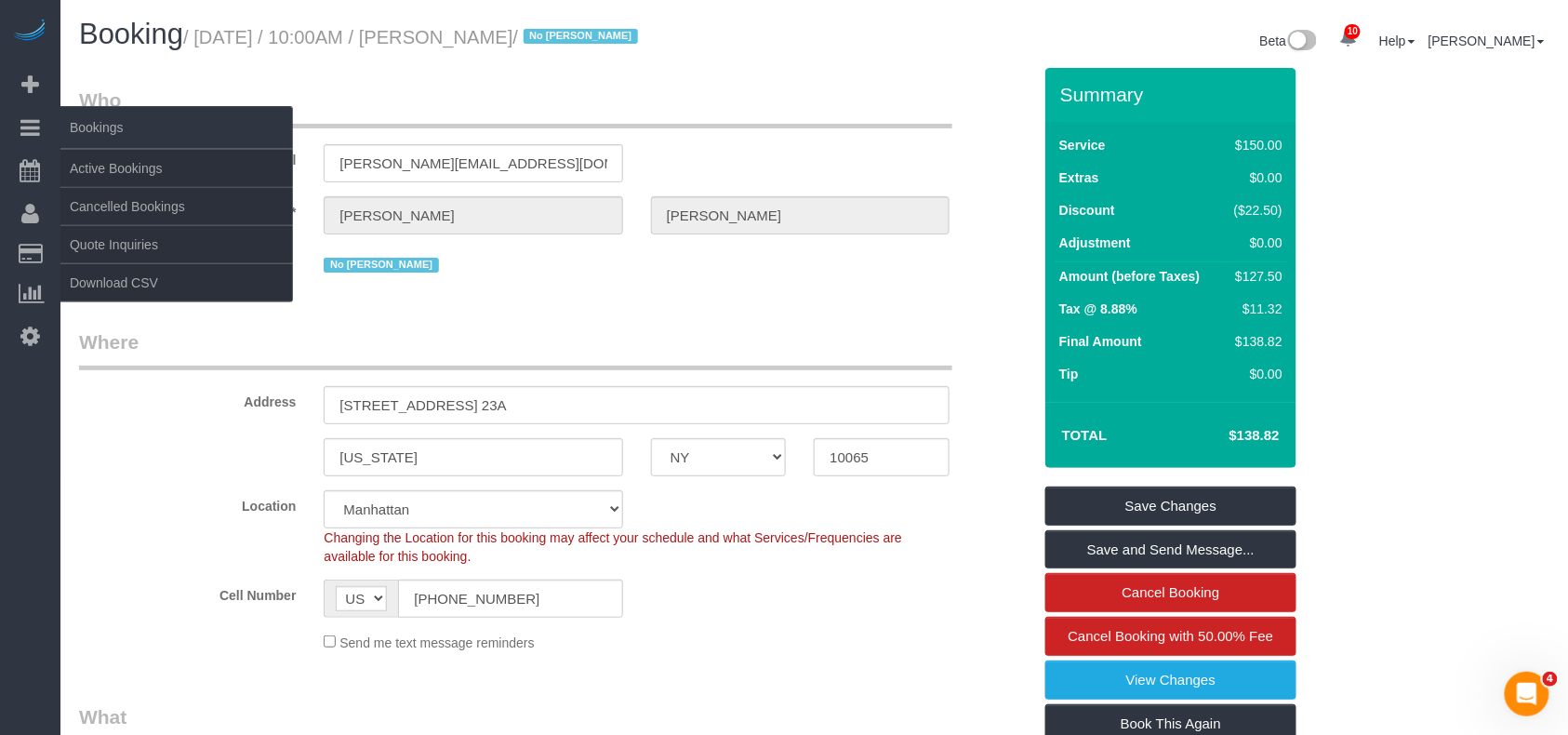
copy small "[DATE] / 10:00AM / [PERSON_NAME]"
